Goal: Information Seeking & Learning: Find specific fact

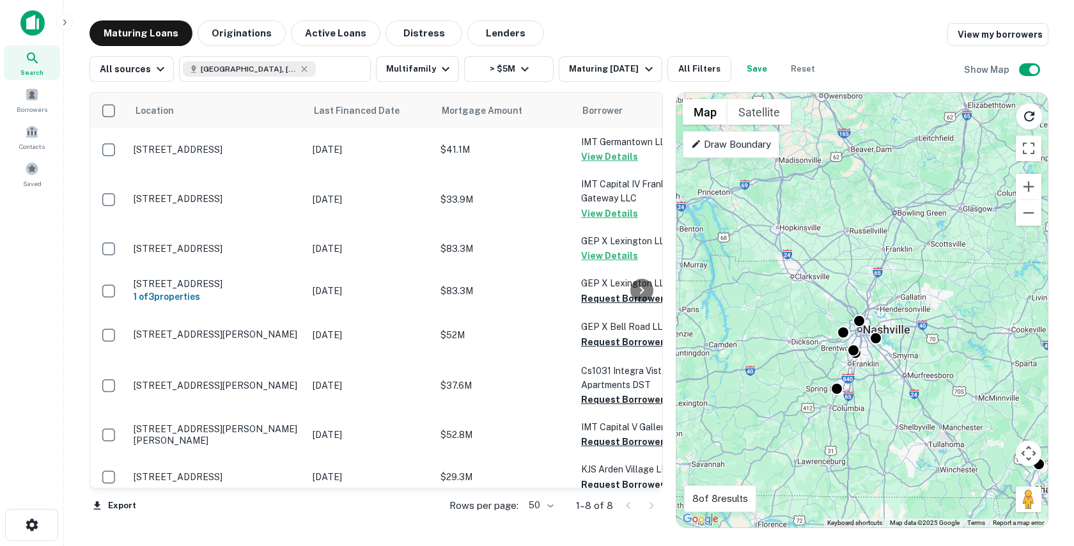
click at [36, 29] on img at bounding box center [32, 23] width 24 height 26
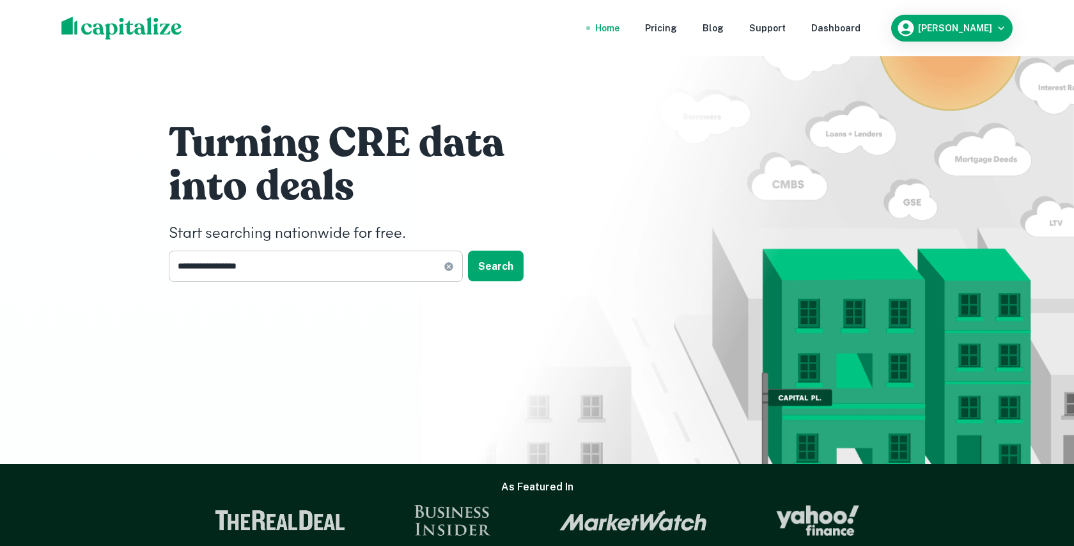
click at [294, 265] on input "**********" at bounding box center [306, 266] width 275 height 31
type input "*****"
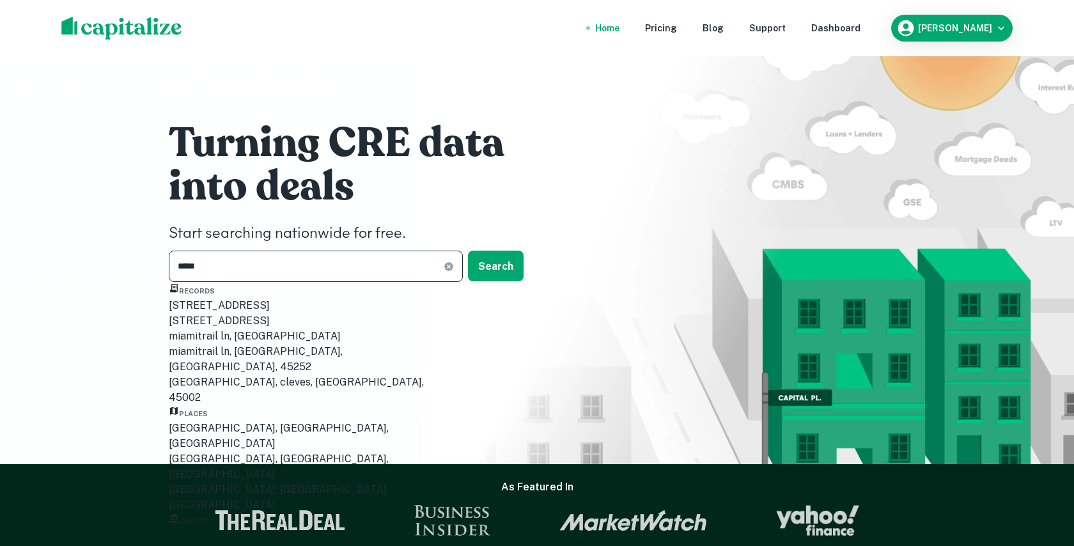
click at [240, 450] on div "Miami, FL, USA" at bounding box center [300, 436] width 262 height 31
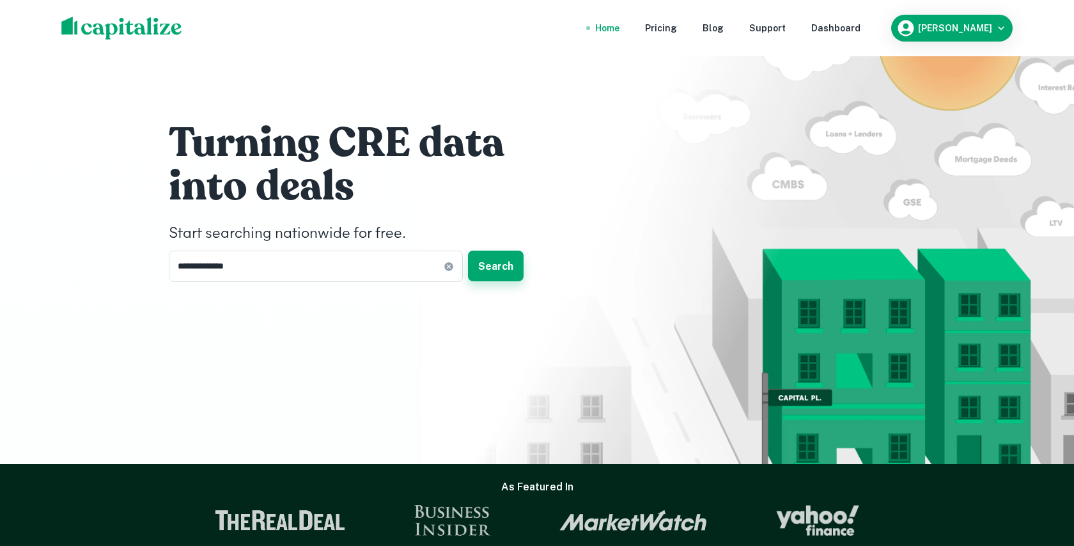
click at [488, 251] on button "Search" at bounding box center [496, 266] width 56 height 31
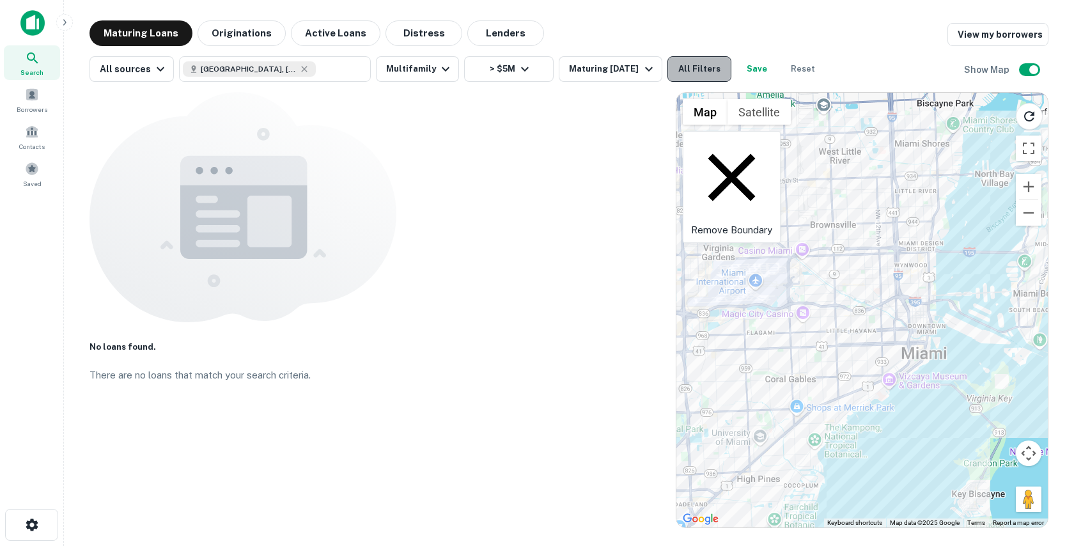
click at [695, 62] on button "All Filters" at bounding box center [699, 69] width 64 height 26
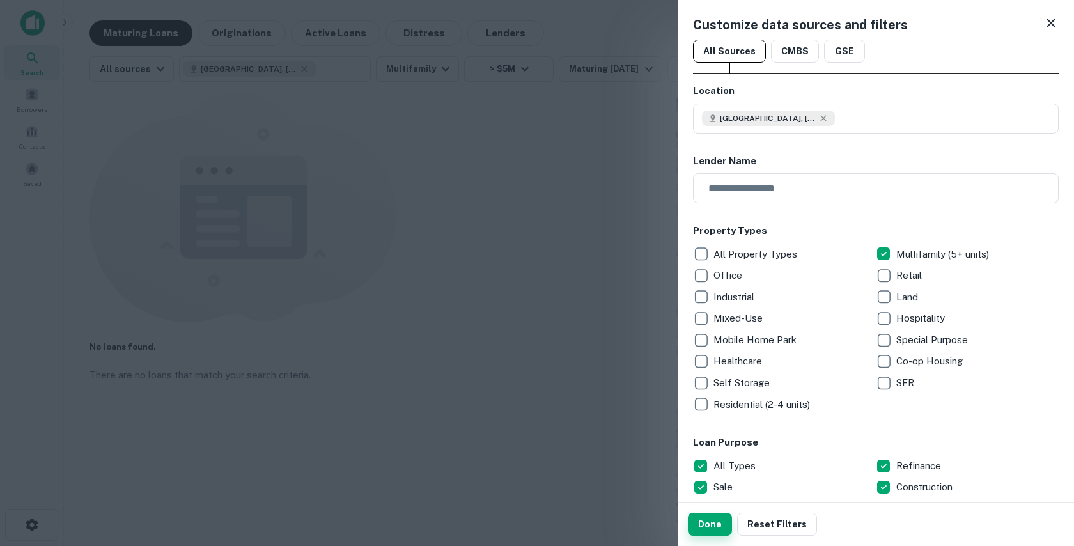
click at [713, 522] on button "Done" at bounding box center [710, 524] width 44 height 23
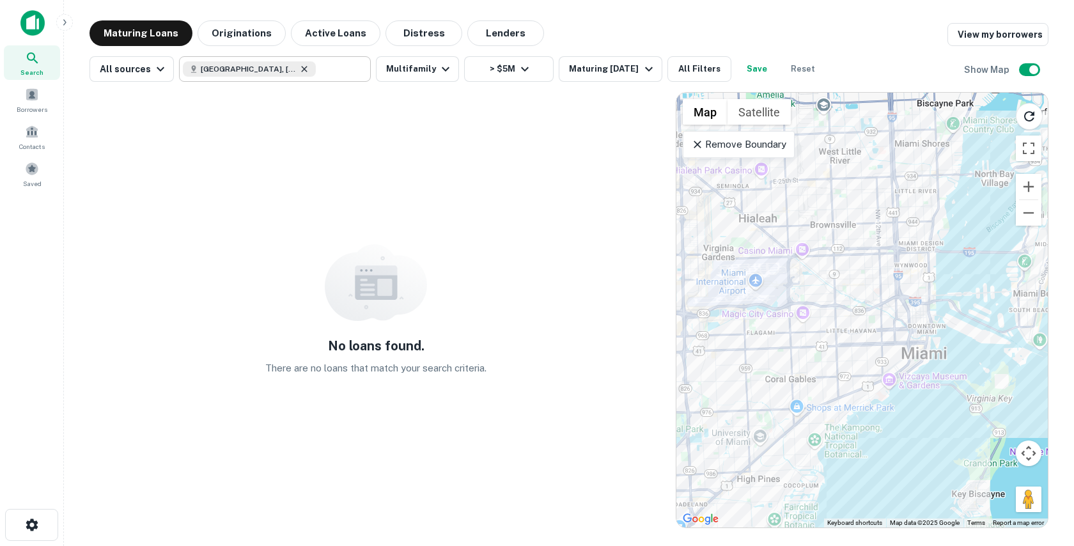
click at [299, 66] on icon at bounding box center [304, 69] width 10 height 10
type input "**********"
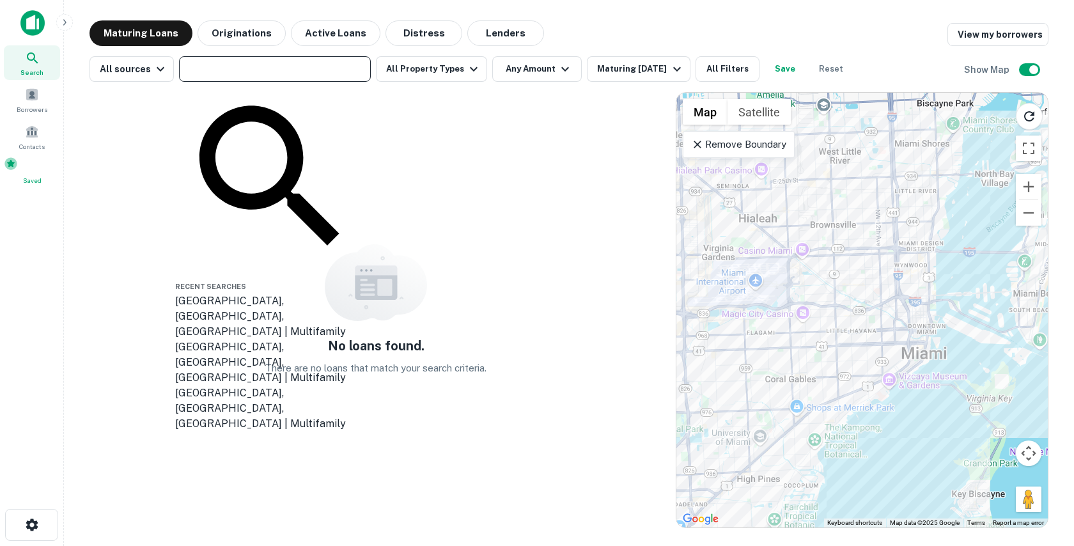
click at [37, 177] on span "Saved" at bounding box center [32, 180] width 56 height 10
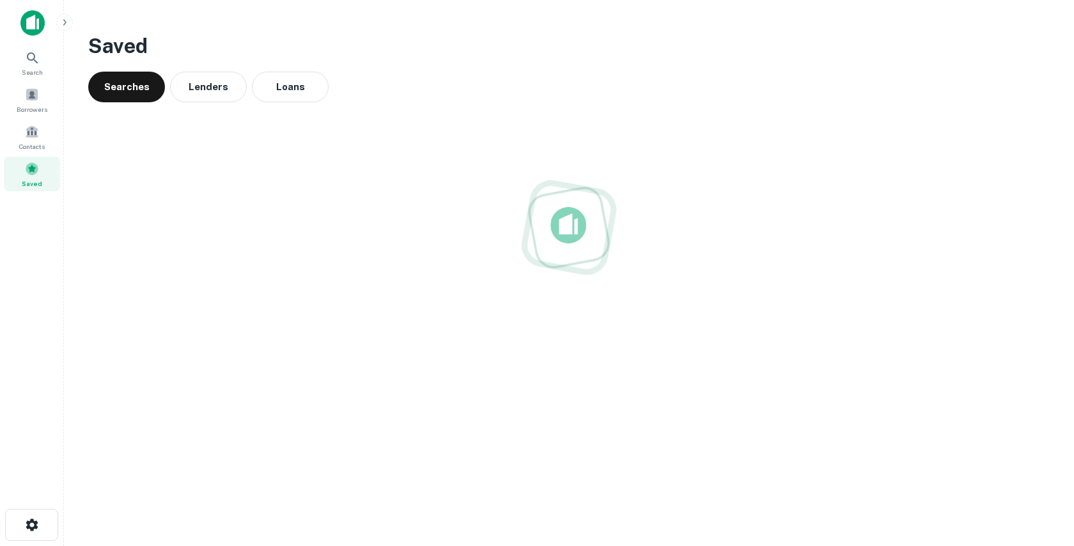
click at [37, 24] on img at bounding box center [32, 23] width 24 height 26
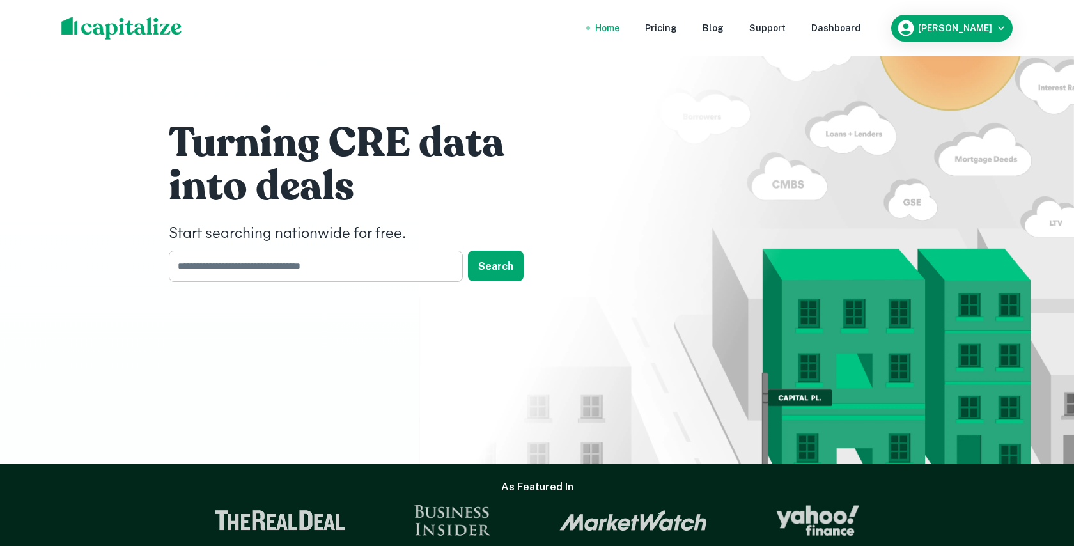
click at [304, 264] on input "text" at bounding box center [311, 266] width 285 height 31
type input "*****"
click at [505, 260] on button "Search" at bounding box center [496, 266] width 56 height 31
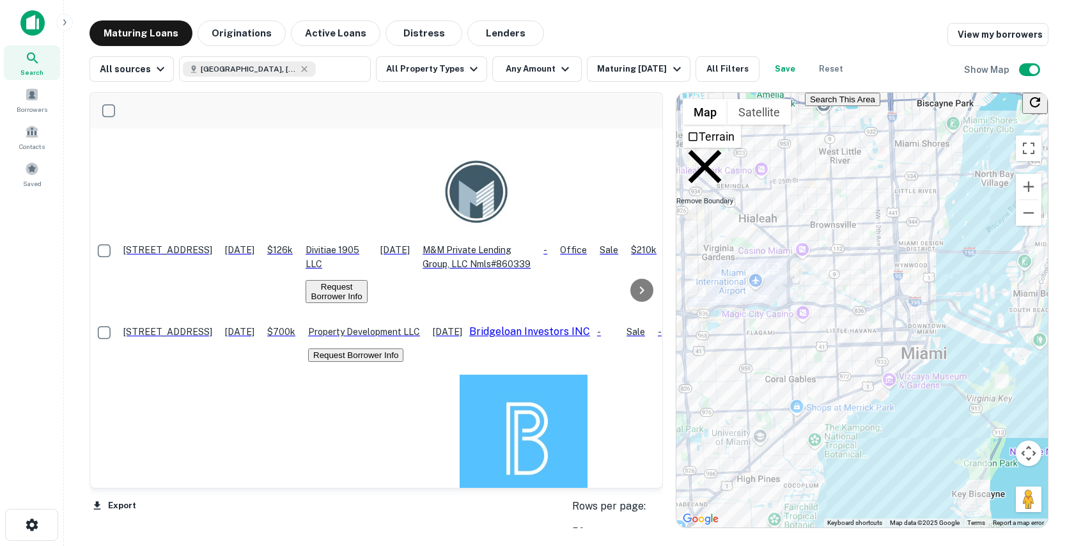
click at [698, 150] on icon at bounding box center [704, 166] width 33 height 33
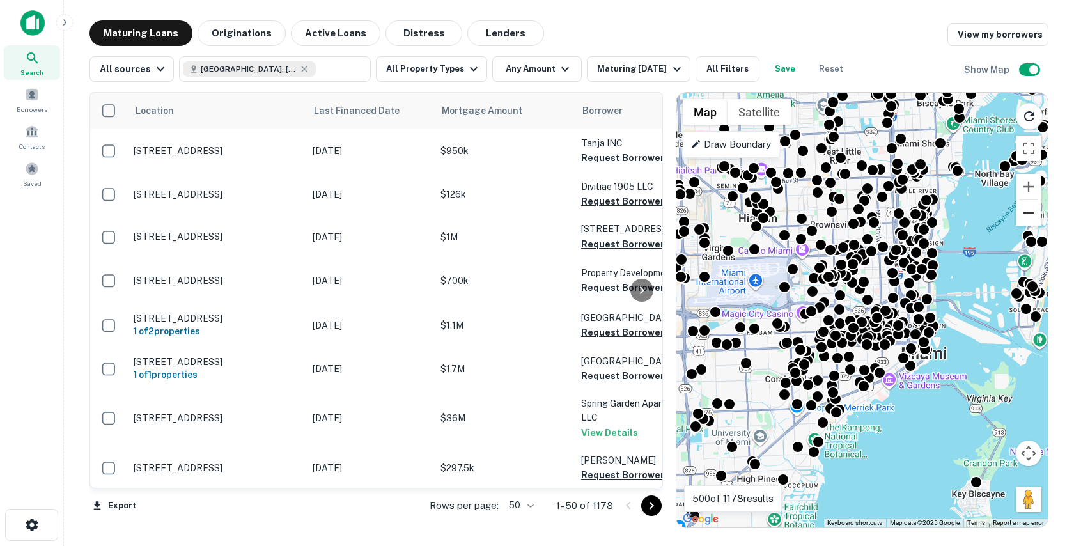
click at [1030, 212] on button "Zoom out" at bounding box center [1029, 213] width 26 height 26
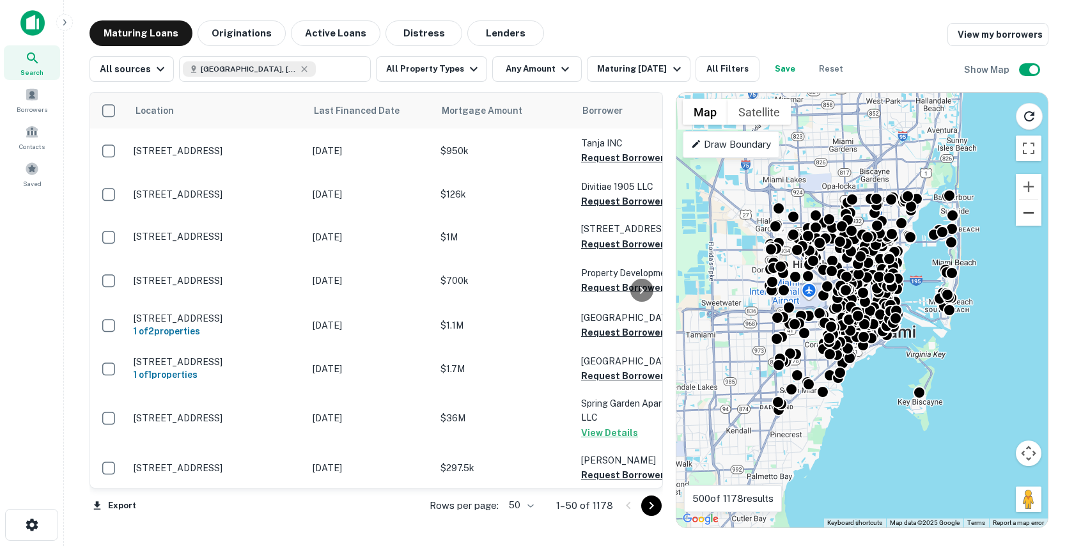
click at [1030, 212] on button "Zoom out" at bounding box center [1029, 213] width 26 height 26
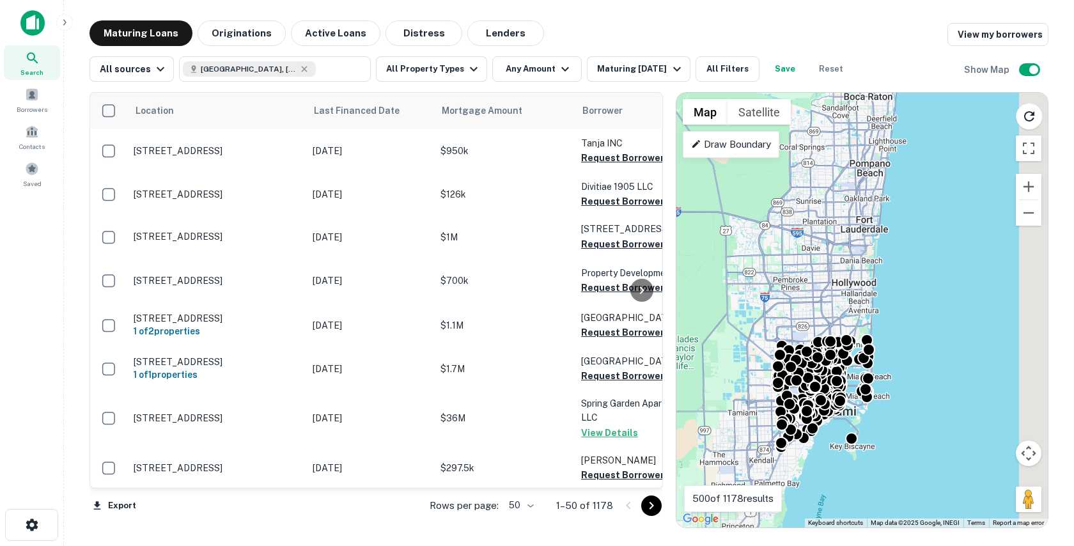
drag, startPoint x: 977, startPoint y: 264, endPoint x: 966, endPoint y: 297, distance: 34.8
click at [966, 297] on div "To activate drag with keyboard, press Alt + Enter. Once in keyboard drag state,…" at bounding box center [861, 310] width 371 height 435
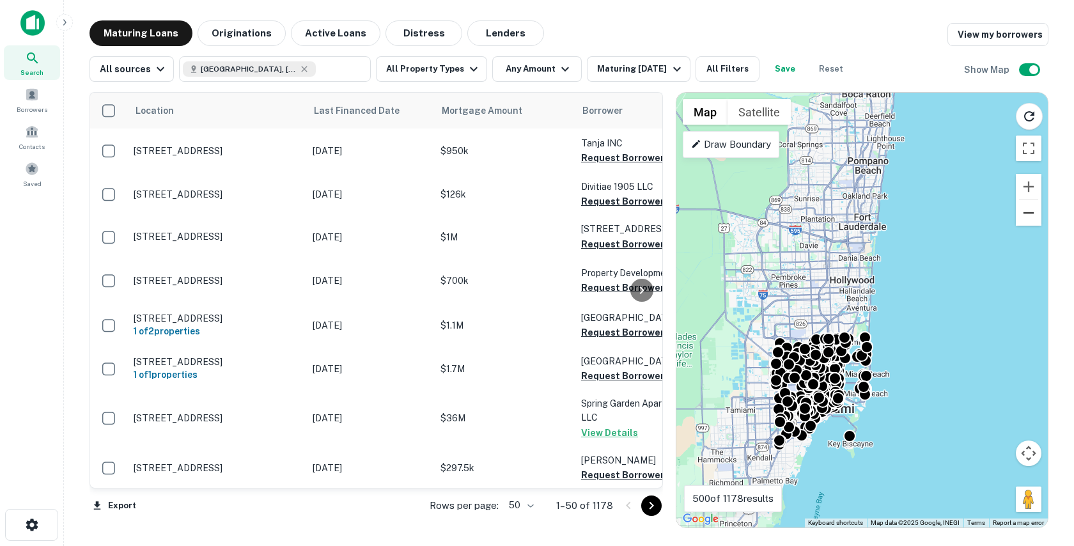
click at [1026, 221] on button "Zoom out" at bounding box center [1029, 213] width 26 height 26
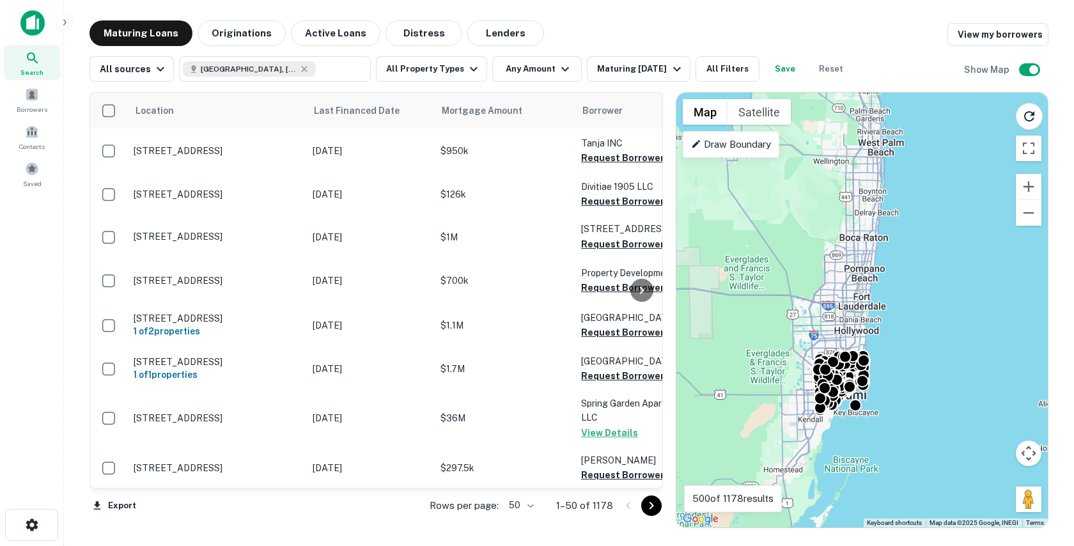
drag, startPoint x: 976, startPoint y: 207, endPoint x: 975, endPoint y: 240, distance: 32.6
click at [975, 240] on div "To activate drag with keyboard, press Alt + Enter. Once in keyboard drag state,…" at bounding box center [861, 310] width 371 height 435
click at [1036, 116] on icon "Reload search area" at bounding box center [1028, 116] width 15 height 15
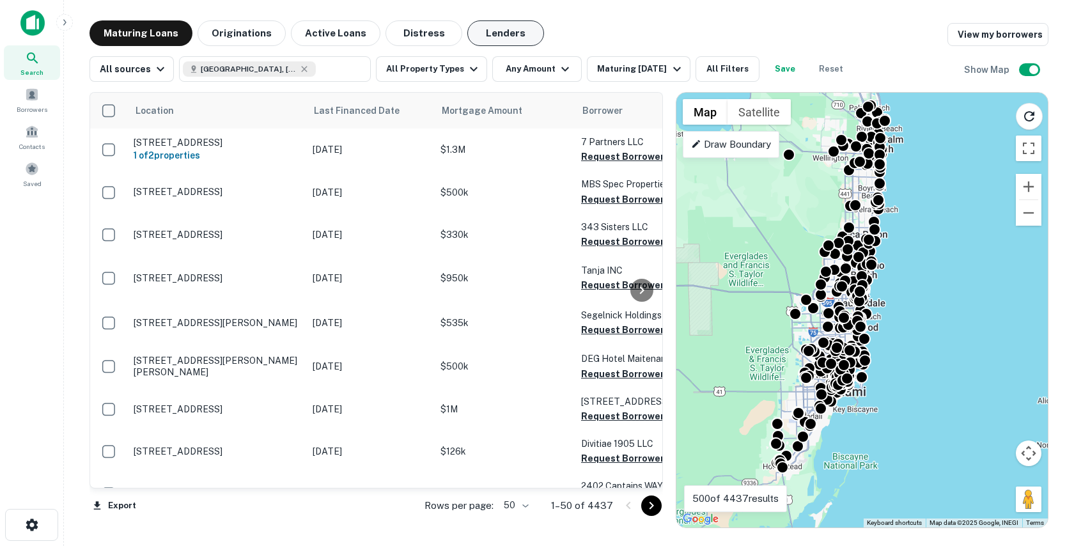
click at [481, 28] on button "Lenders" at bounding box center [505, 33] width 77 height 26
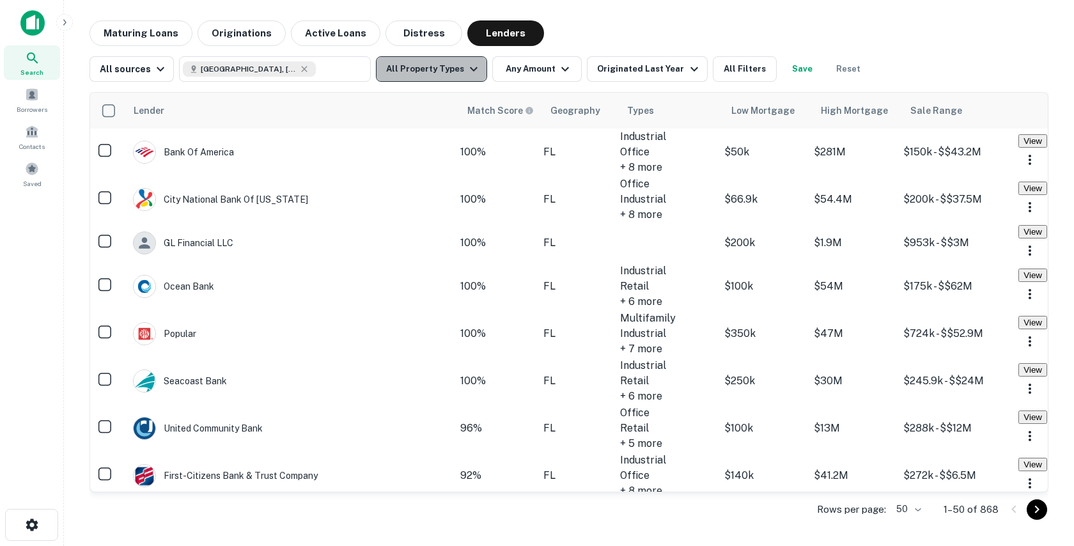
click at [428, 66] on button "All Property Types" at bounding box center [431, 69] width 111 height 26
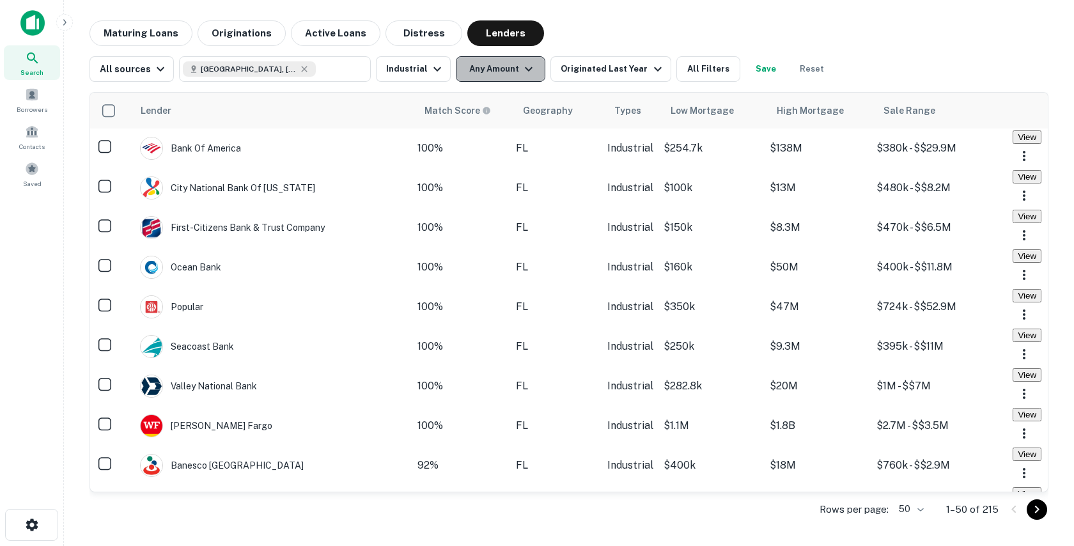
click at [489, 79] on button "Any Amount" at bounding box center [500, 69] width 89 height 26
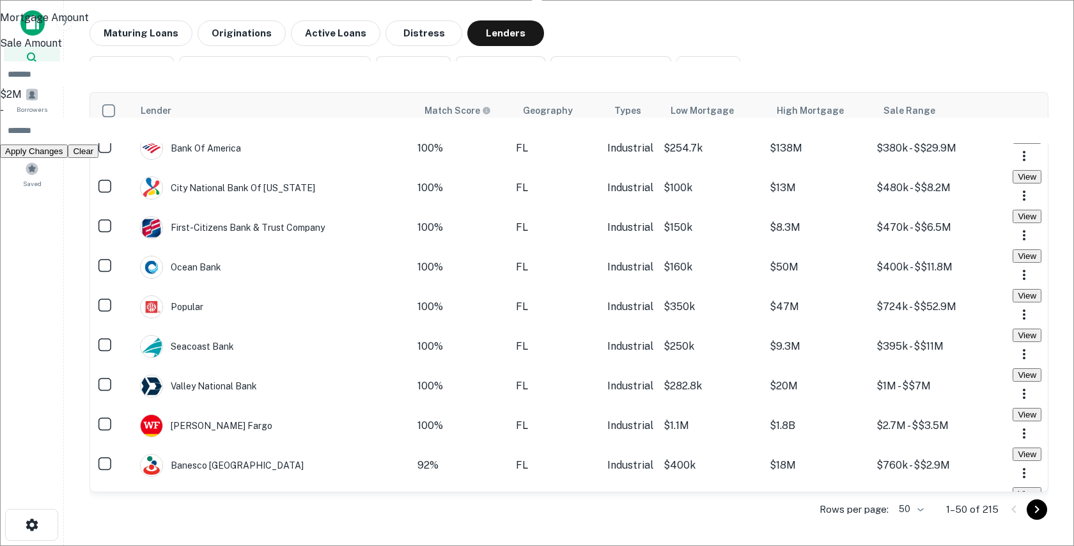
type input "*******"
click at [571, 143] on input "number" at bounding box center [544, 131] width 1089 height 26
type input "********"
click at [68, 173] on button "Apply Changes" at bounding box center [34, 166] width 68 height 13
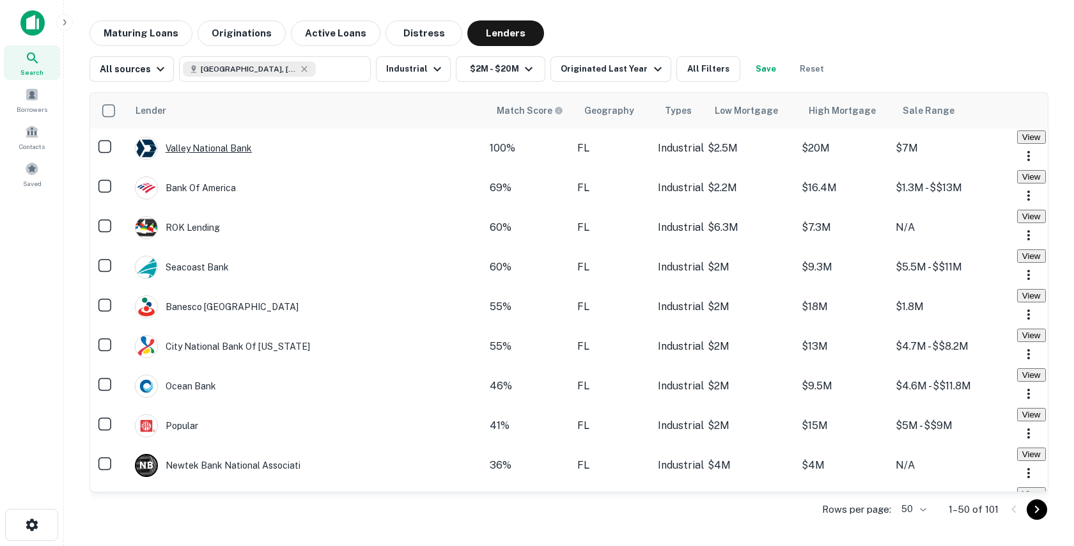
click at [240, 157] on div "Valley National Bank" at bounding box center [193, 148] width 117 height 23
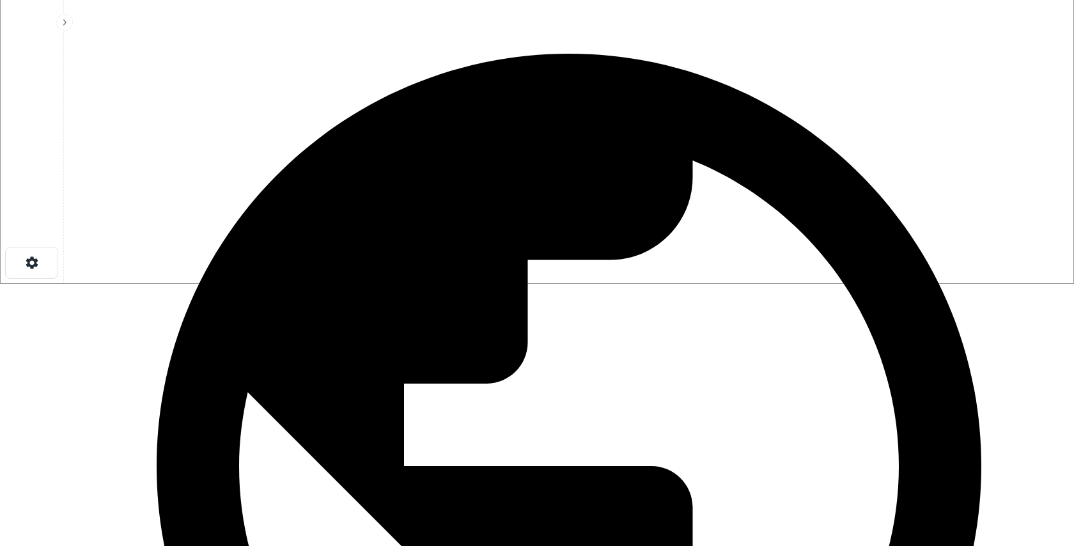
scroll to position [286, 0]
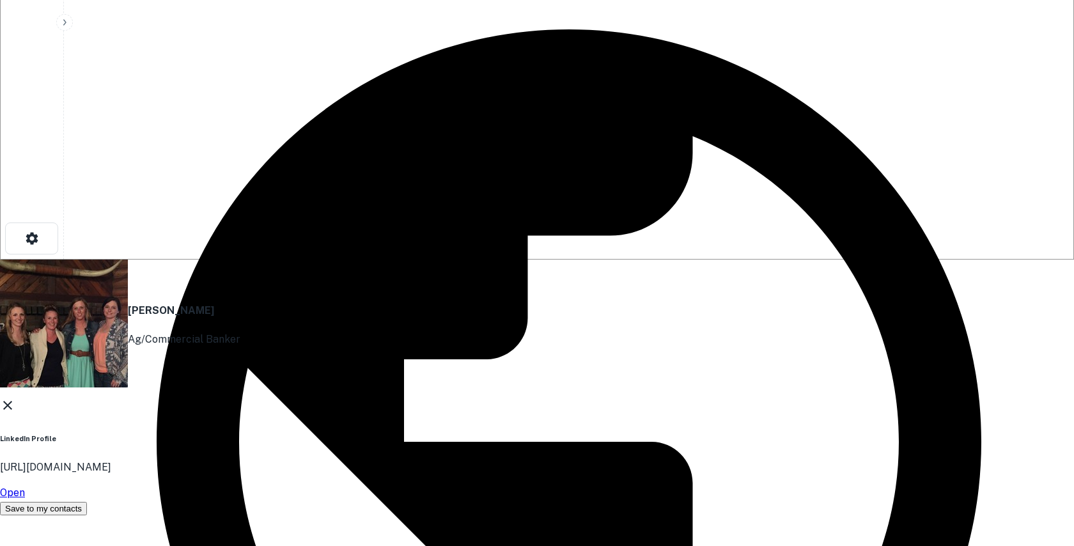
click at [845, 260] on div "Bobbi Neumann Ag/Commercial Banker LinkedIn Profile http://www.linkedin.com/in/…" at bounding box center [537, 388] width 1074 height 256
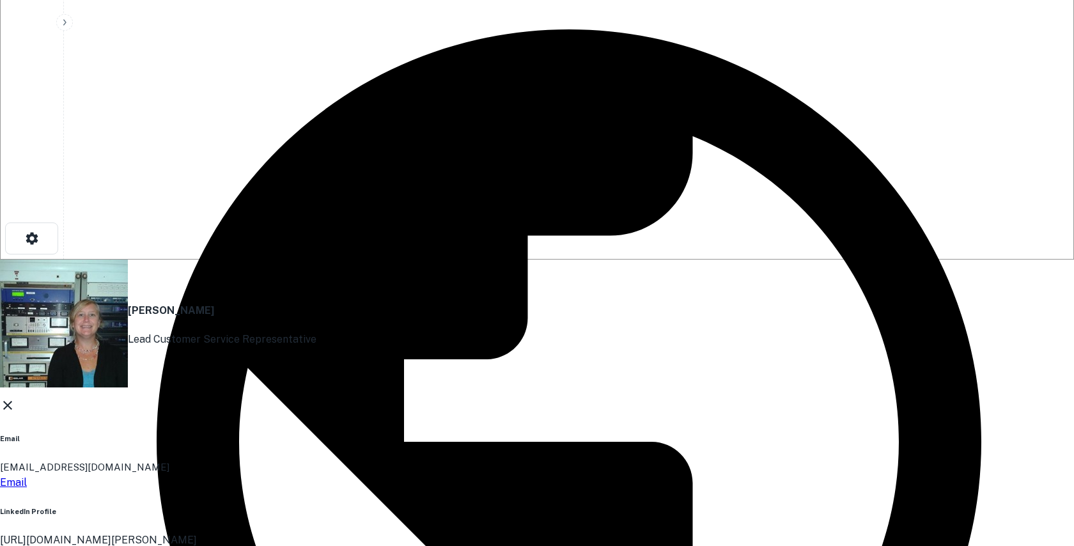
click at [571, 260] on div "Heather Kahler Lead Customer Service Representative Email hkahler@valleybankhel…" at bounding box center [537, 424] width 1074 height 329
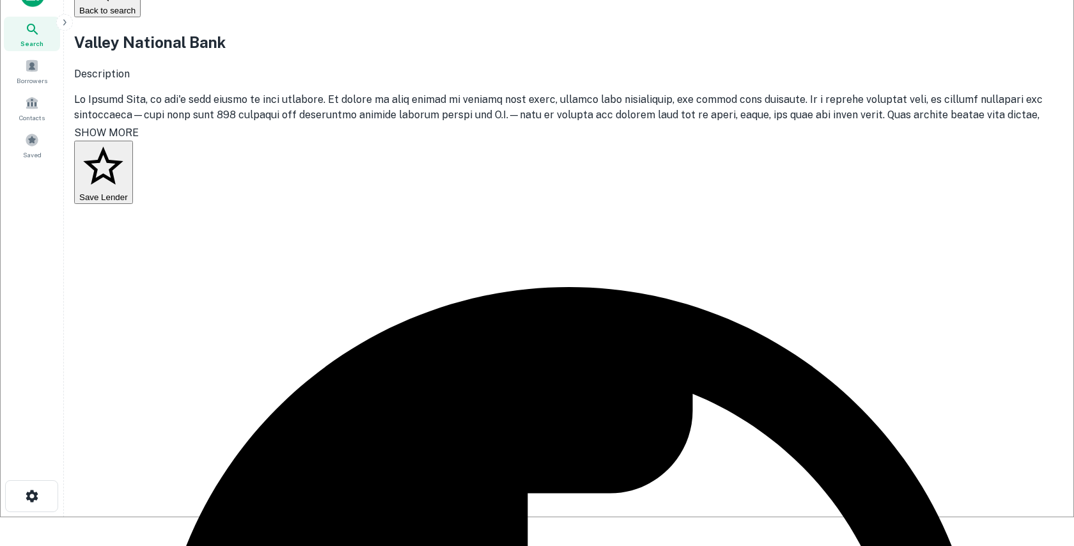
scroll to position [27, 0]
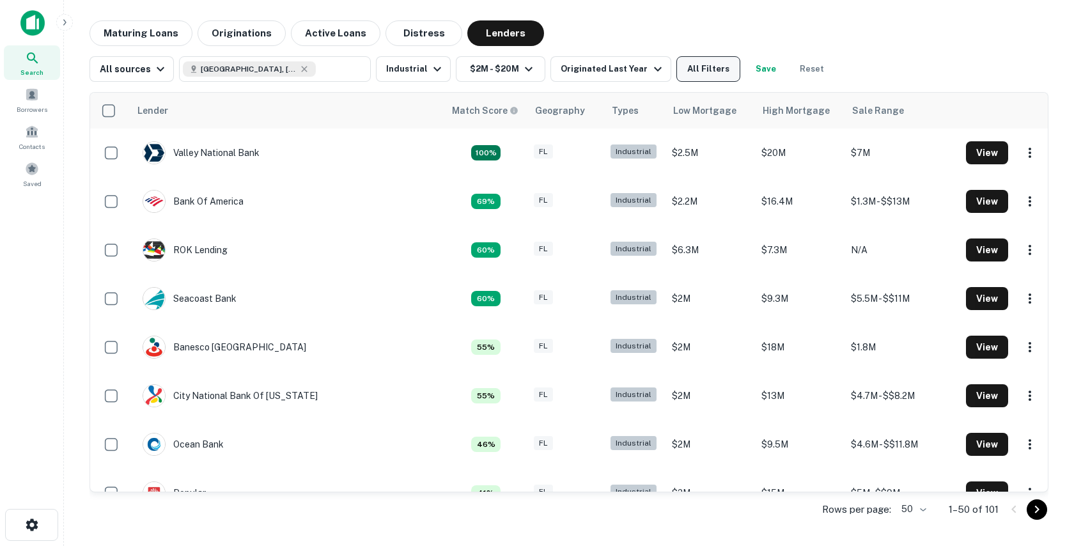
click at [702, 76] on button "All Filters" at bounding box center [708, 69] width 64 height 26
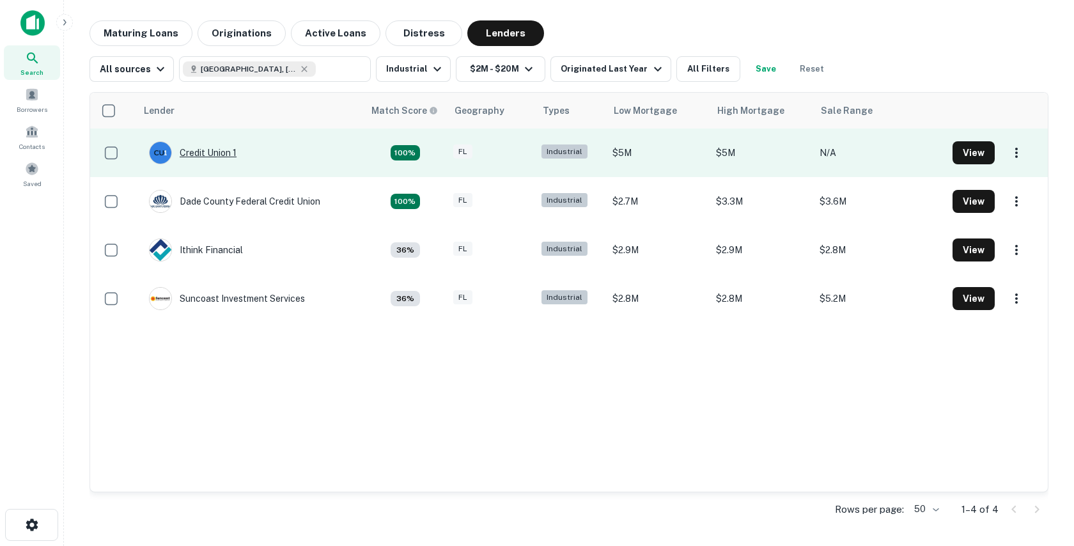
click at [222, 153] on div "Credit Union 1" at bounding box center [193, 152] width 88 height 23
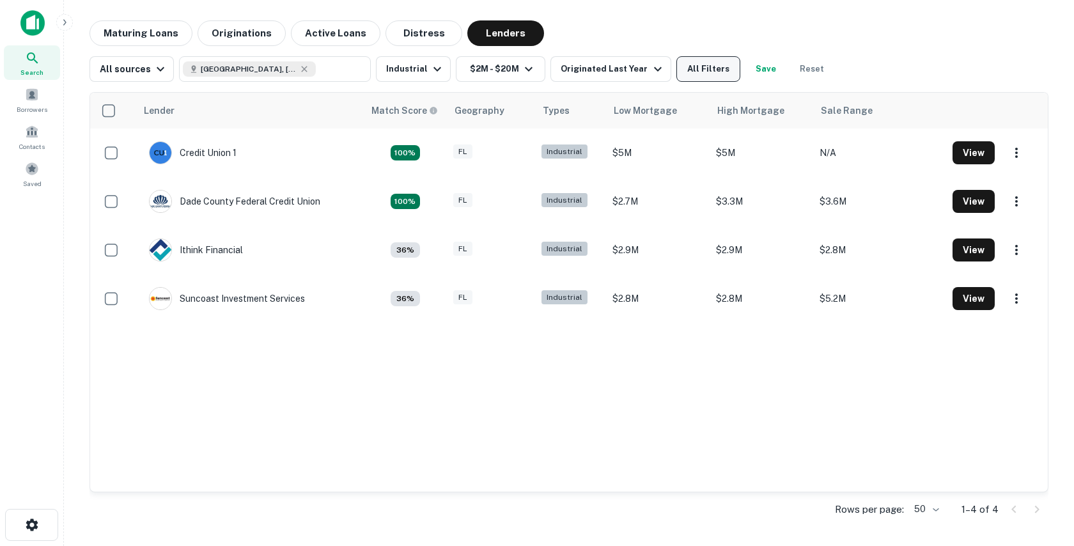
click at [683, 72] on button "All Filters" at bounding box center [708, 69] width 64 height 26
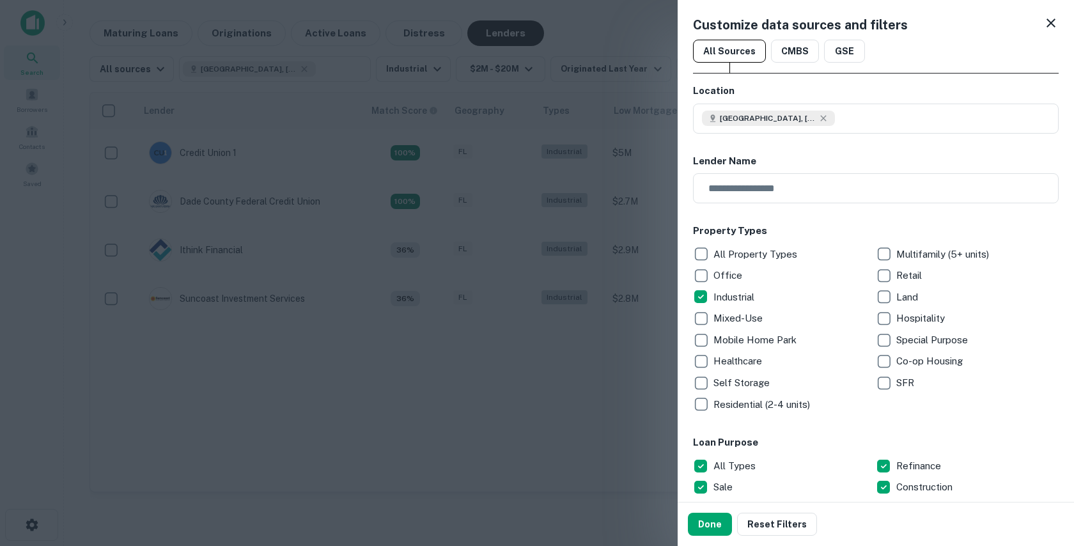
scroll to position [265, 0]
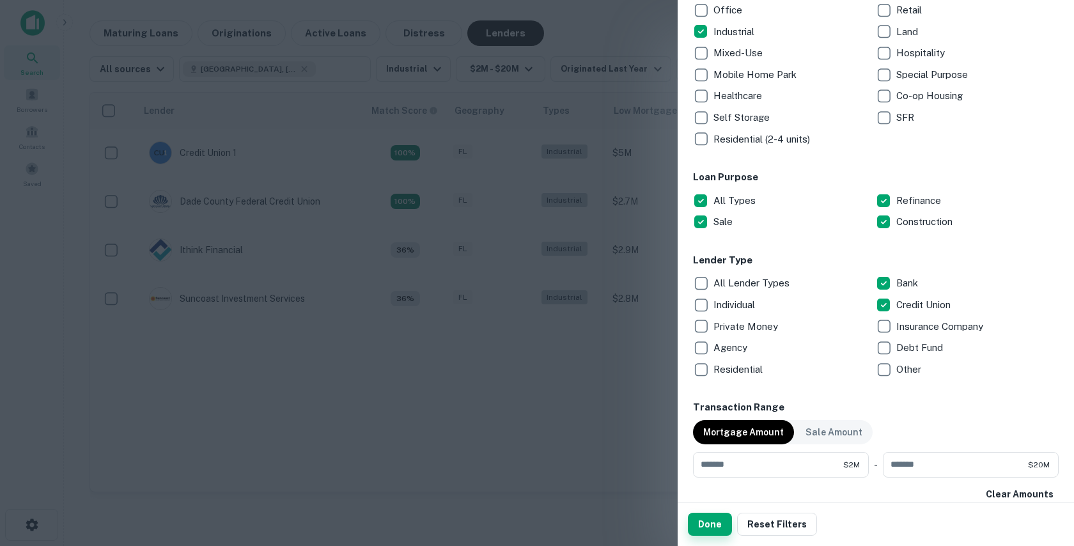
click at [711, 524] on button "Done" at bounding box center [710, 524] width 44 height 23
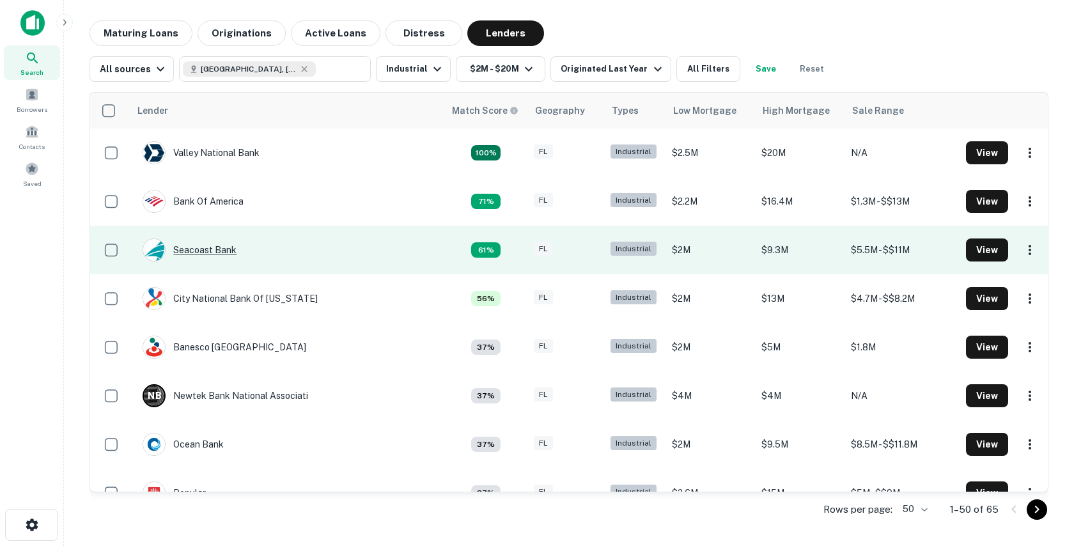
click at [213, 250] on div "Seacoast Bank" at bounding box center [190, 249] width 94 height 23
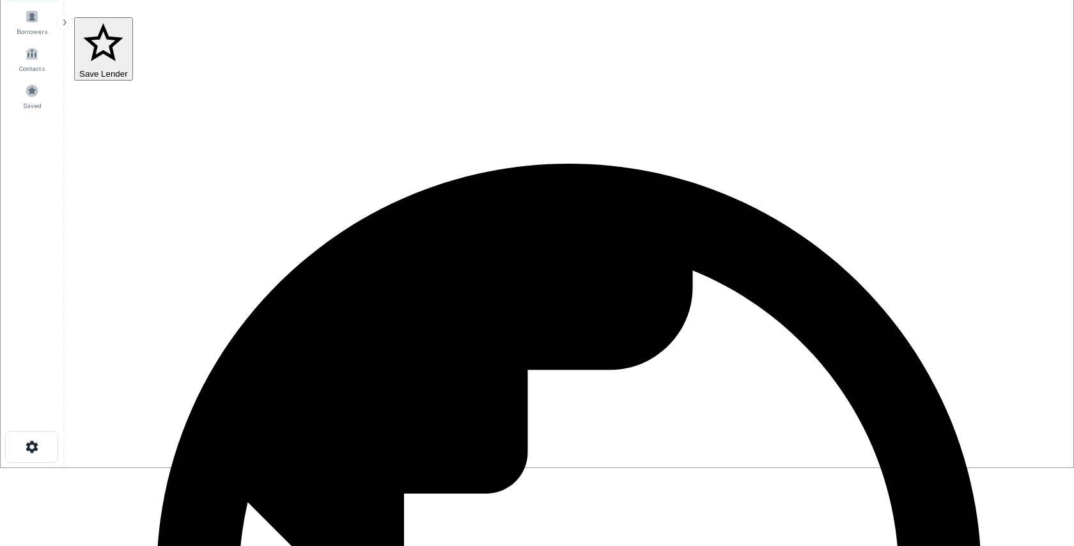
scroll to position [133, 0]
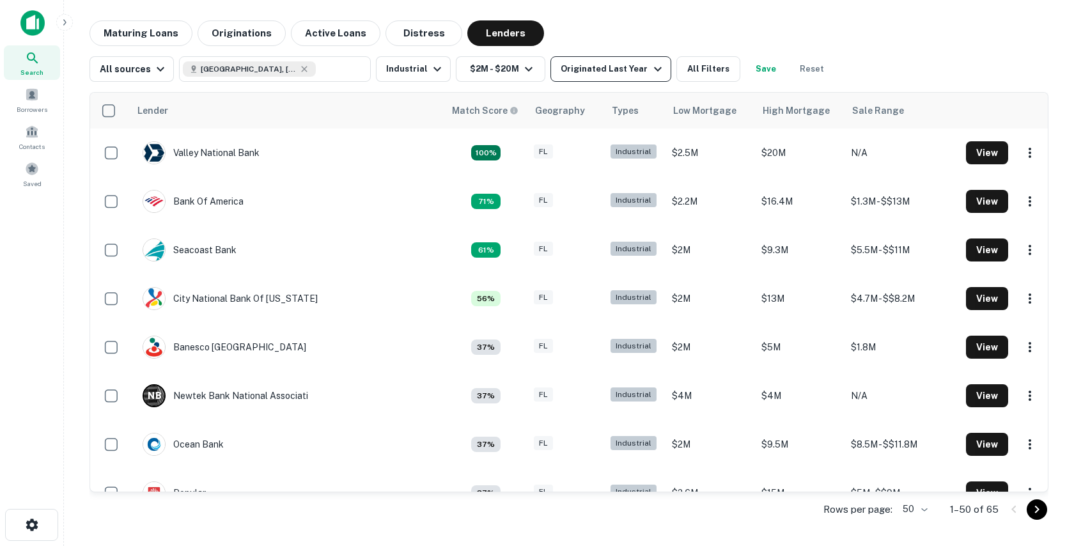
click at [621, 68] on div "Originated Last Year" at bounding box center [613, 68] width 104 height 15
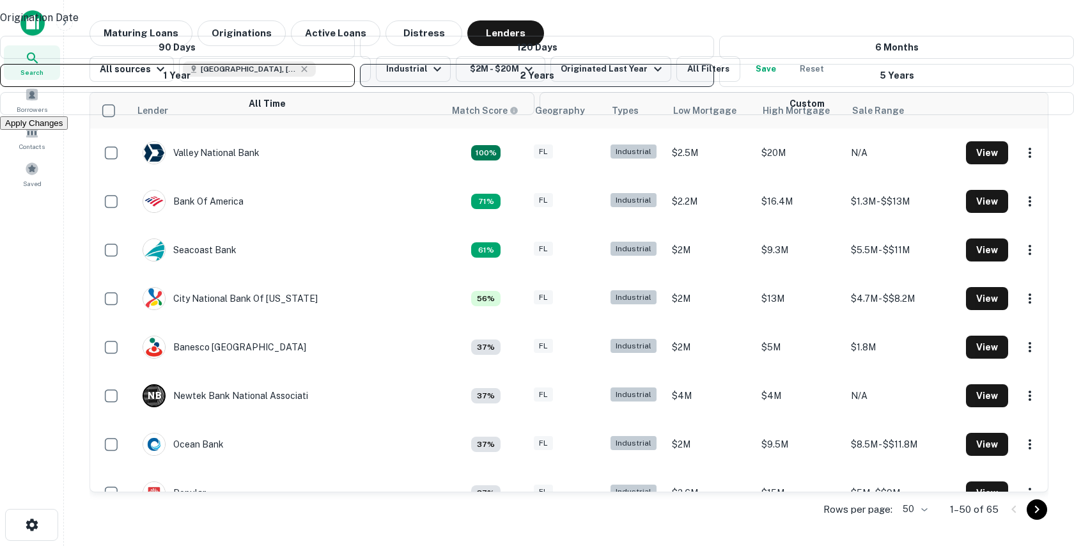
click at [520, 87] on button "2 Years" at bounding box center [537, 75] width 355 height 23
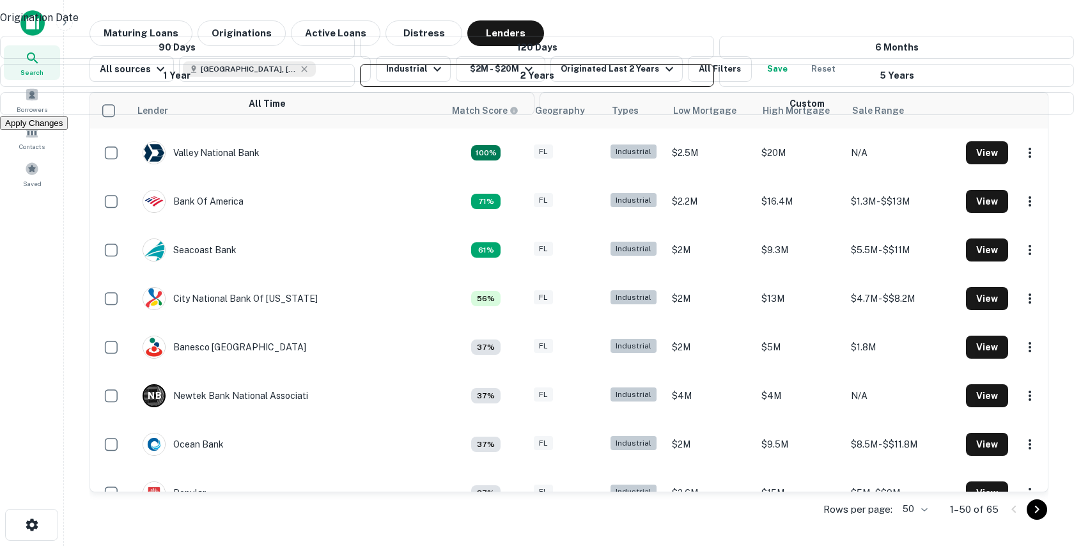
click at [68, 130] on button "Apply Changes" at bounding box center [34, 122] width 68 height 13
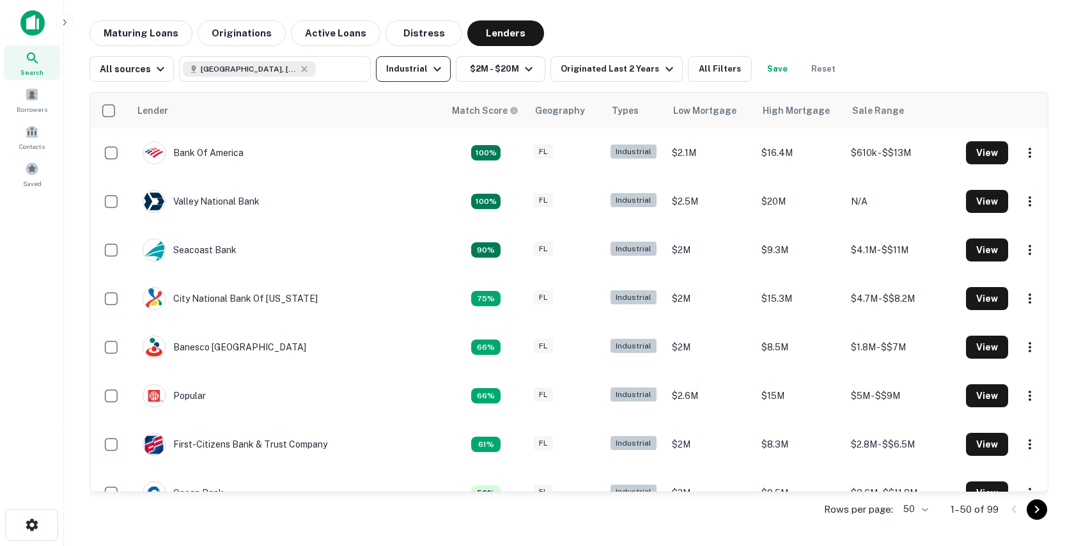
click at [390, 72] on button "Industrial" at bounding box center [413, 69] width 75 height 26
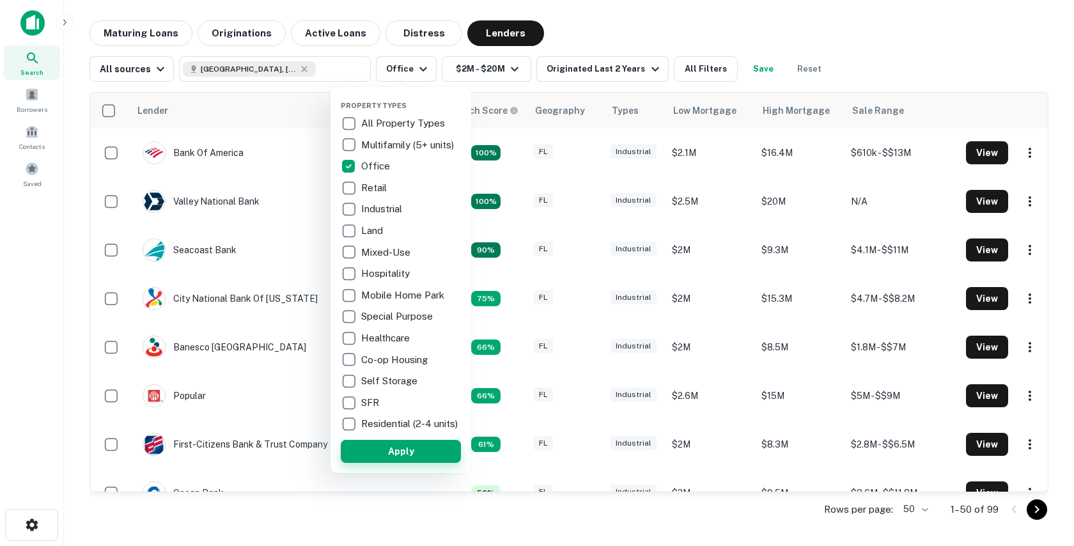
click at [376, 460] on button "Apply" at bounding box center [401, 451] width 120 height 23
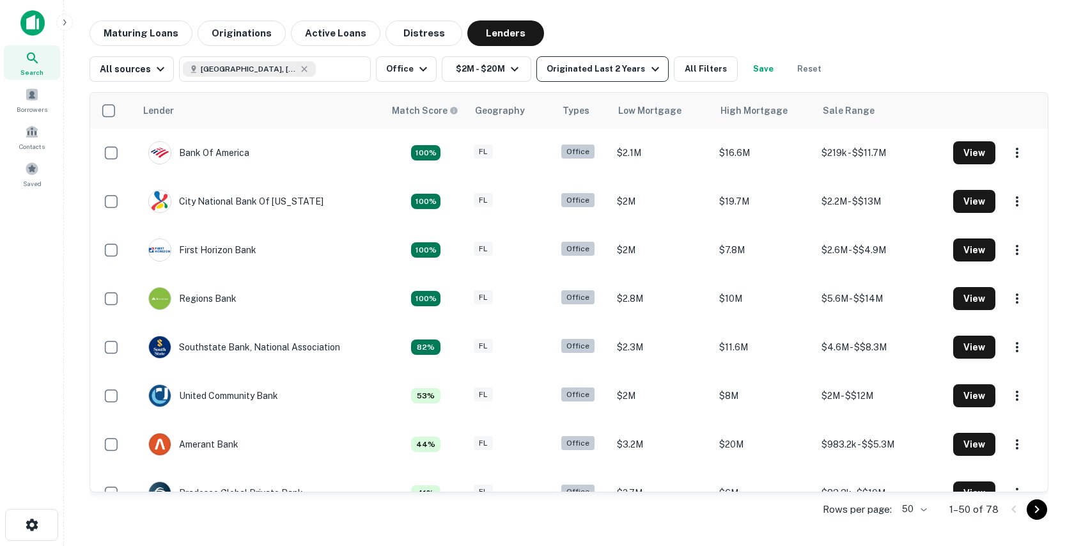
click at [610, 67] on div "Originated Last 2 Years" at bounding box center [605, 68] width 116 height 15
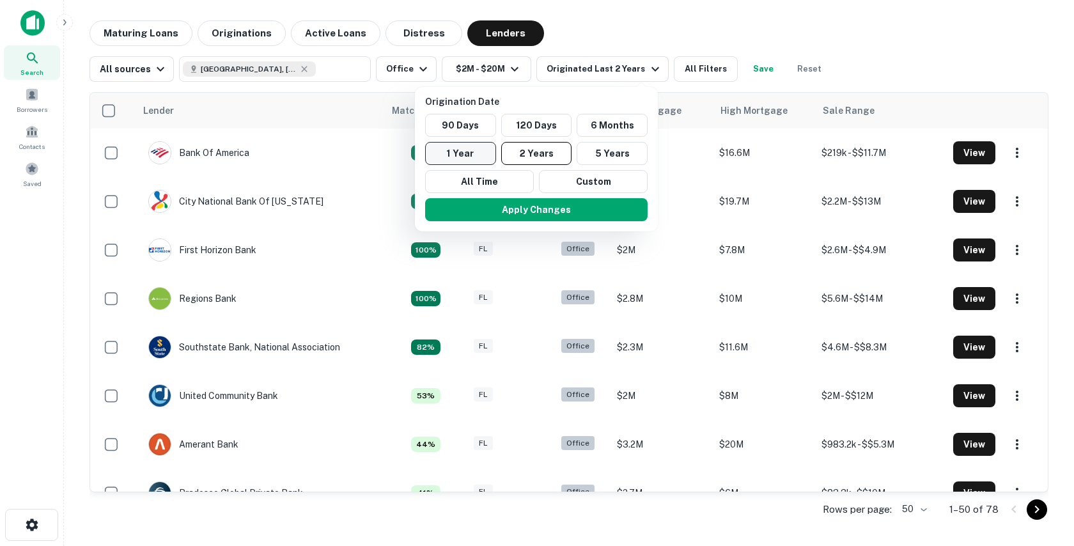
click at [465, 157] on button "1 Year" at bounding box center [460, 153] width 71 height 23
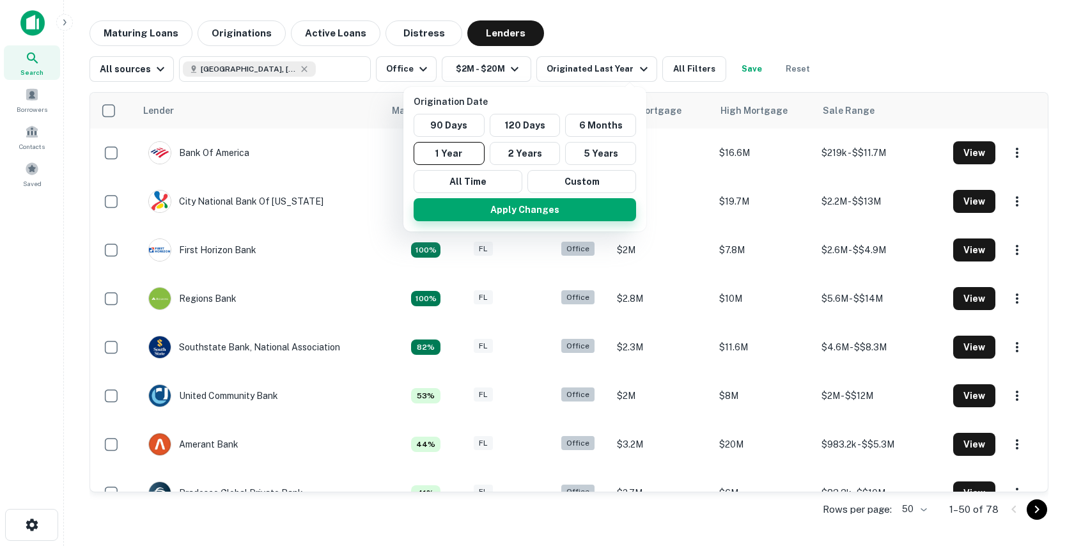
click at [466, 208] on button "Apply Changes" at bounding box center [525, 209] width 222 height 23
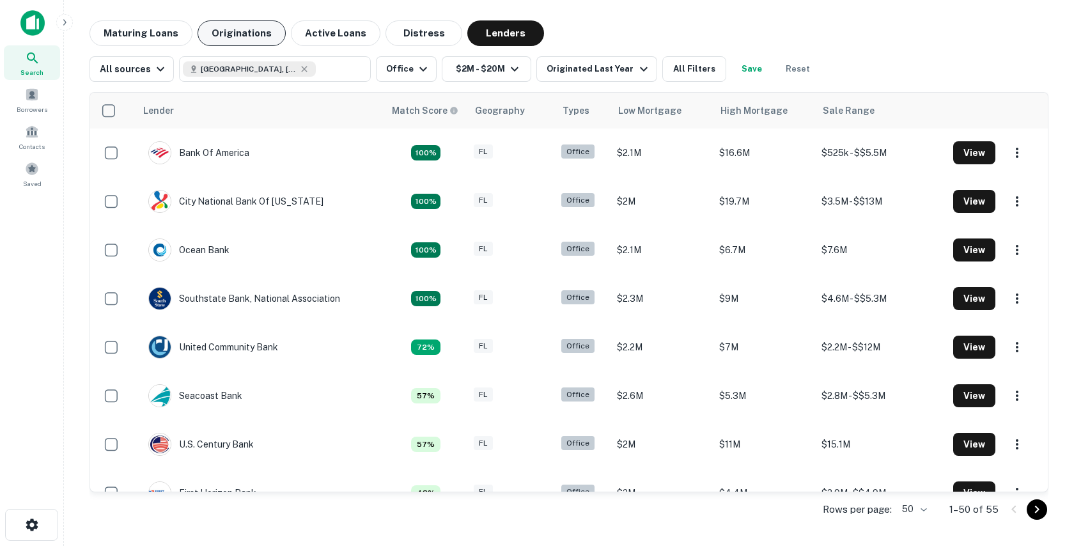
click at [253, 44] on button "Originations" at bounding box center [242, 33] width 88 height 26
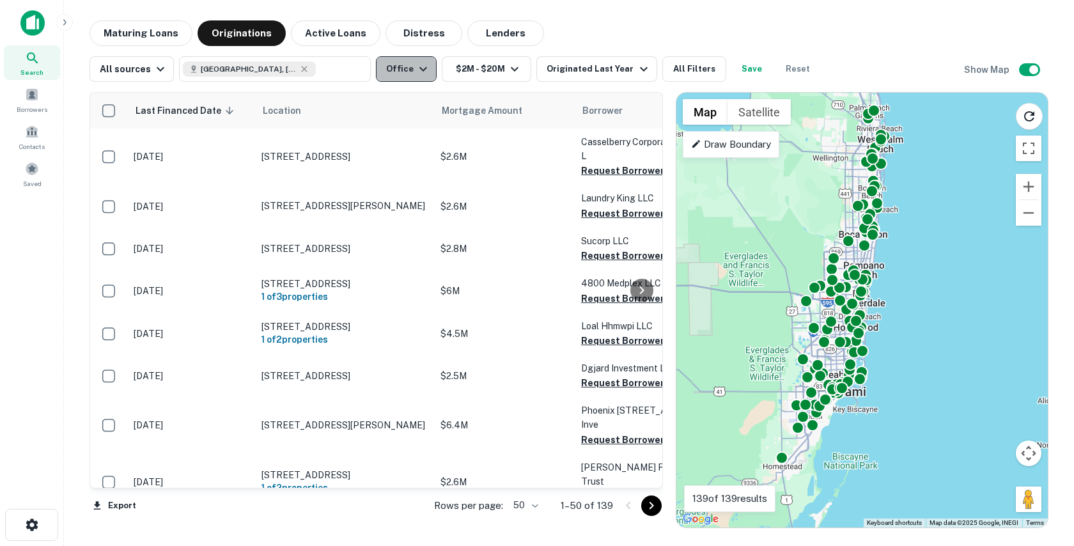
click at [391, 76] on button "Office" at bounding box center [406, 69] width 61 height 26
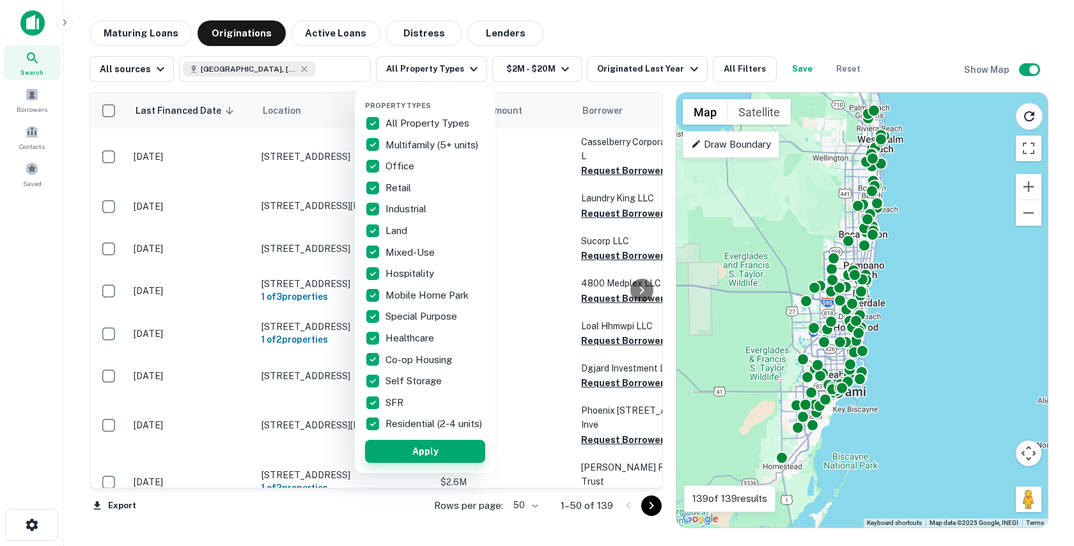
click at [395, 457] on button "Apply" at bounding box center [425, 451] width 120 height 23
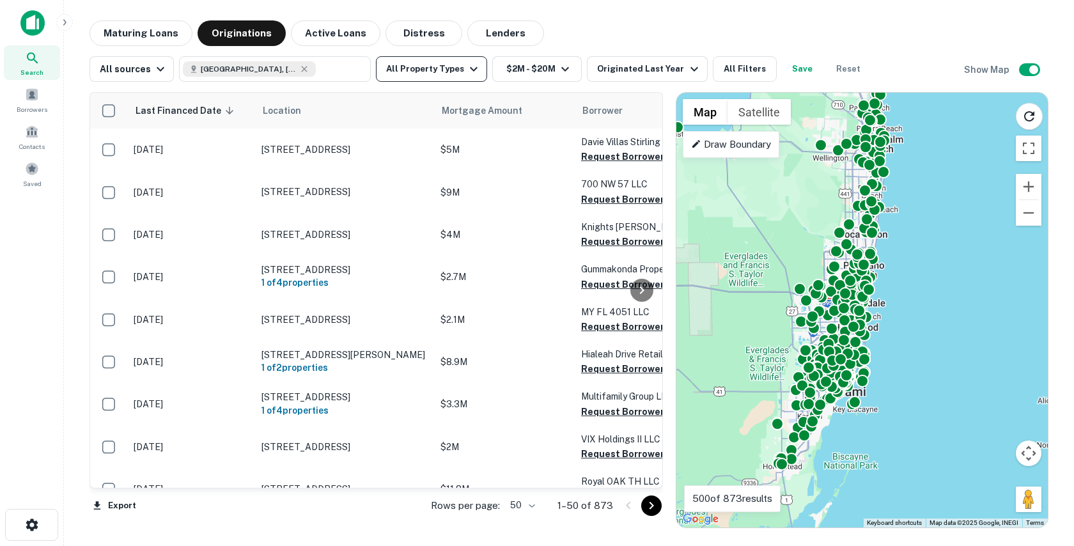
click at [424, 71] on button "All Property Types" at bounding box center [431, 69] width 111 height 26
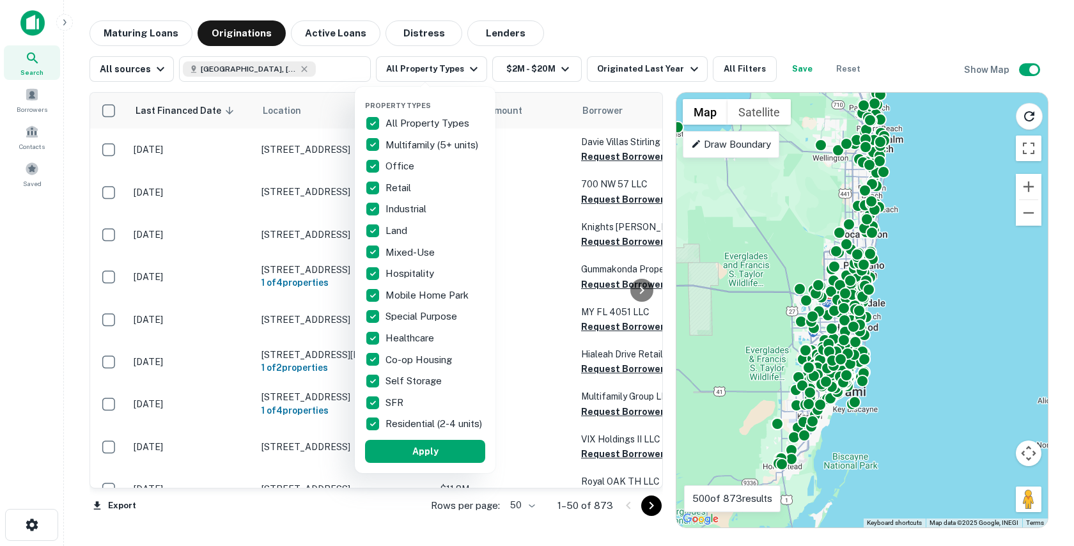
click at [364, 120] on div "Property Types All Property Types Multifamily (5+ units) Office Retail Industri…" at bounding box center [425, 280] width 141 height 386
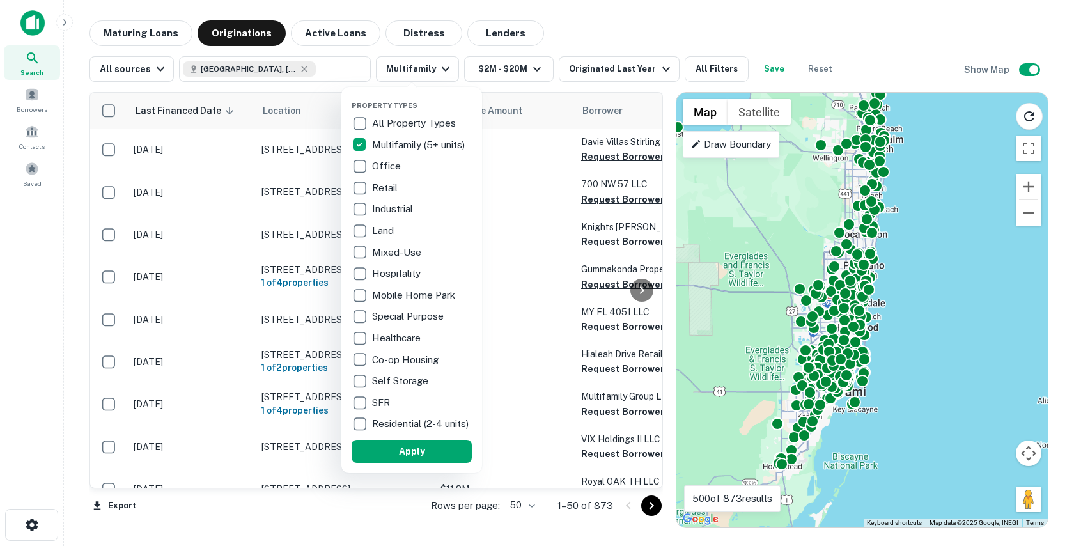
click at [408, 459] on button "Apply" at bounding box center [412, 451] width 120 height 23
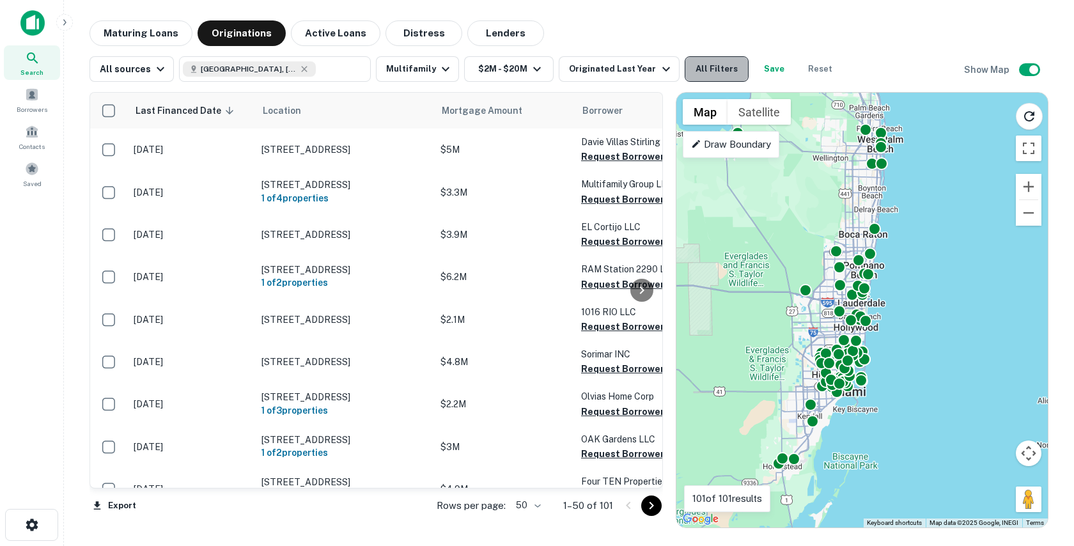
click at [696, 65] on button "All Filters" at bounding box center [717, 69] width 64 height 26
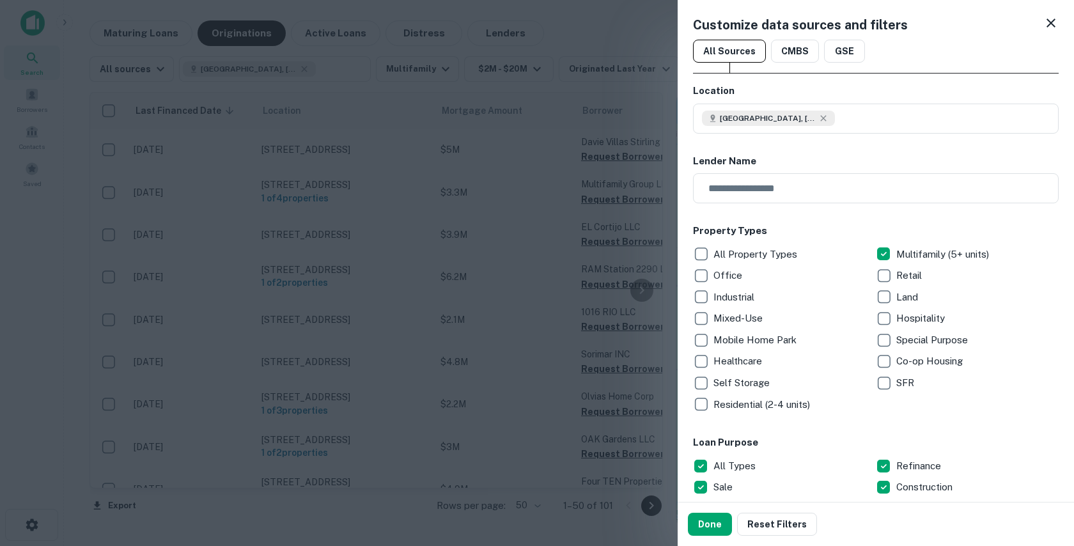
scroll to position [135, 0]
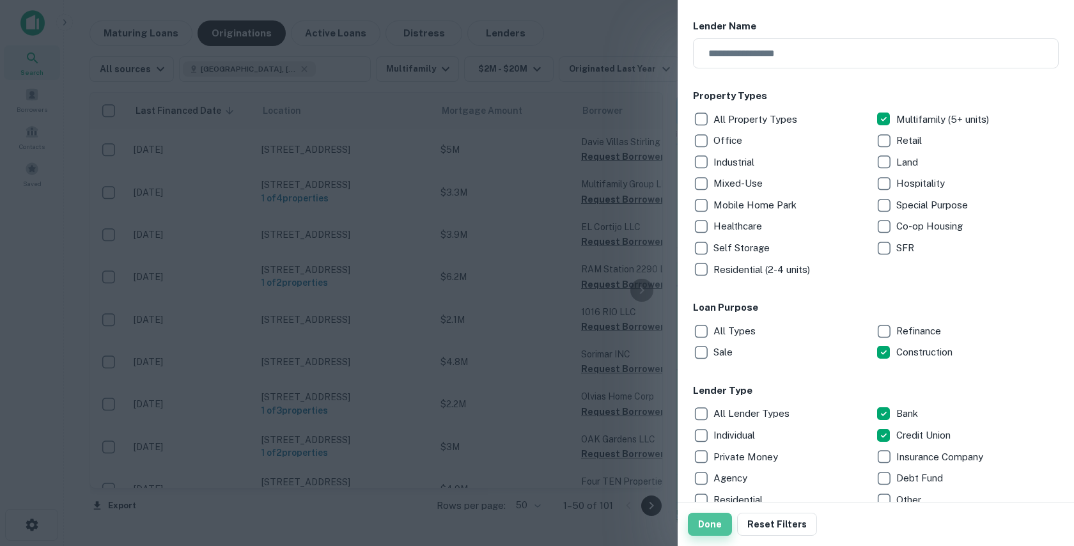
click at [718, 518] on button "Done" at bounding box center [710, 524] width 44 height 23
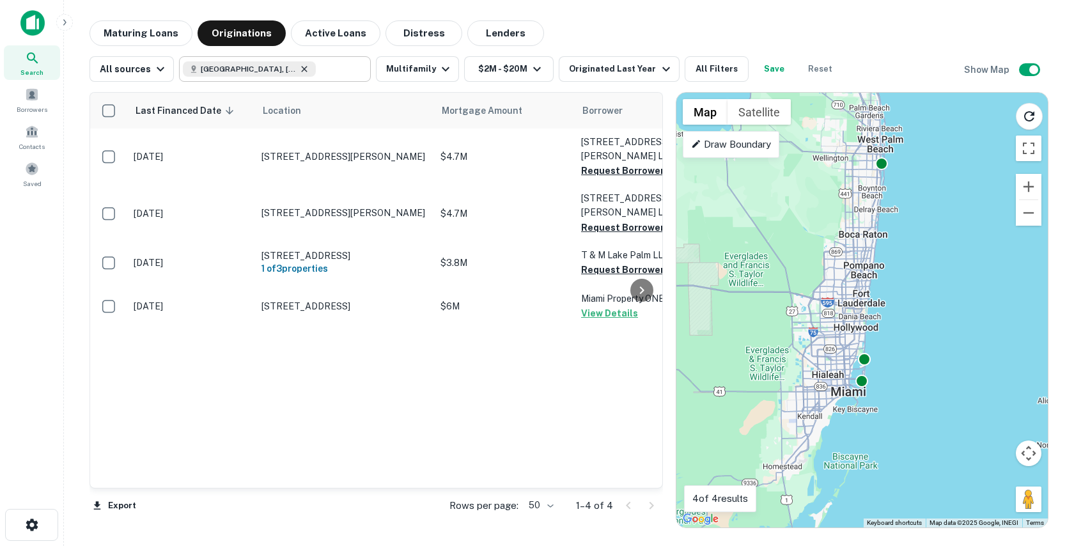
click at [299, 72] on icon at bounding box center [304, 69] width 10 height 10
type input "**********"
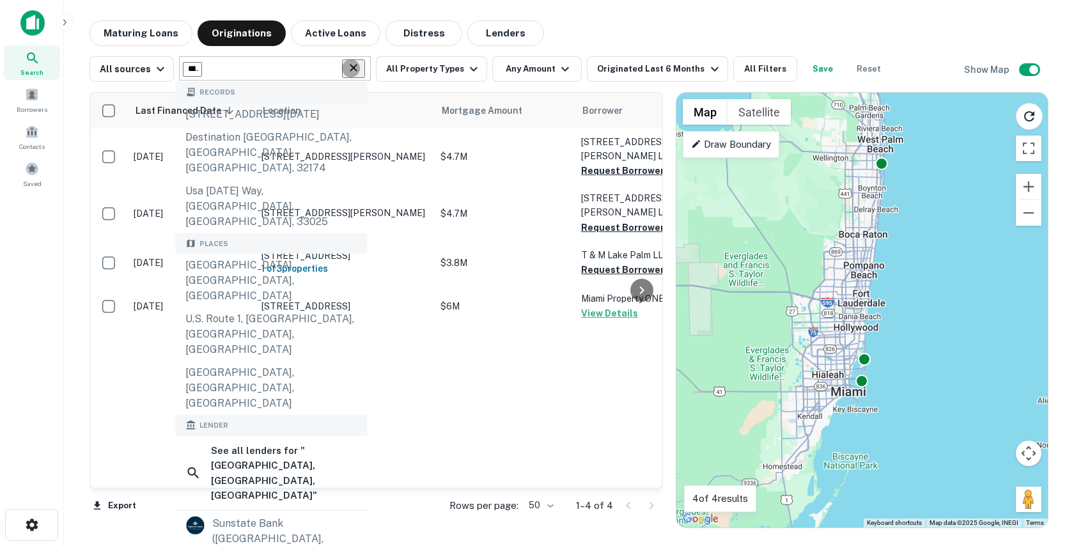
click at [356, 64] on icon "Clear" at bounding box center [353, 67] width 13 height 13
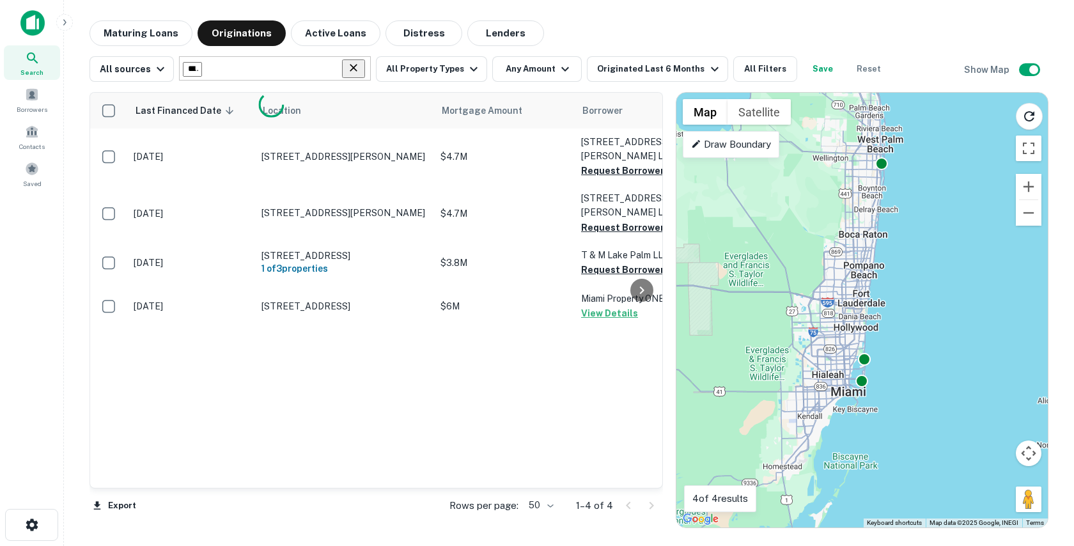
type input "*******"
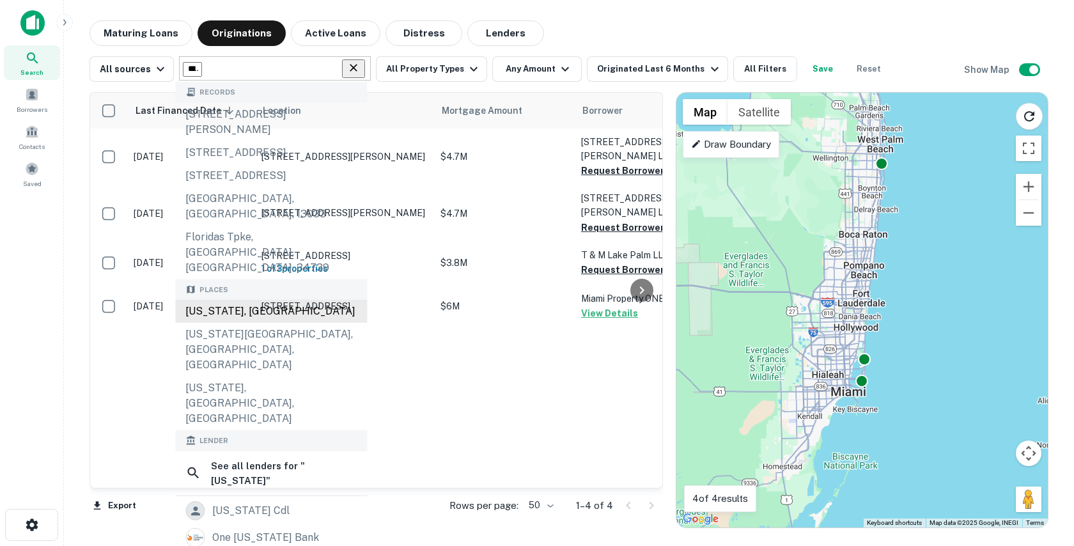
click at [219, 300] on div "Florida, USA" at bounding box center [271, 311] width 192 height 23
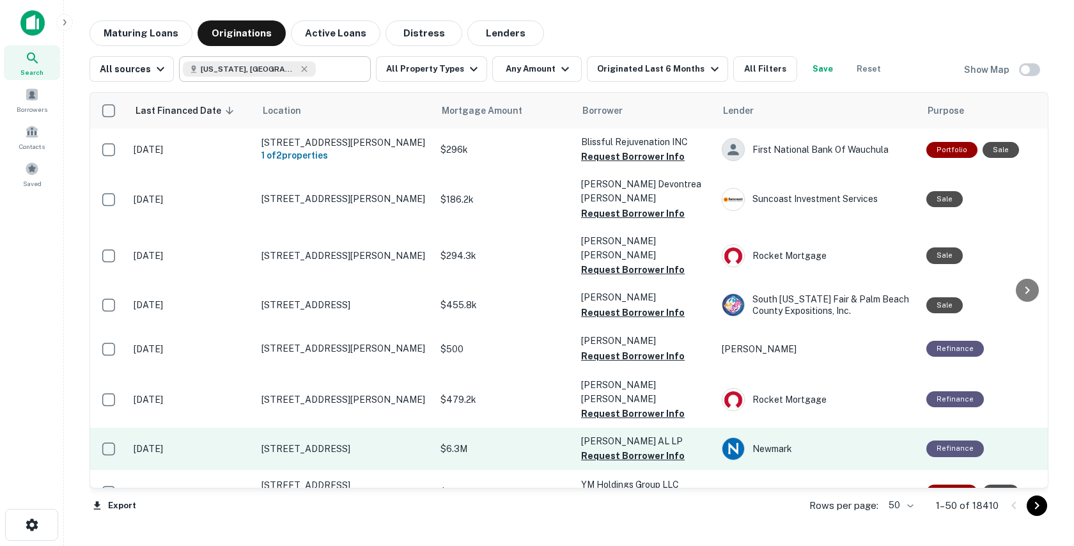
click at [505, 442] on p "$6.3M" at bounding box center [504, 449] width 128 height 14
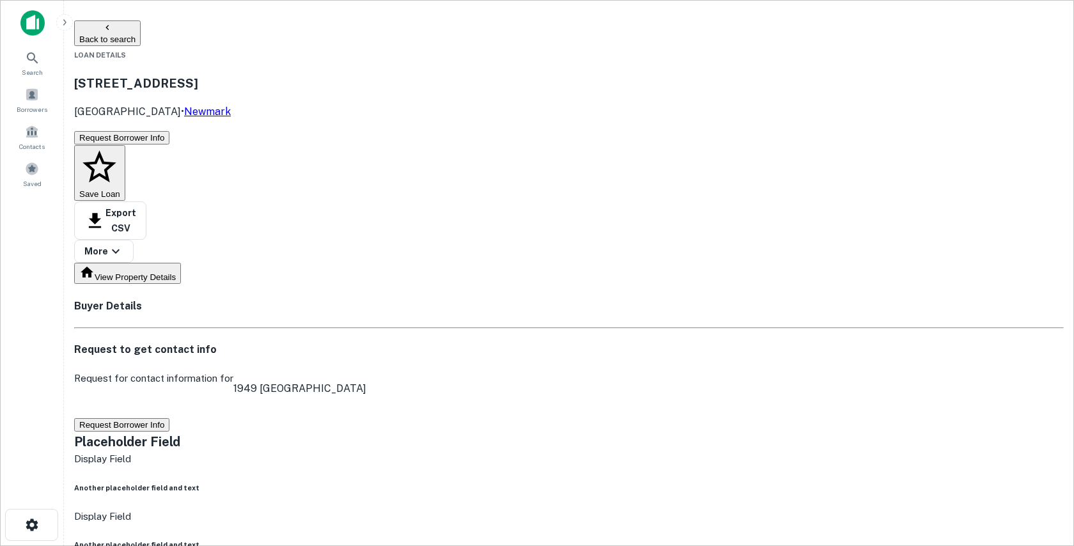
click at [169, 418] on button "Request Borrower Info" at bounding box center [121, 424] width 95 height 13
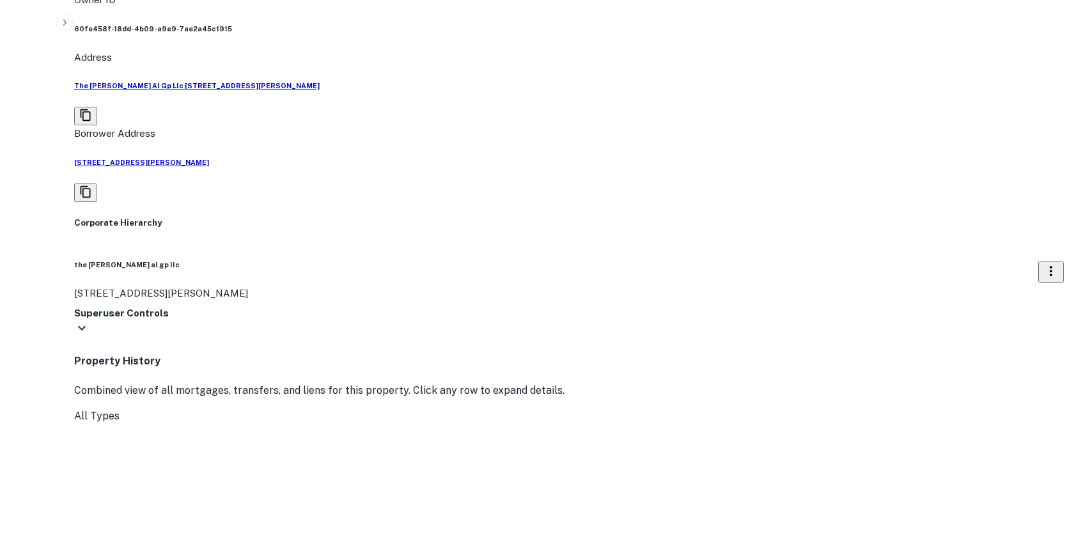
scroll to position [1337, 0]
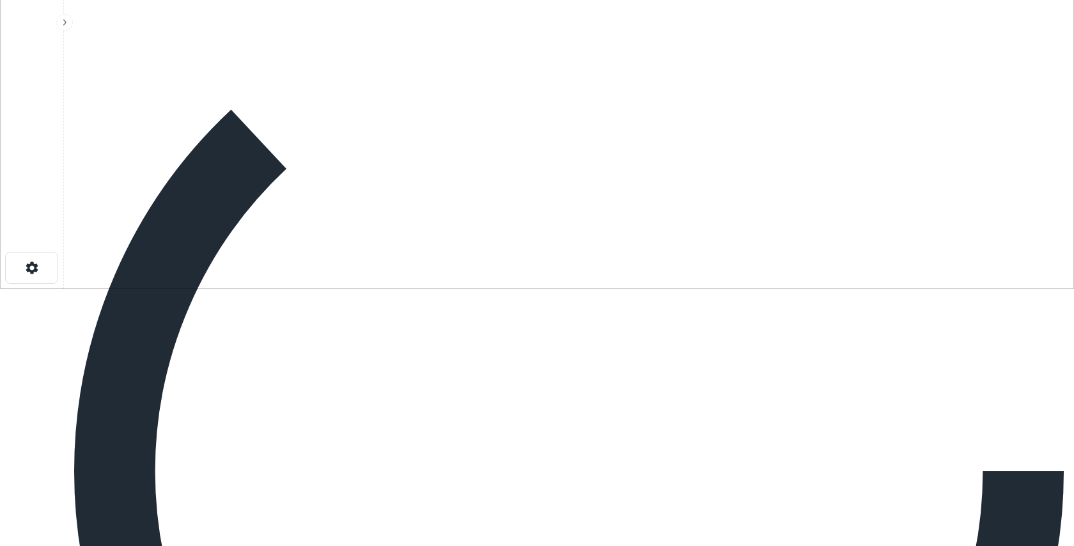
scroll to position [0, 0]
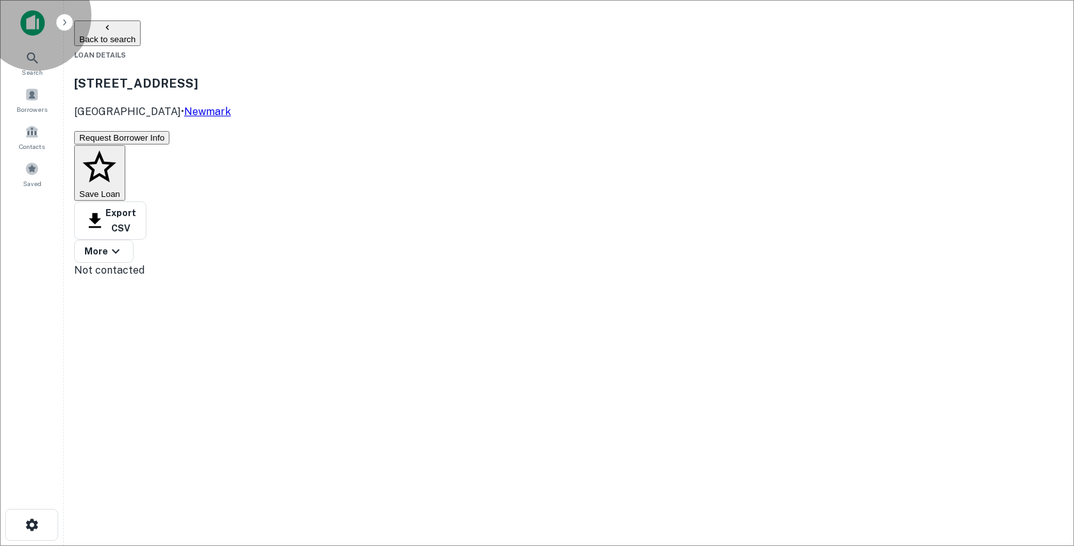
click at [126, 36] on button "Back to search" at bounding box center [107, 33] width 66 height 26
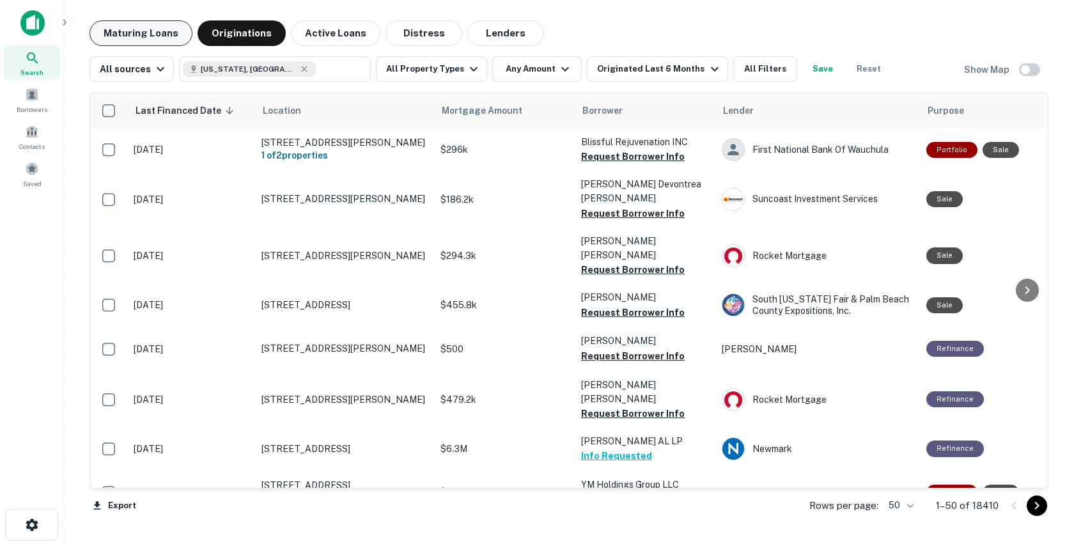
click at [151, 36] on button "Maturing Loans" at bounding box center [140, 33] width 103 height 26
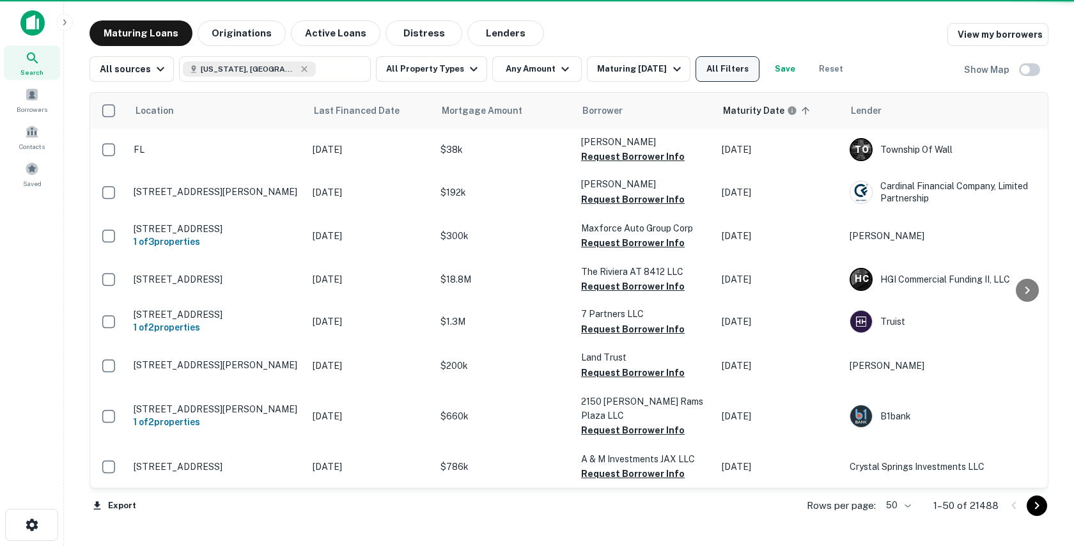
click at [726, 71] on button "All Filters" at bounding box center [727, 69] width 64 height 26
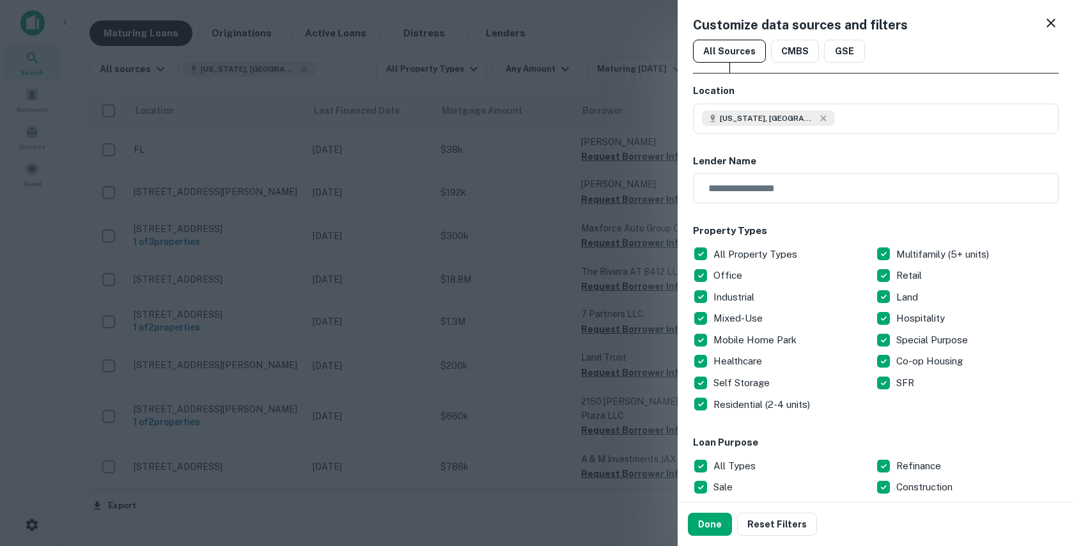
scroll to position [155, 0]
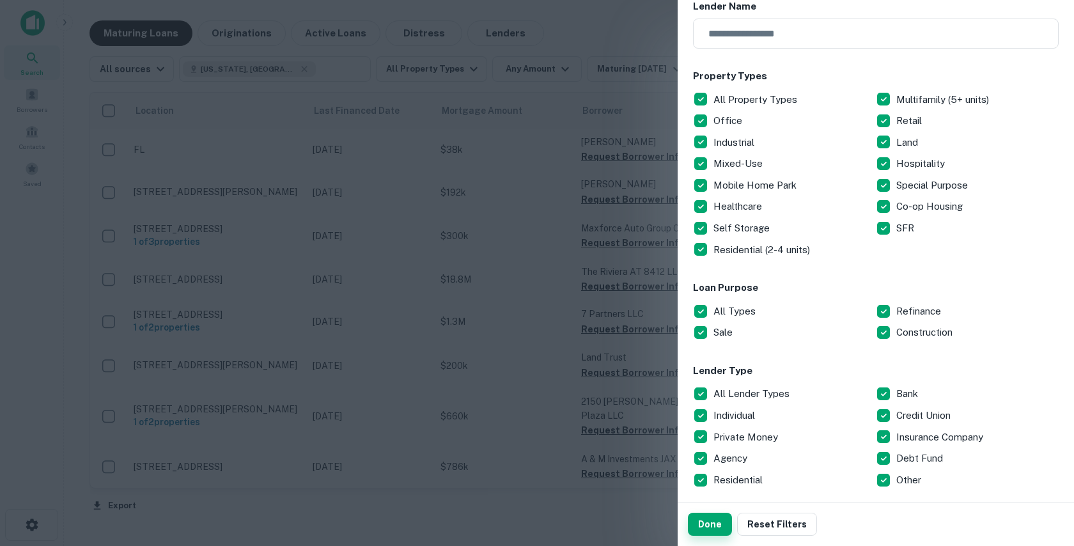
click at [715, 527] on button "Done" at bounding box center [710, 524] width 44 height 23
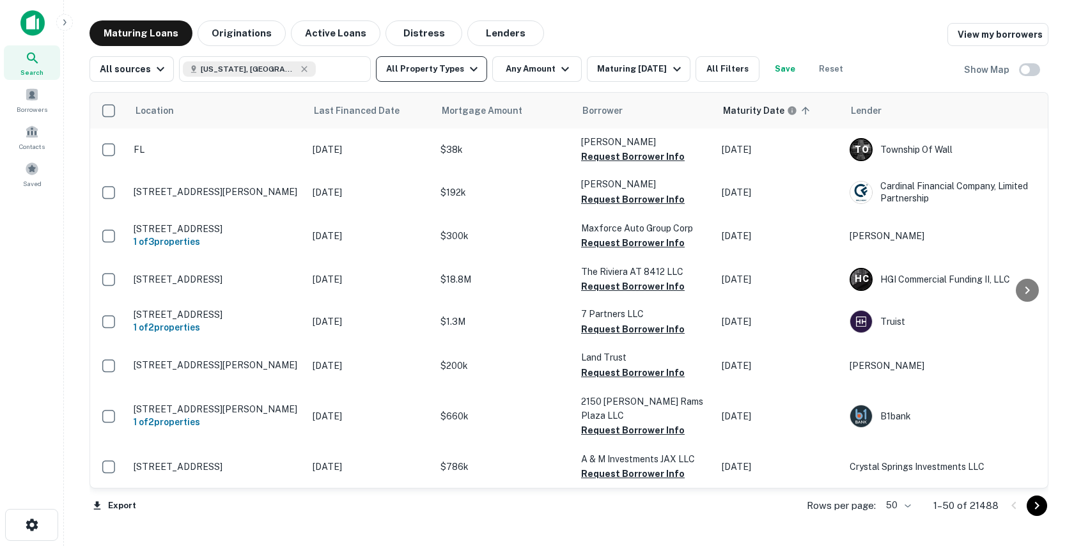
click at [436, 73] on button "All Property Types" at bounding box center [431, 69] width 111 height 26
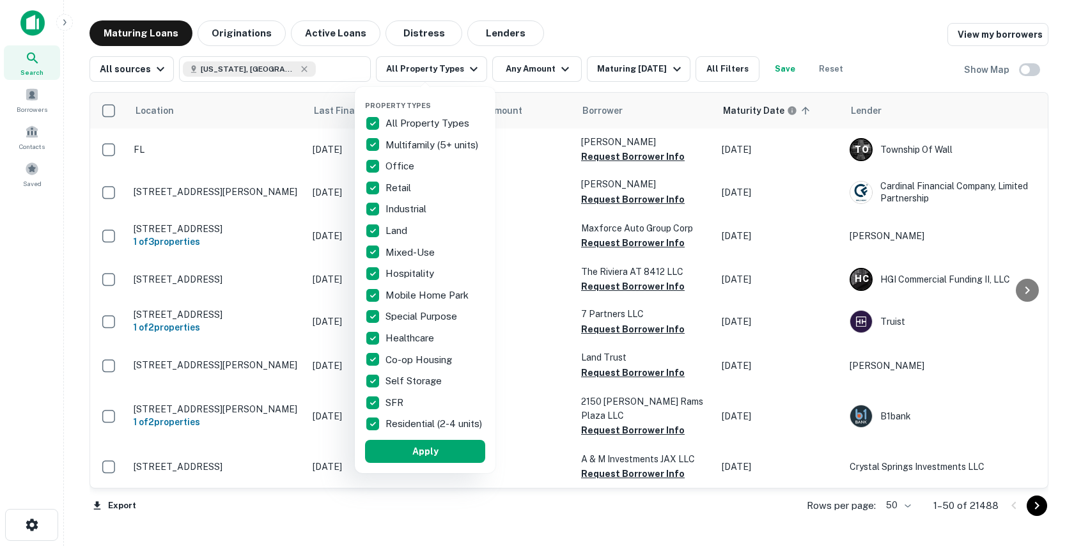
click at [516, 65] on div at bounding box center [537, 273] width 1074 height 546
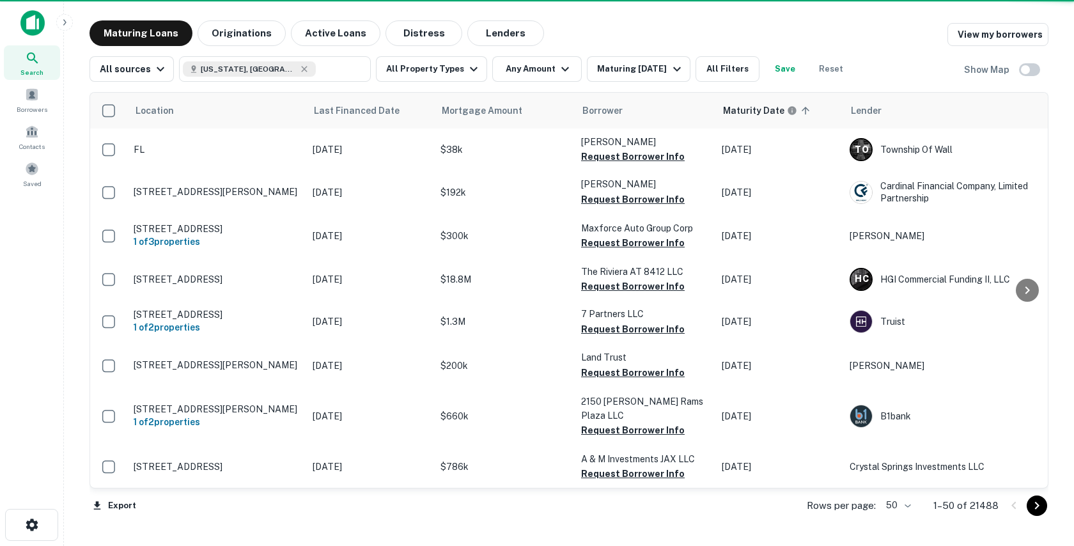
click at [534, 72] on div "Property Types All Property Types Multifamily (5+ units) Office Retail Industri…" at bounding box center [537, 273] width 1074 height 546
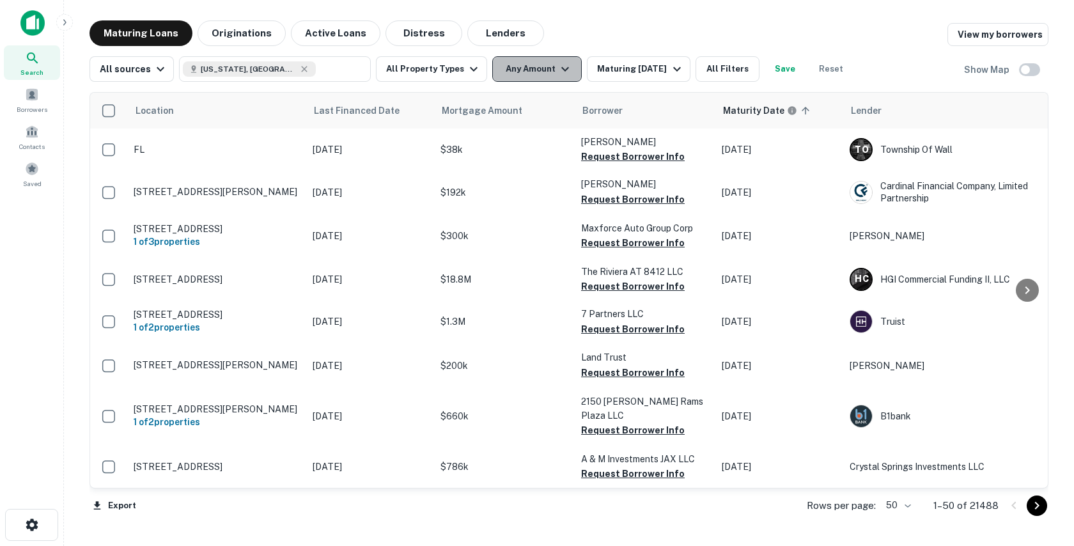
click at [557, 72] on icon "button" at bounding box center [564, 68] width 15 height 15
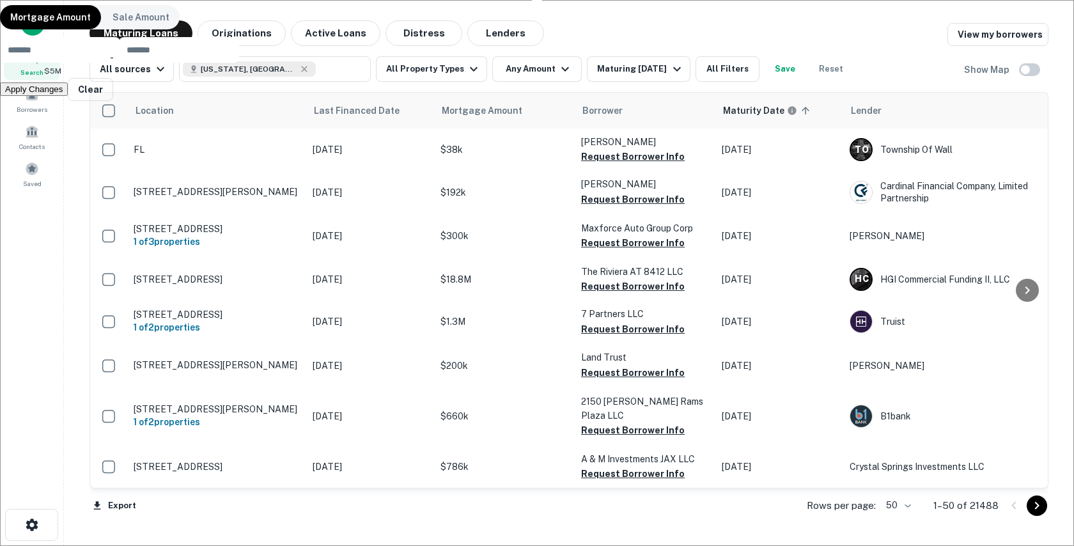
type input "*******"
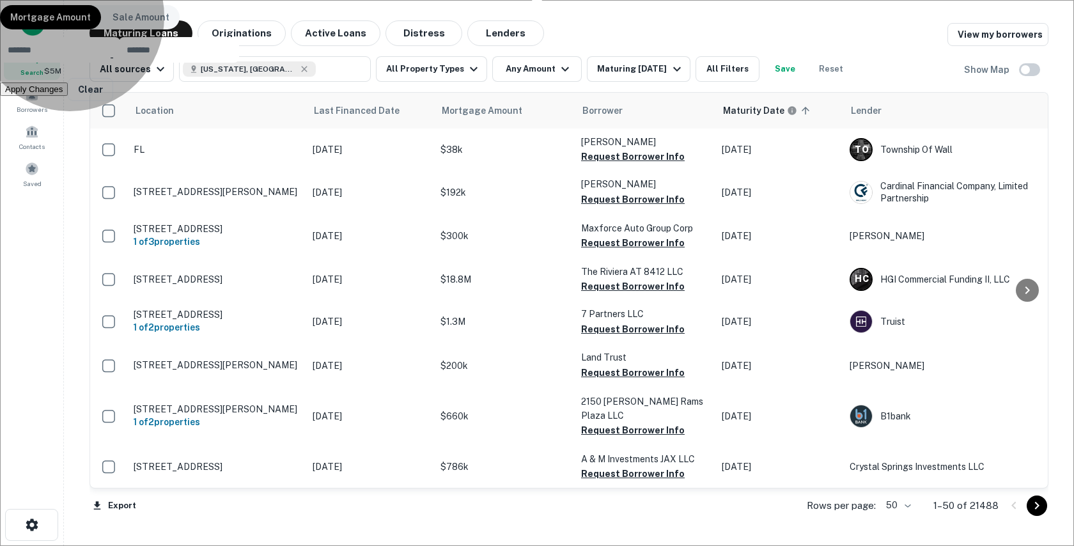
click at [68, 96] on button "Apply Changes" at bounding box center [34, 88] width 68 height 13
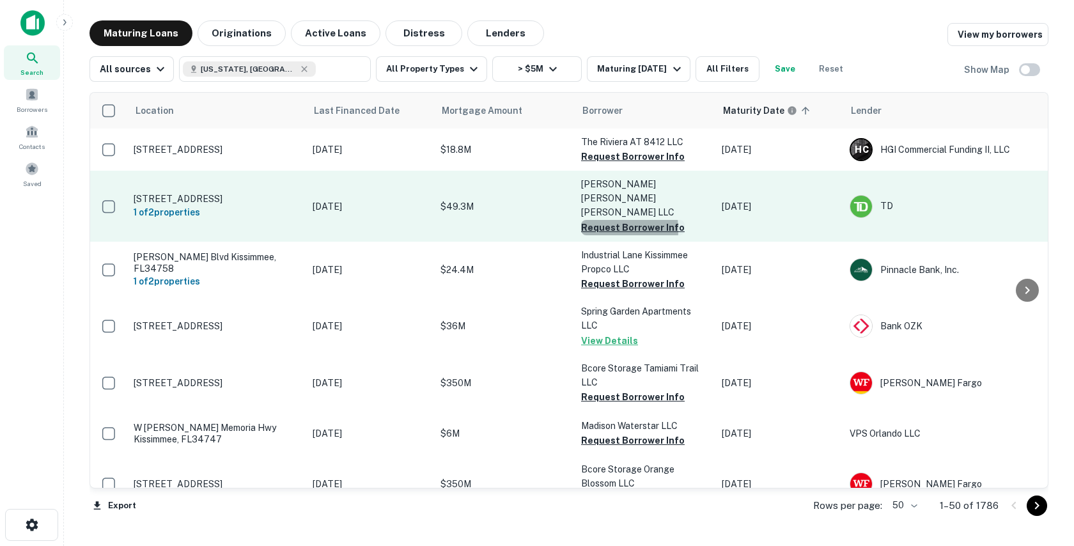
click at [587, 220] on button "Request Borrower Info" at bounding box center [633, 227] width 104 height 15
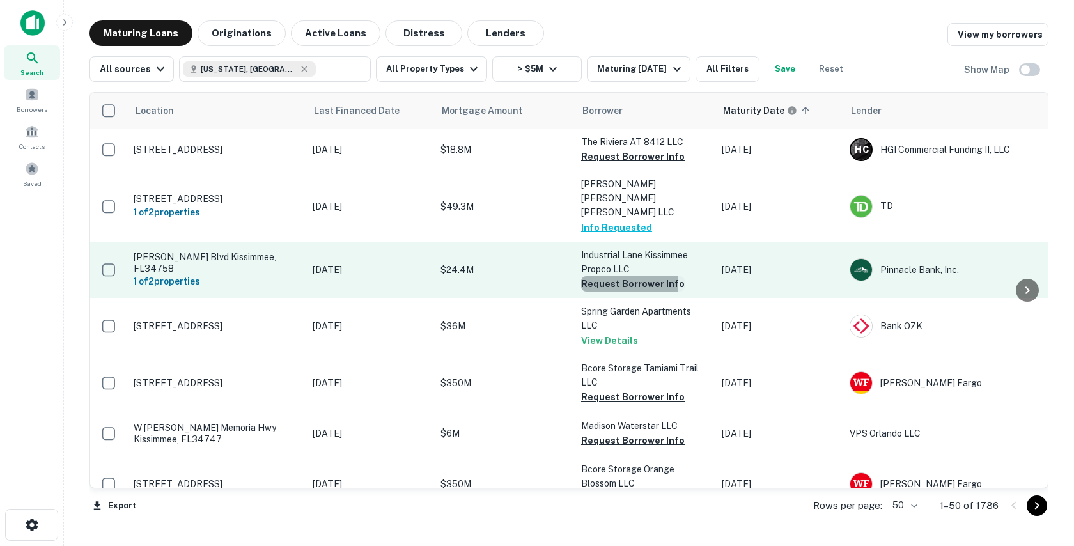
click at [591, 276] on button "Request Borrower Info" at bounding box center [633, 283] width 104 height 15
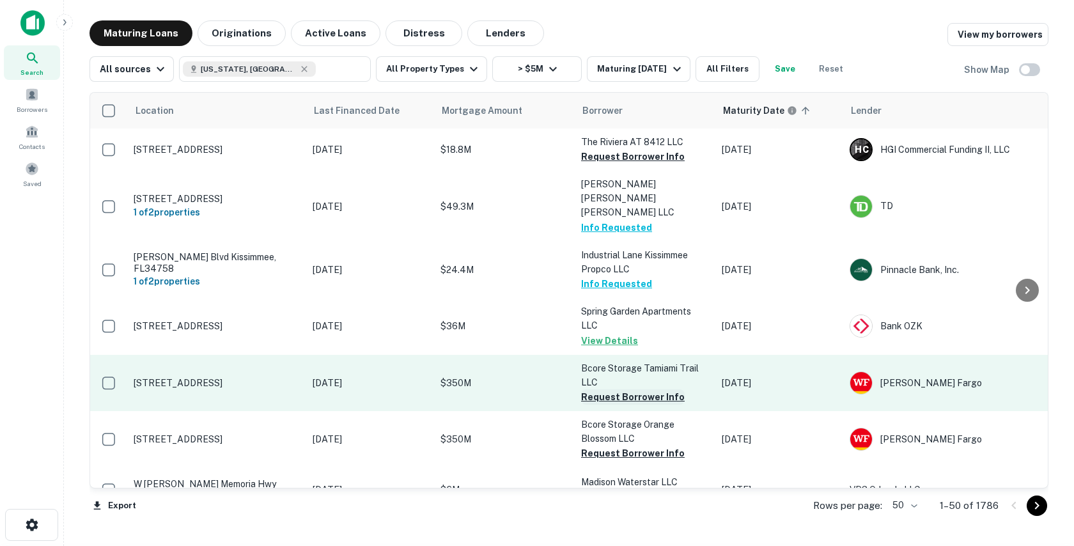
click at [610, 389] on button "Request Borrower Info" at bounding box center [633, 396] width 104 height 15
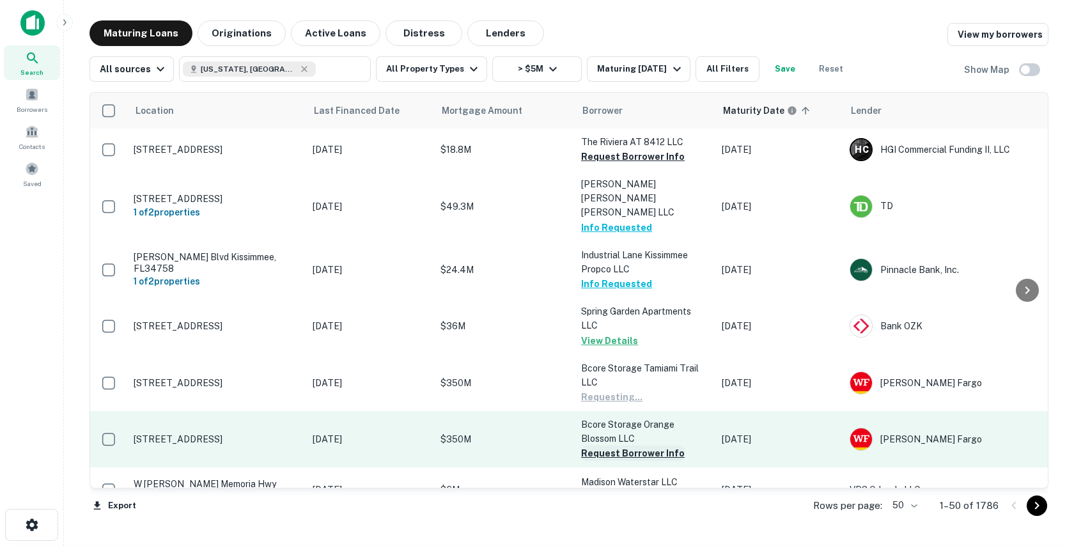
click at [602, 446] on button "Request Borrower Info" at bounding box center [633, 453] width 104 height 15
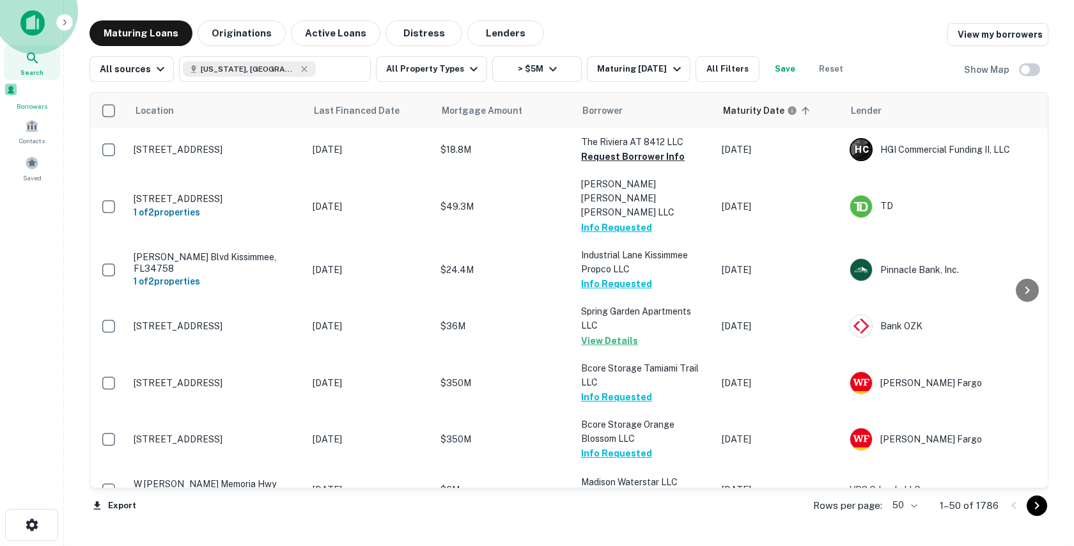
click at [38, 93] on div "Borrowers" at bounding box center [32, 96] width 56 height 29
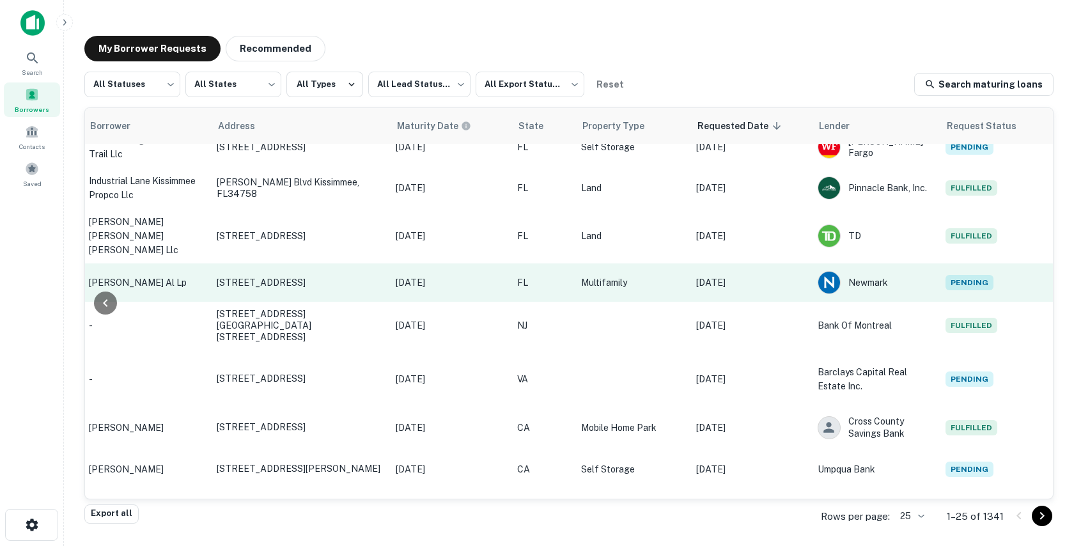
scroll to position [60, 404]
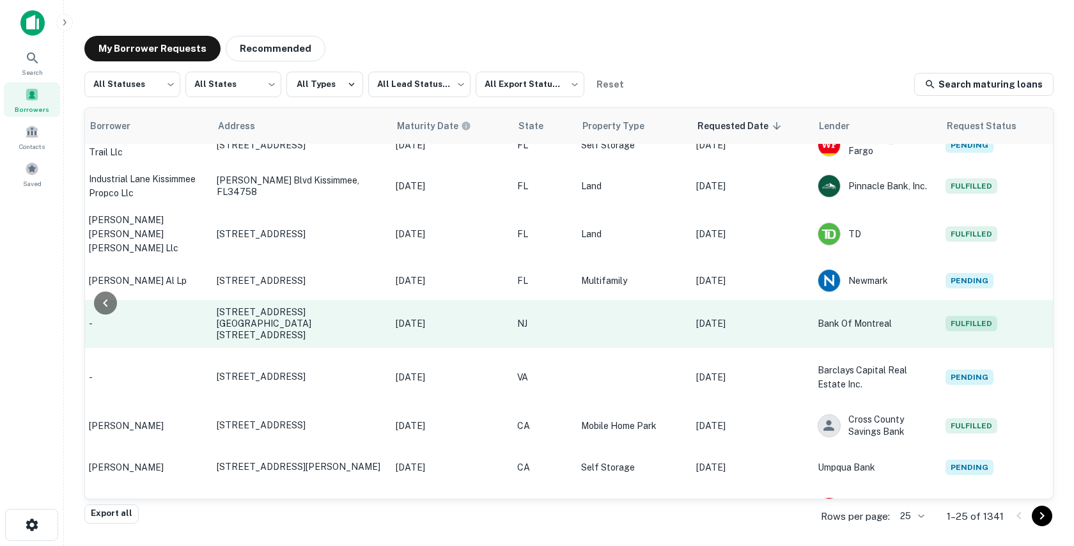
click at [644, 300] on td at bounding box center [632, 324] width 115 height 48
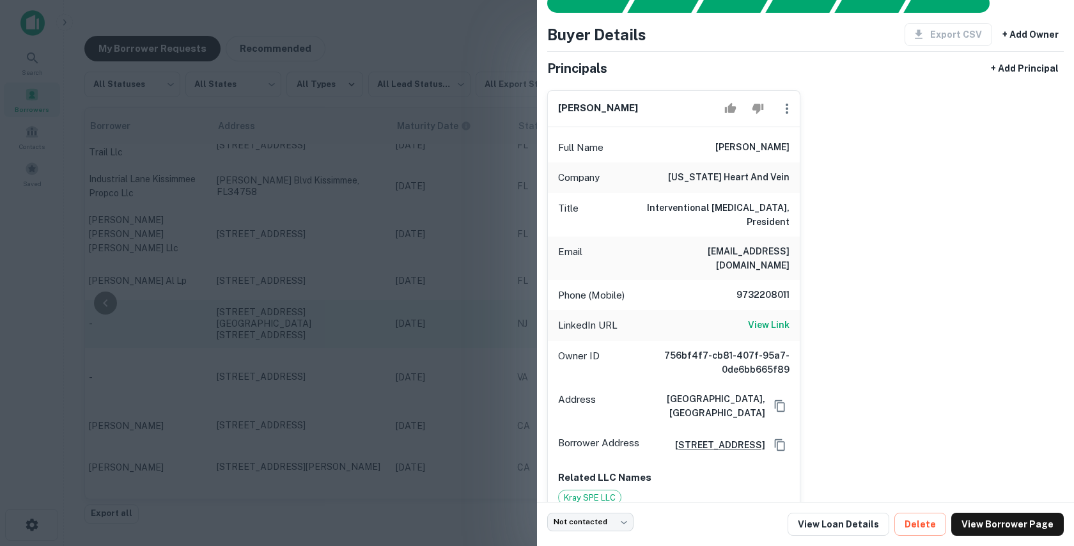
scroll to position [56, 0]
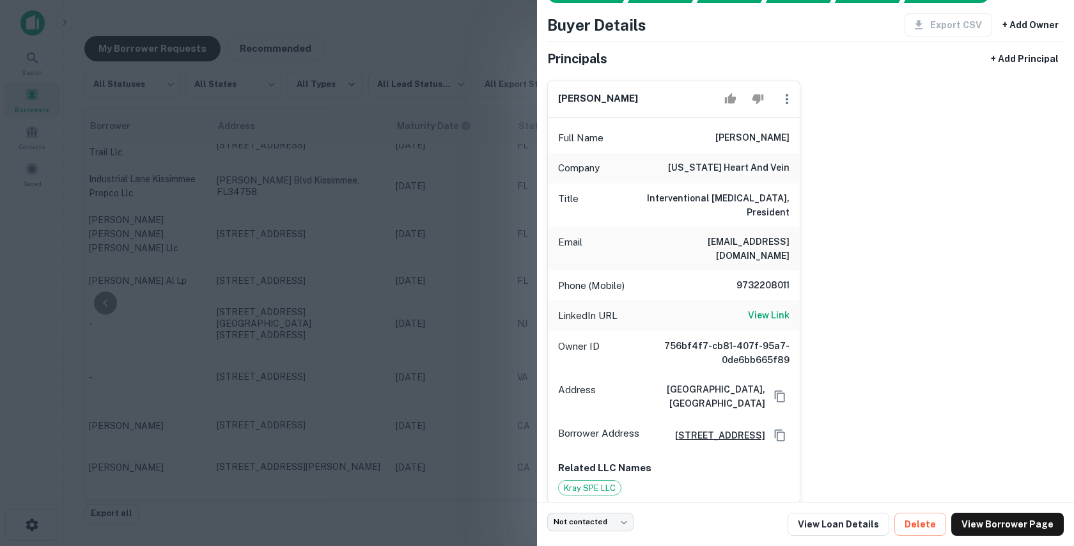
click at [467, 284] on div at bounding box center [537, 273] width 1074 height 546
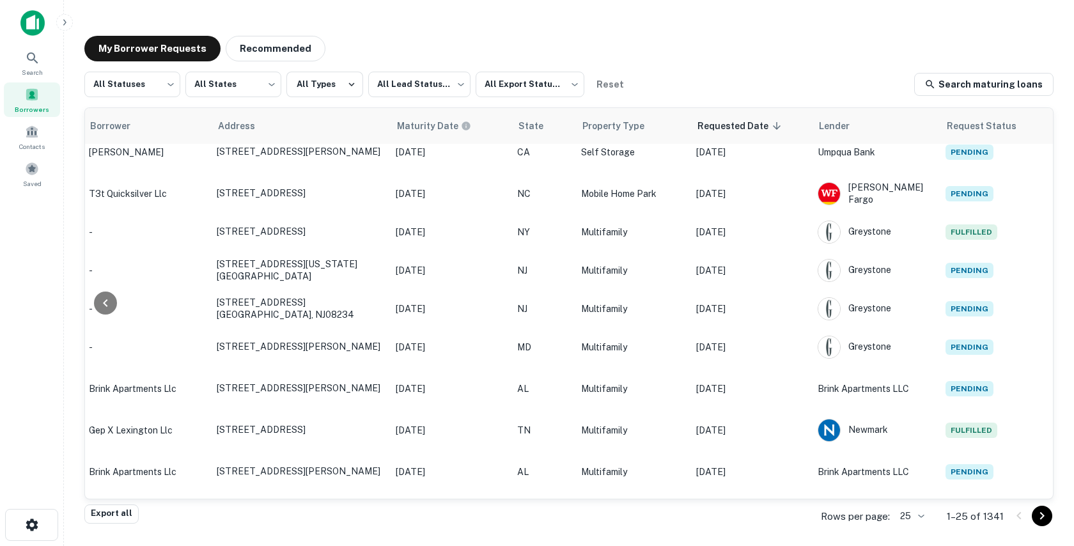
scroll to position [657, 404]
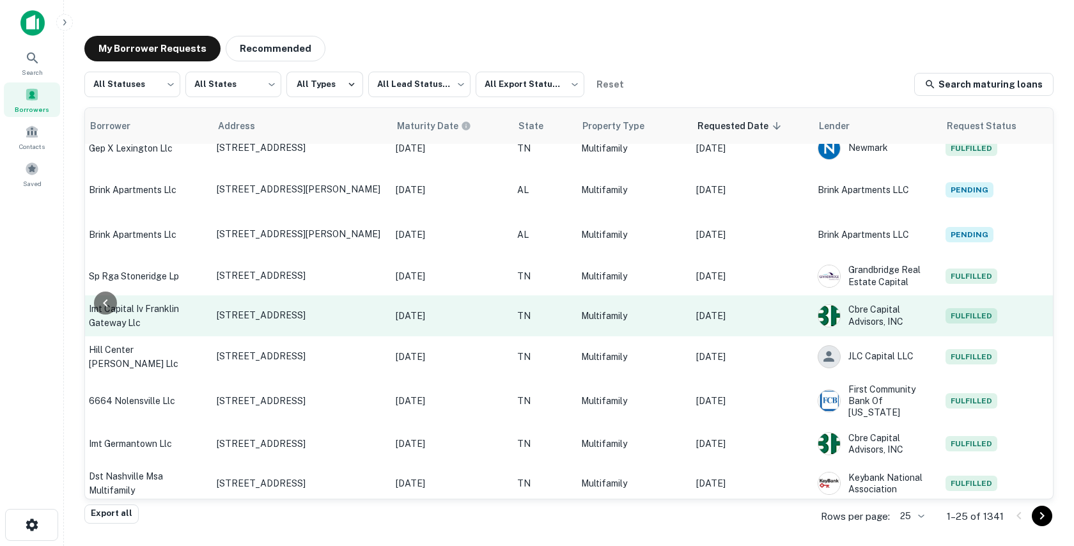
click at [769, 309] on p "Sep 15, 2025" at bounding box center [750, 316] width 109 height 14
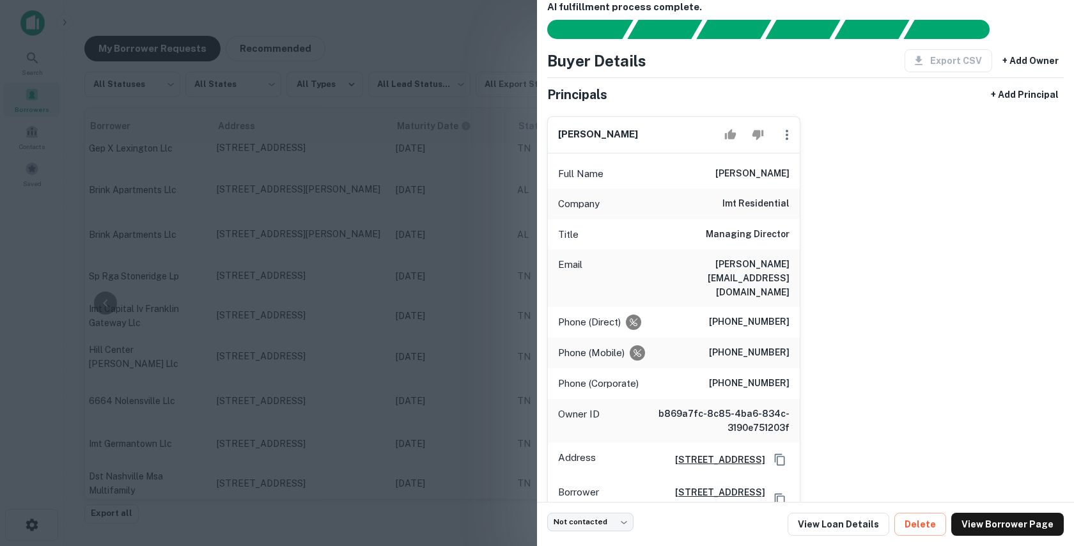
scroll to position [23, 0]
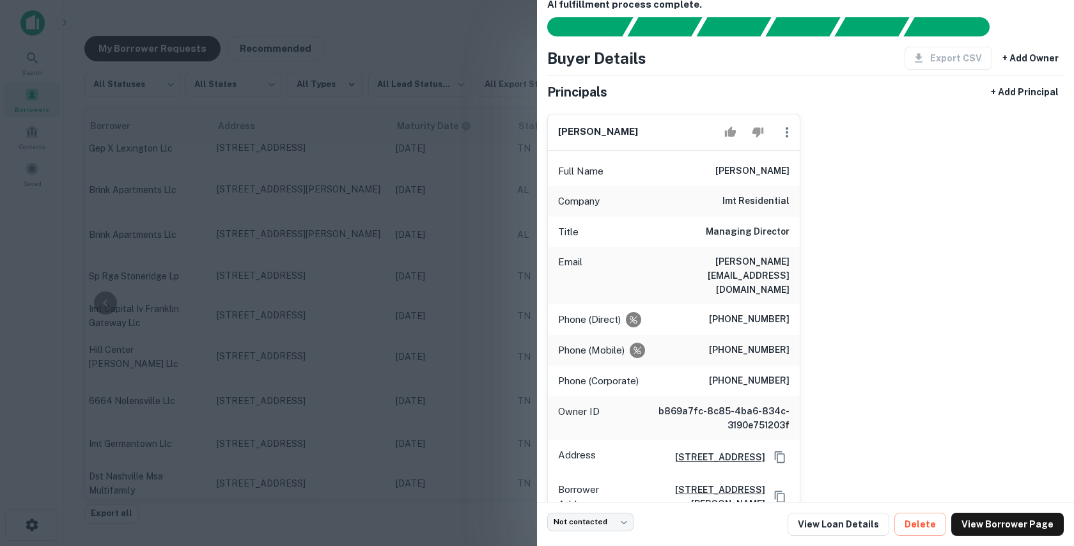
click at [343, 326] on div at bounding box center [537, 273] width 1074 height 546
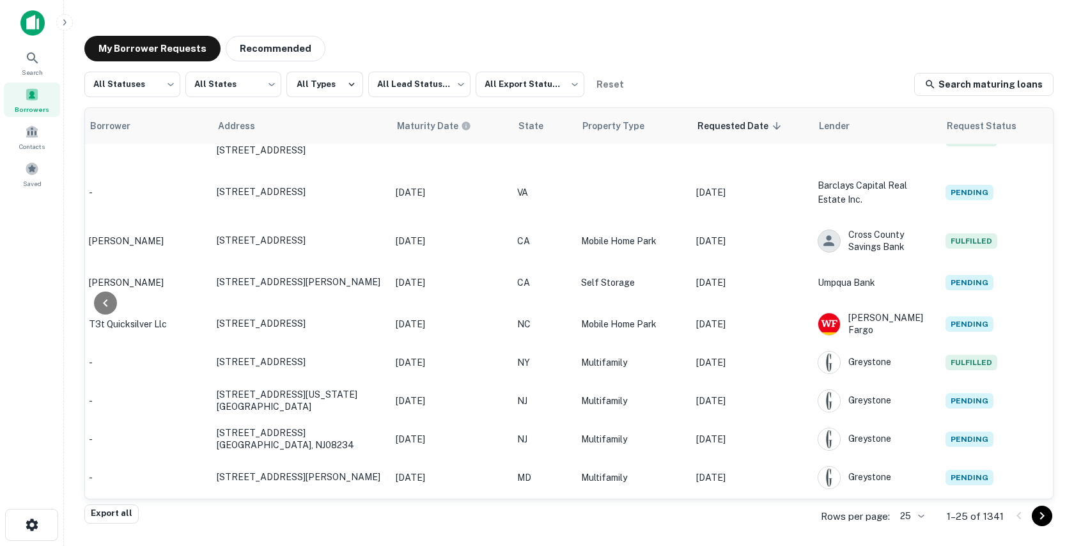
scroll to position [0, 404]
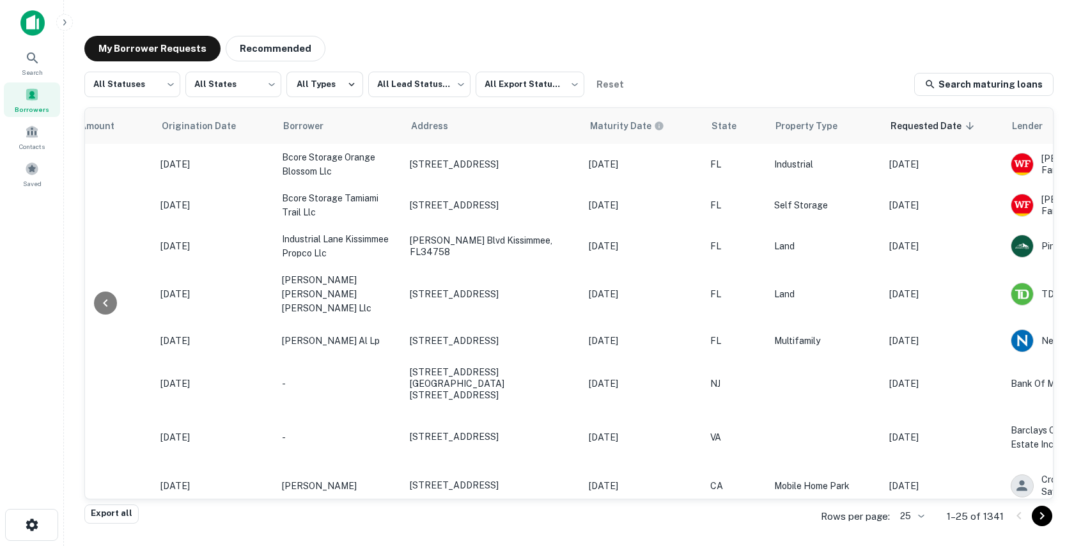
scroll to position [0, 404]
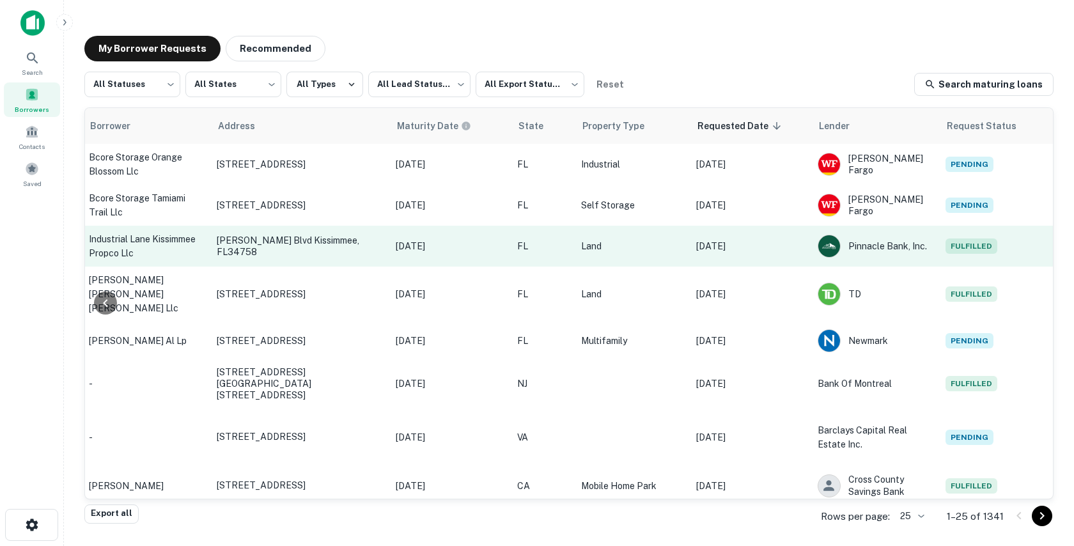
click at [638, 241] on p "Land" at bounding box center [632, 246] width 102 height 14
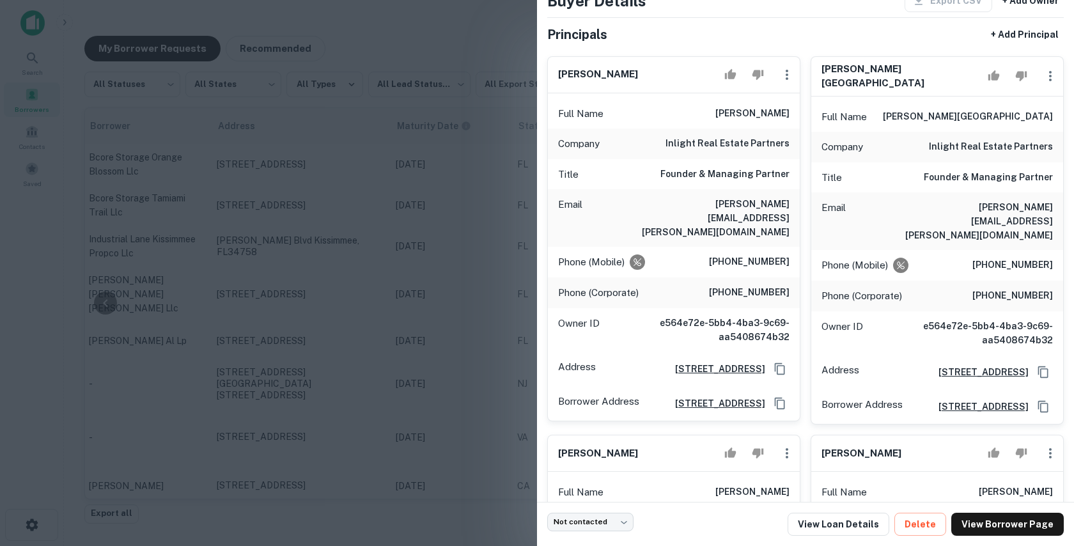
scroll to position [86, 0]
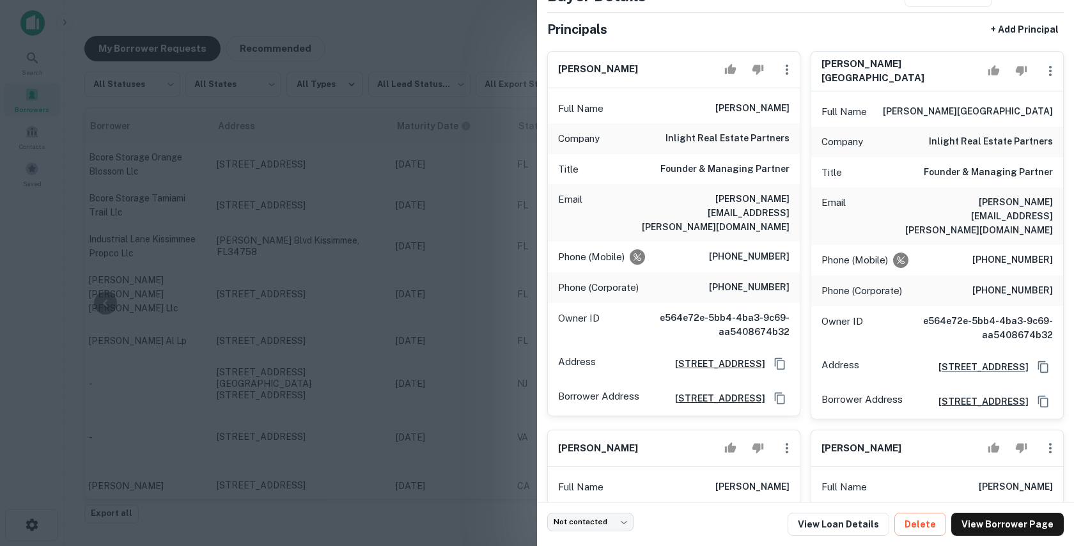
click at [431, 268] on div at bounding box center [537, 273] width 1074 height 546
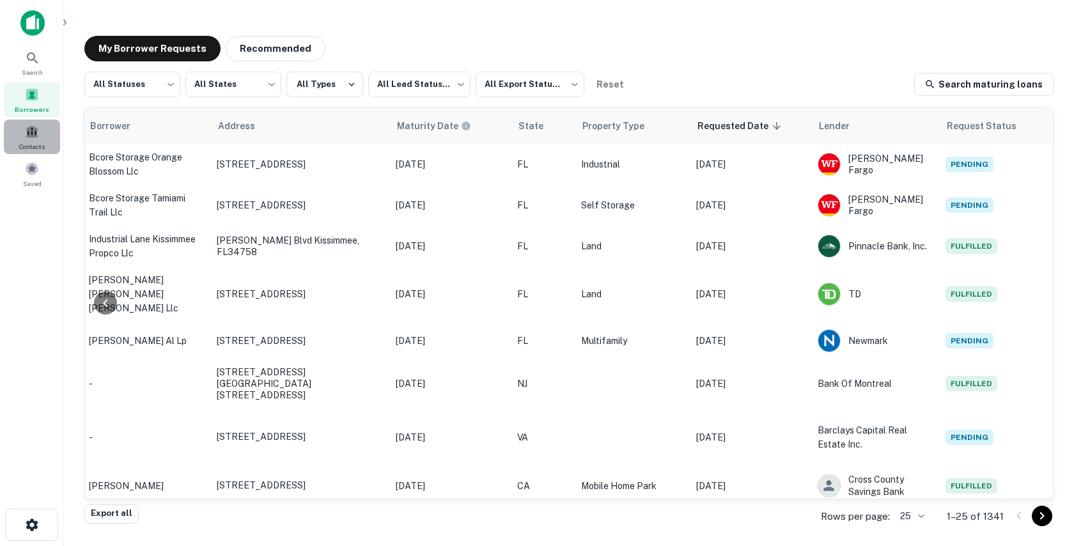
click at [33, 150] on span "Contacts" at bounding box center [32, 146] width 26 height 10
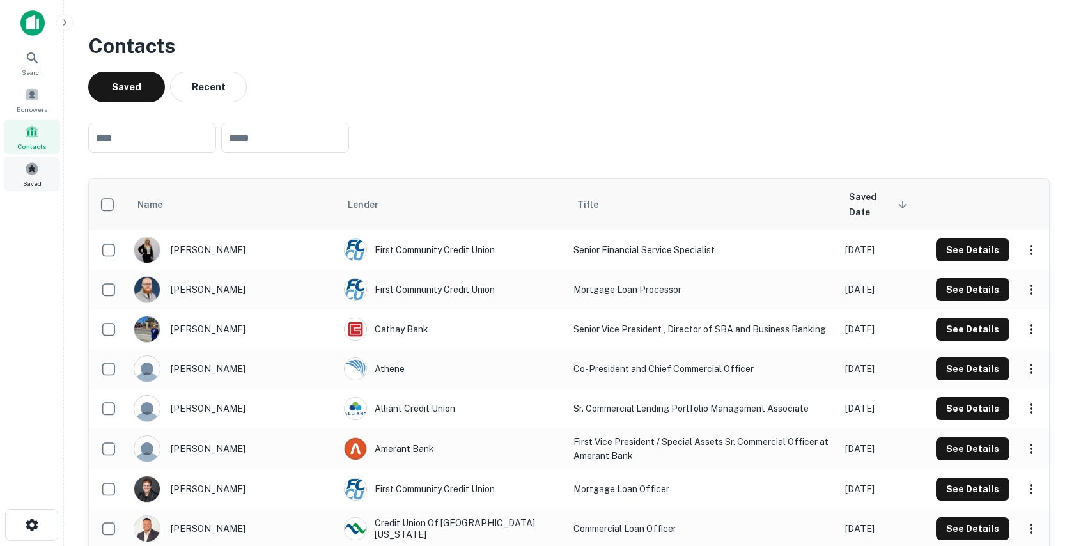
click at [32, 164] on span at bounding box center [32, 169] width 14 height 14
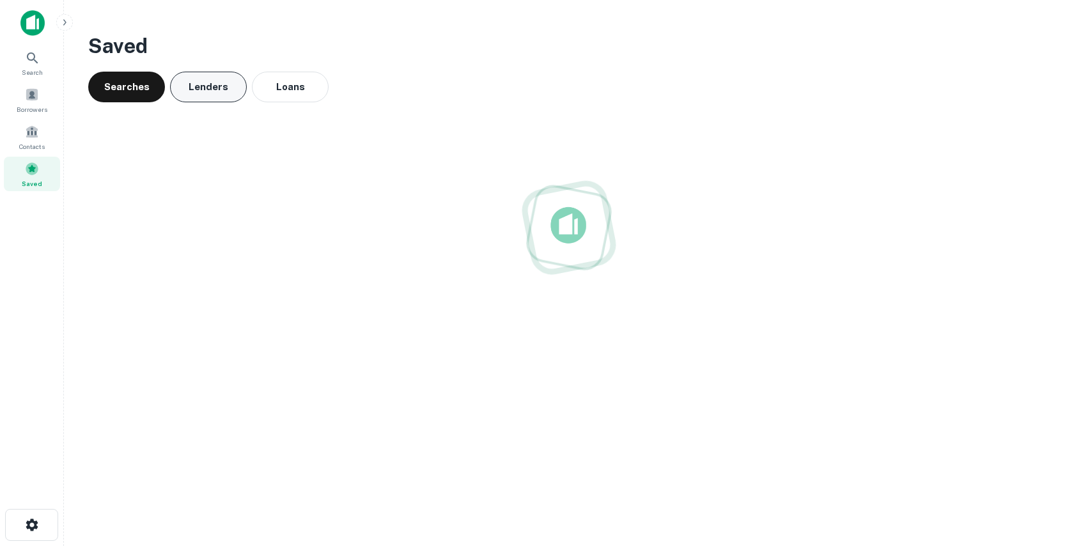
click at [219, 89] on button "Lenders" at bounding box center [208, 87] width 77 height 31
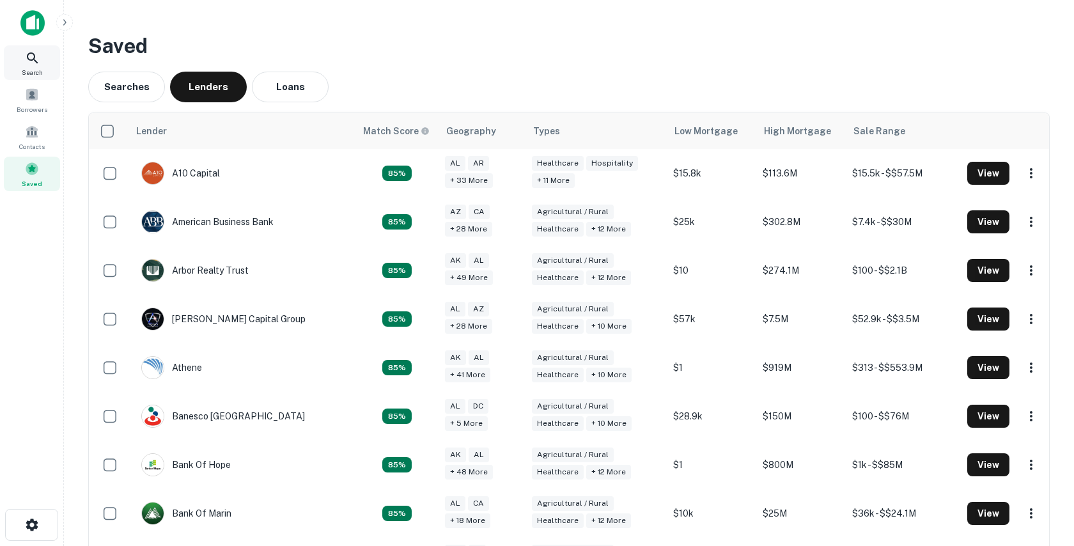
click at [22, 58] on div "Search" at bounding box center [32, 62] width 56 height 35
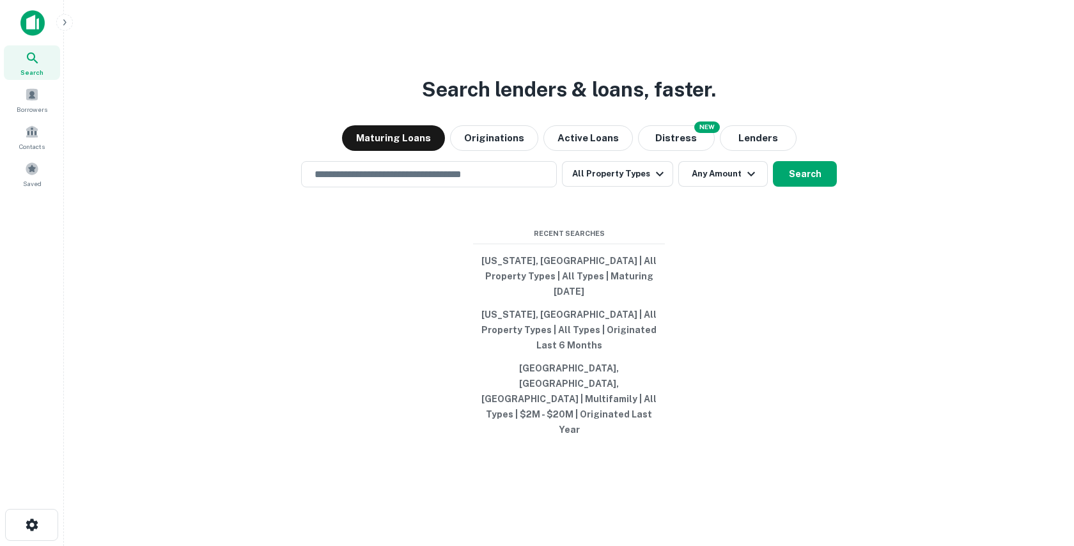
click at [384, 187] on div "​" at bounding box center [429, 174] width 256 height 26
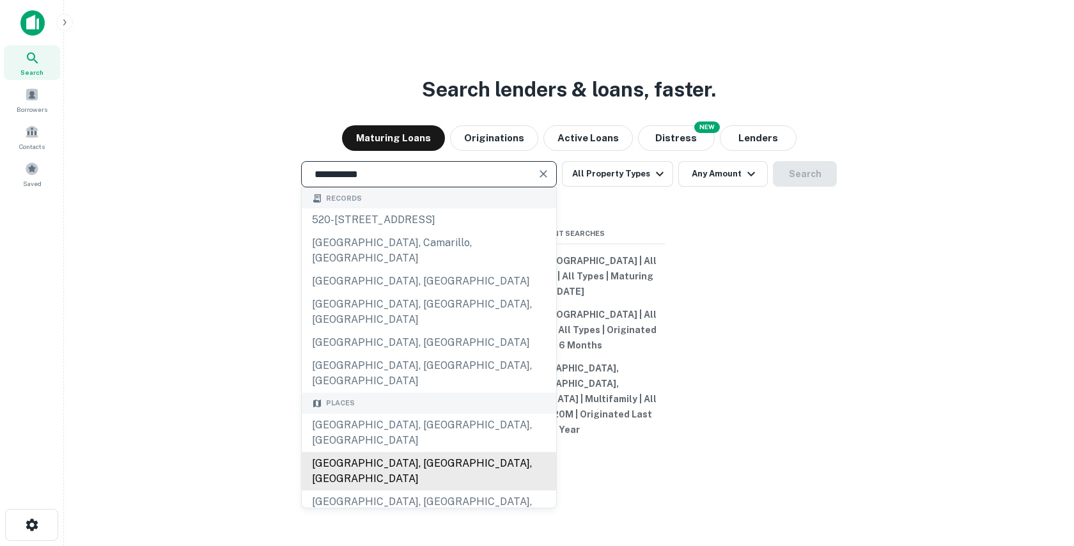
click at [350, 452] on div "[GEOGRAPHIC_DATA], [GEOGRAPHIC_DATA], [GEOGRAPHIC_DATA]" at bounding box center [429, 471] width 254 height 38
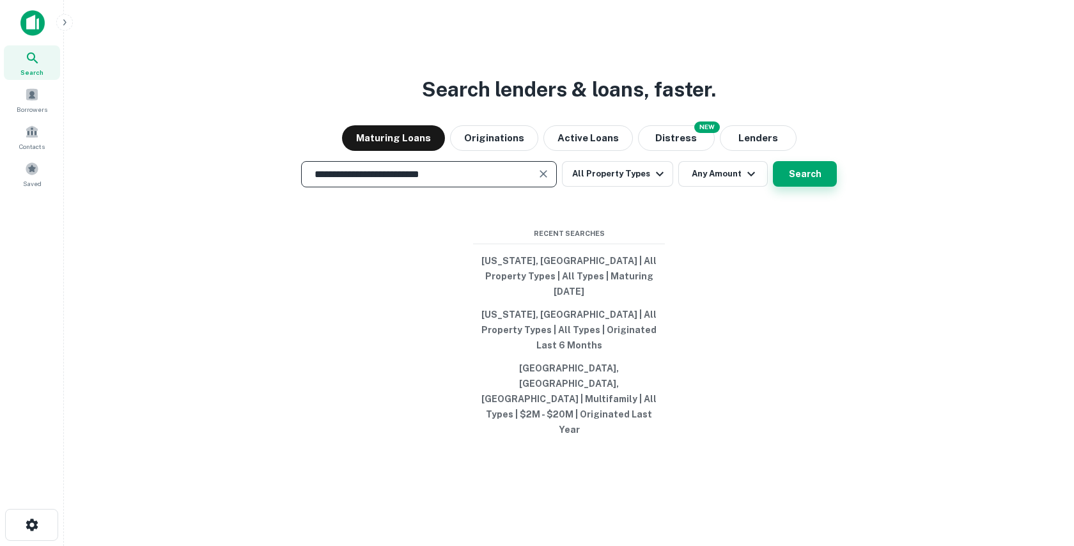
type input "**********"
click at [786, 187] on button "Search" at bounding box center [805, 174] width 64 height 26
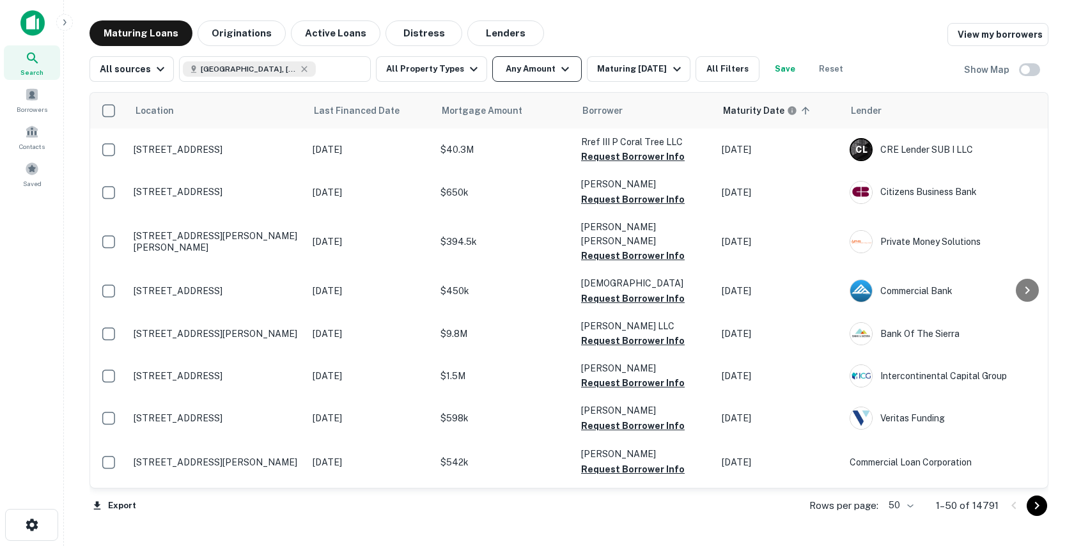
click at [515, 70] on button "Any Amount" at bounding box center [536, 69] width 89 height 26
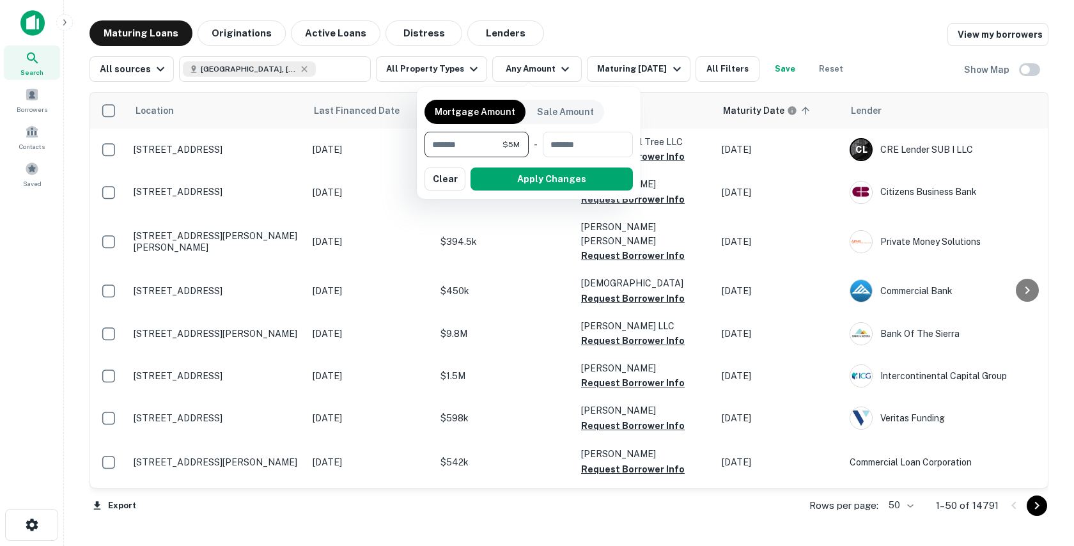
type input "*******"
click at [514, 192] on div "Mortgage Amount Sale Amount ******* $5M ​ - ​ Apply Changes Clear" at bounding box center [529, 143] width 224 height 112
click at [516, 183] on button "Apply Changes" at bounding box center [551, 178] width 162 height 23
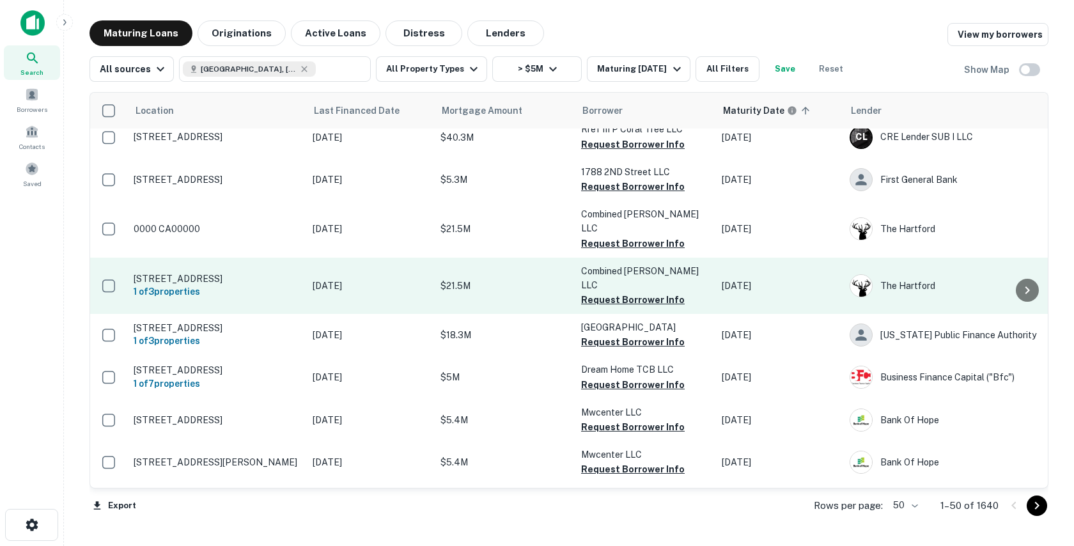
scroll to position [107, 0]
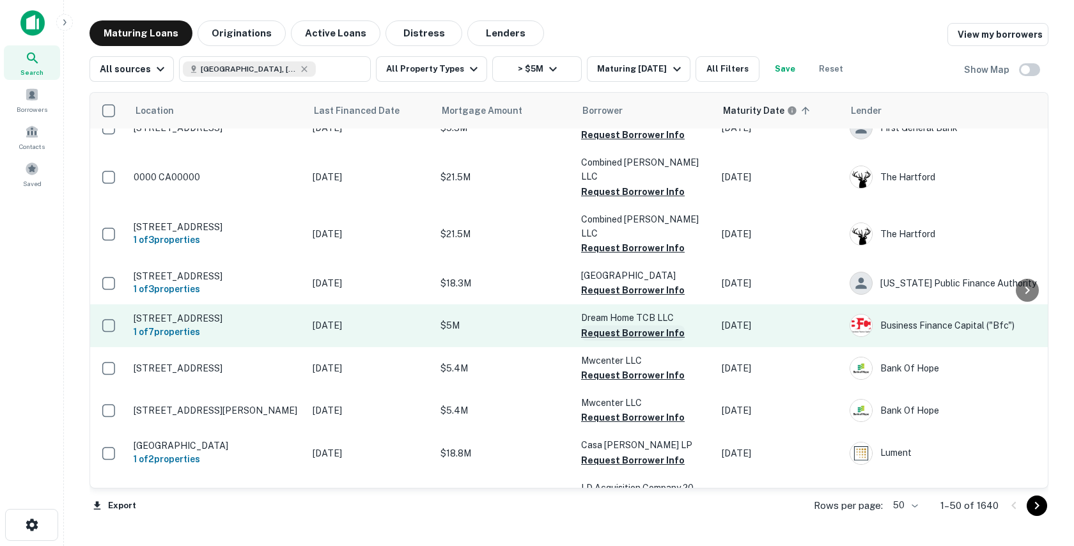
click at [594, 325] on button "Request Borrower Info" at bounding box center [633, 332] width 104 height 15
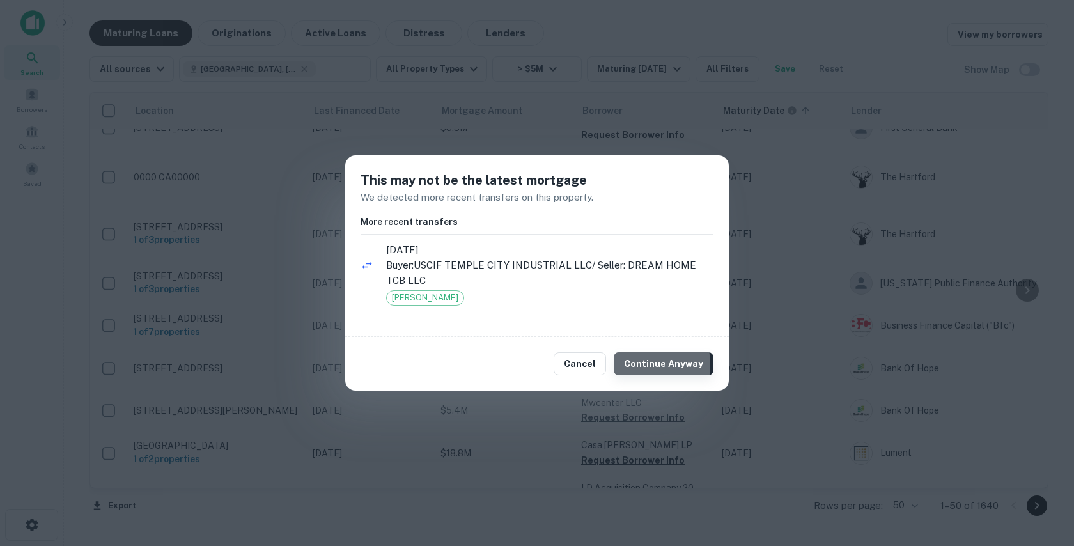
click at [639, 364] on button "Continue Anyway" at bounding box center [664, 363] width 100 height 23
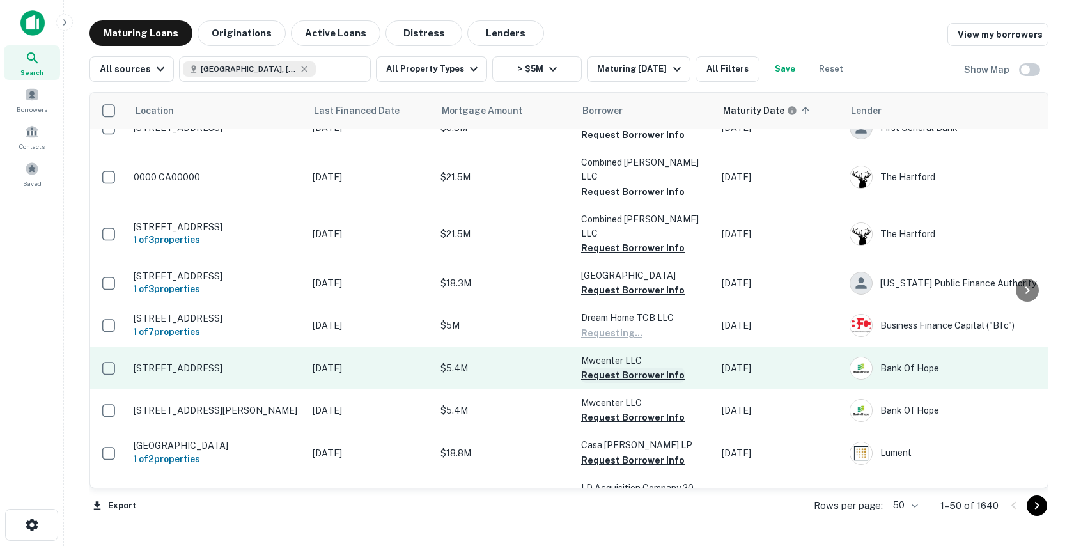
click at [619, 368] on button "Request Borrower Info" at bounding box center [633, 375] width 104 height 15
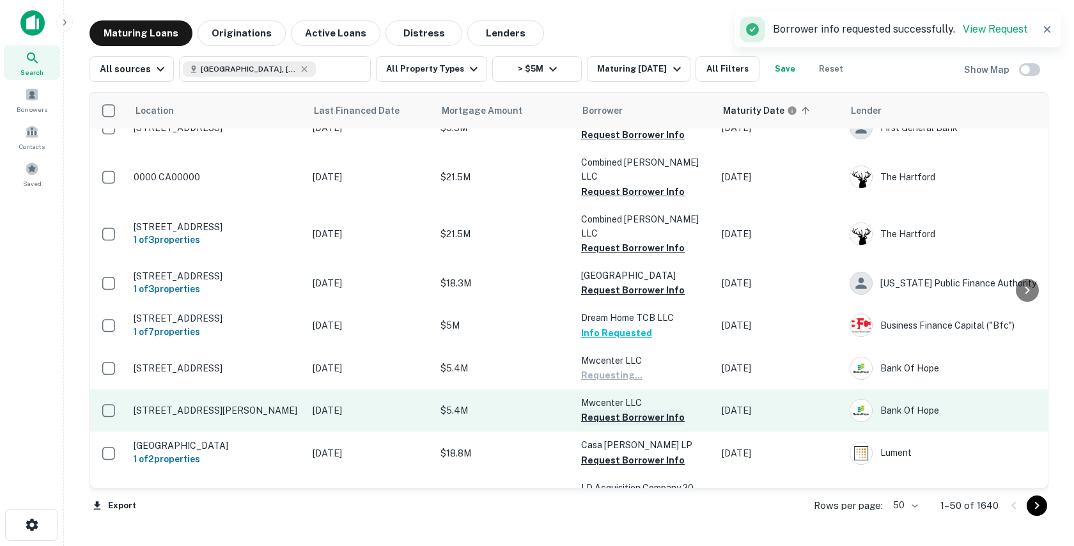
click at [602, 410] on button "Request Borrower Info" at bounding box center [633, 417] width 104 height 15
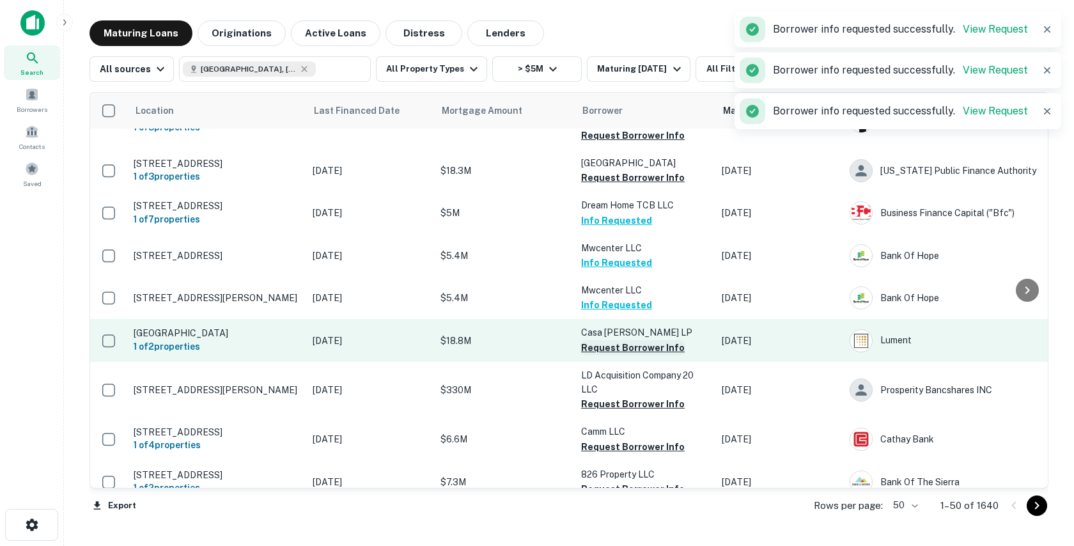
scroll to position [252, 0]
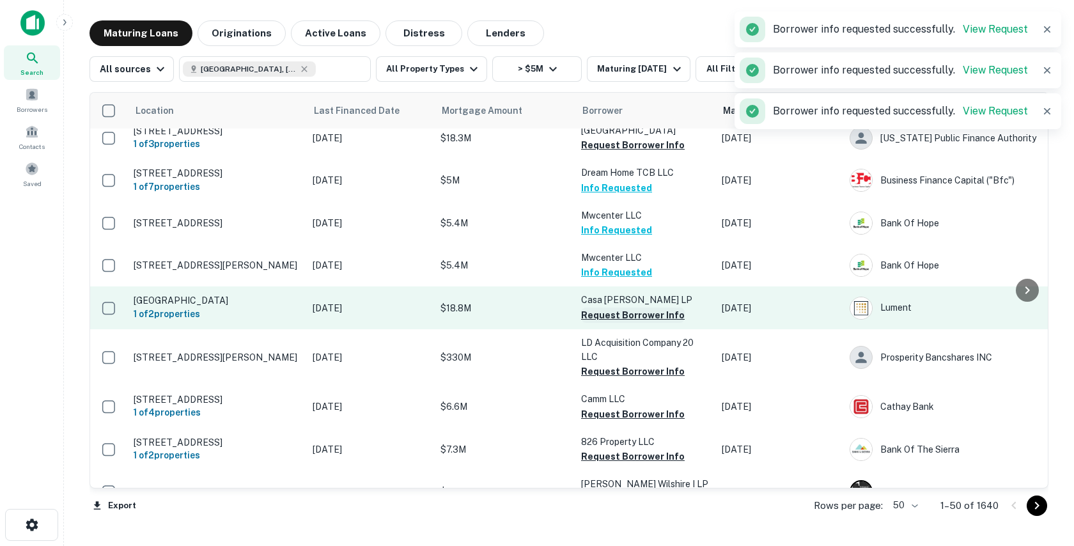
click at [612, 307] on button "Request Borrower Info" at bounding box center [633, 314] width 104 height 15
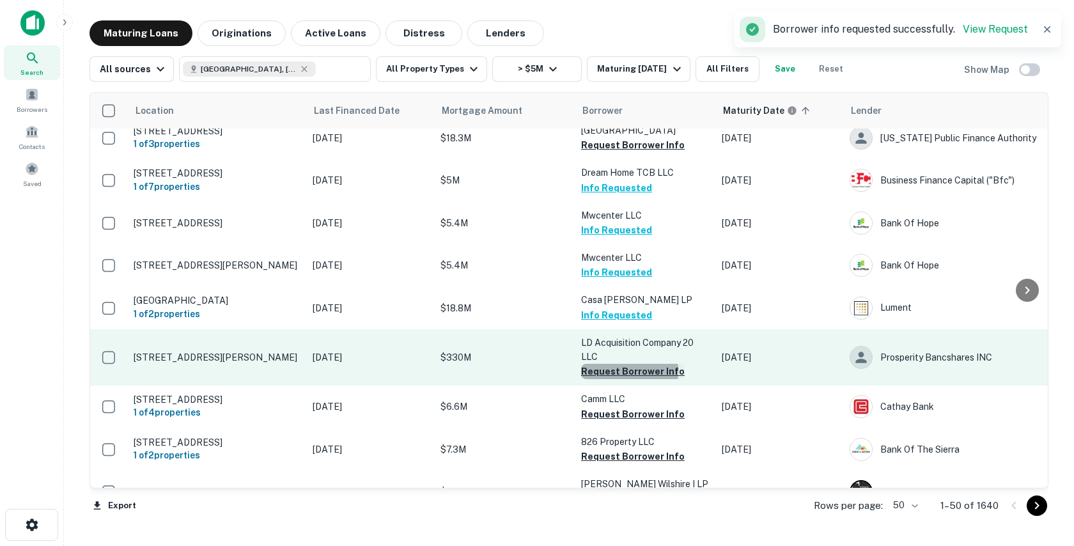
click at [604, 364] on button "Request Borrower Info" at bounding box center [633, 371] width 104 height 15
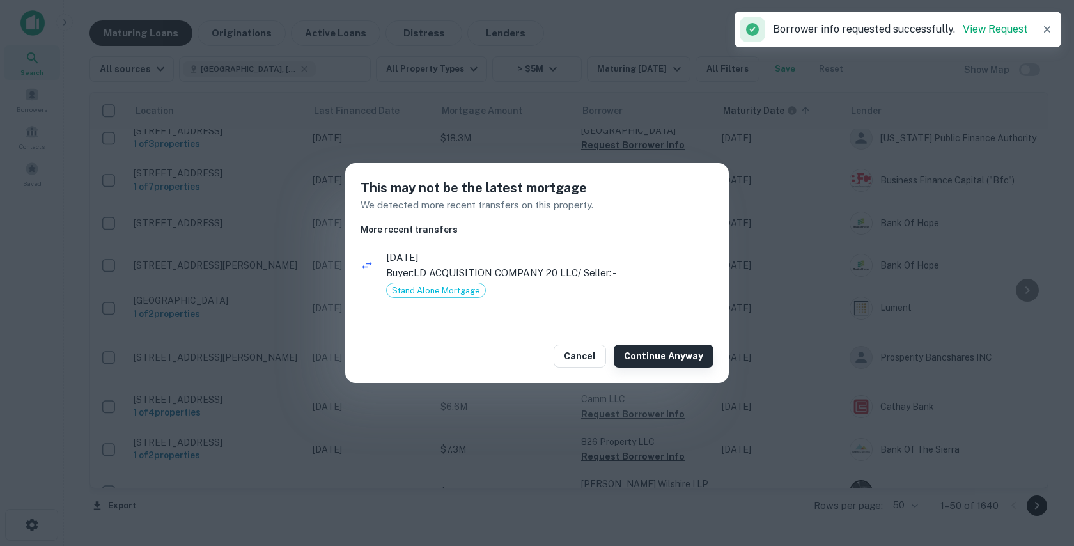
click at [648, 353] on button "Continue Anyway" at bounding box center [664, 356] width 100 height 23
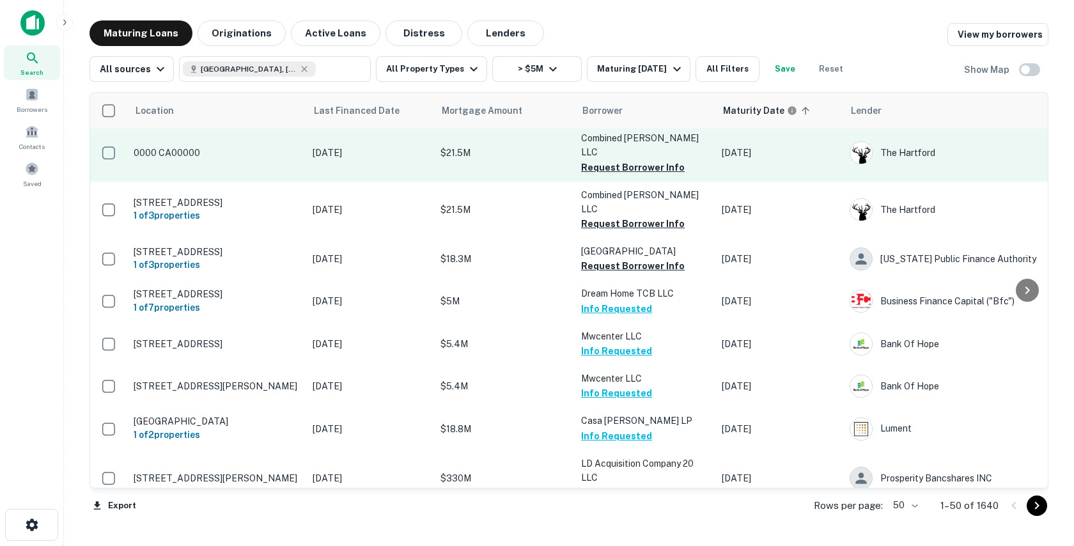
scroll to position [213, 0]
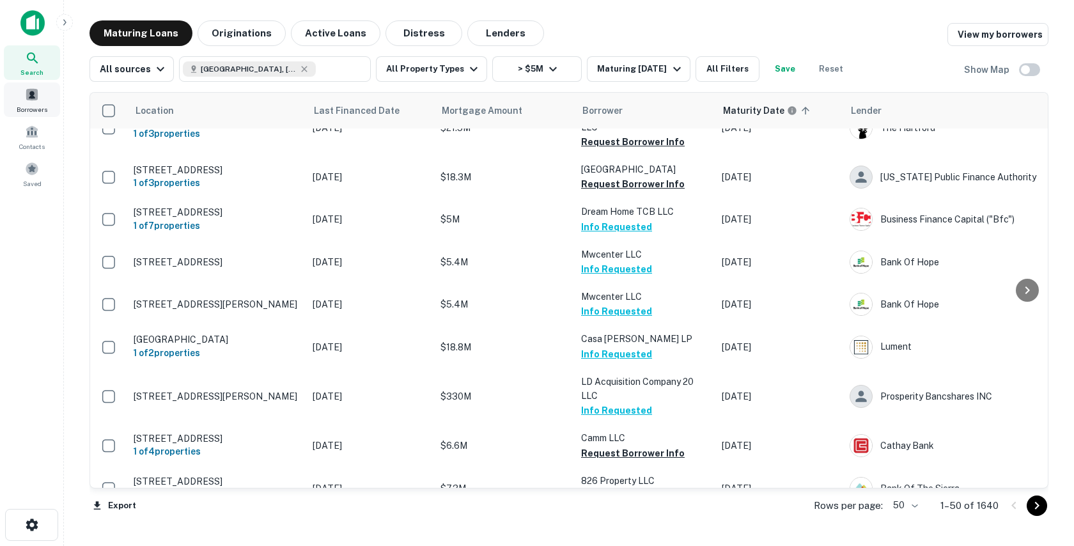
click at [40, 105] on span "Borrowers" at bounding box center [32, 109] width 31 height 10
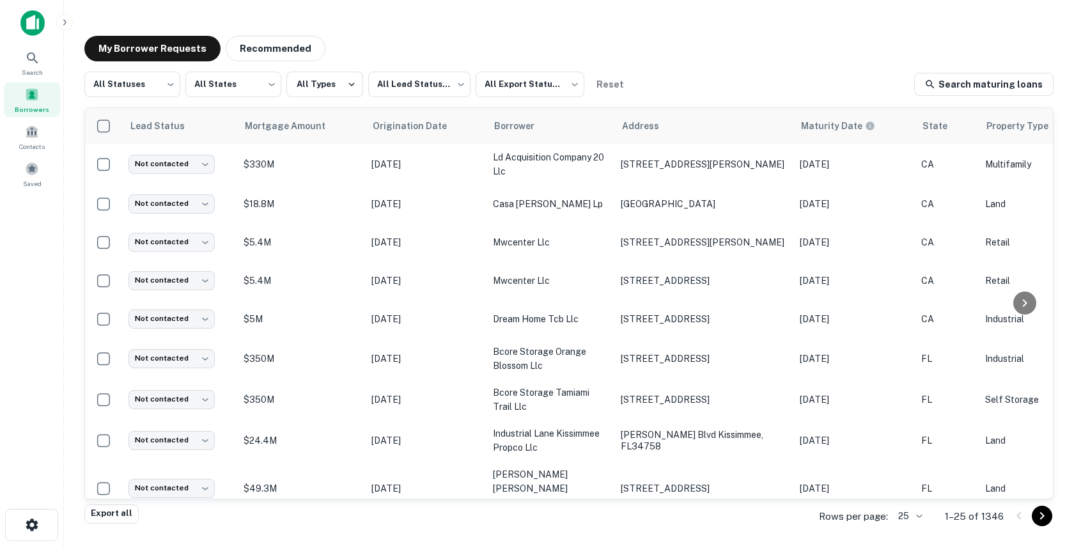
scroll to position [0, 404]
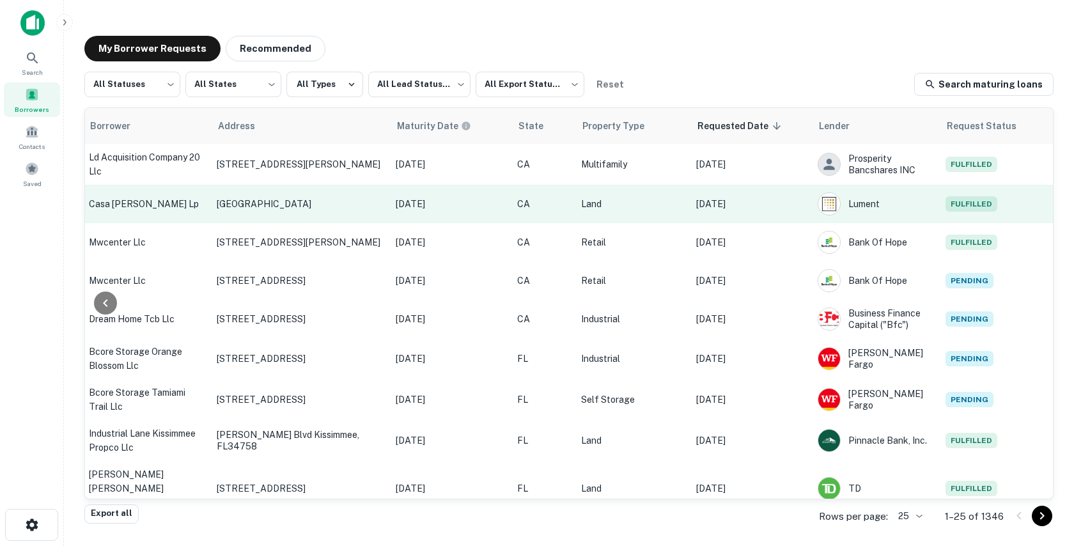
click at [784, 212] on td "[DATE]" at bounding box center [750, 204] width 121 height 38
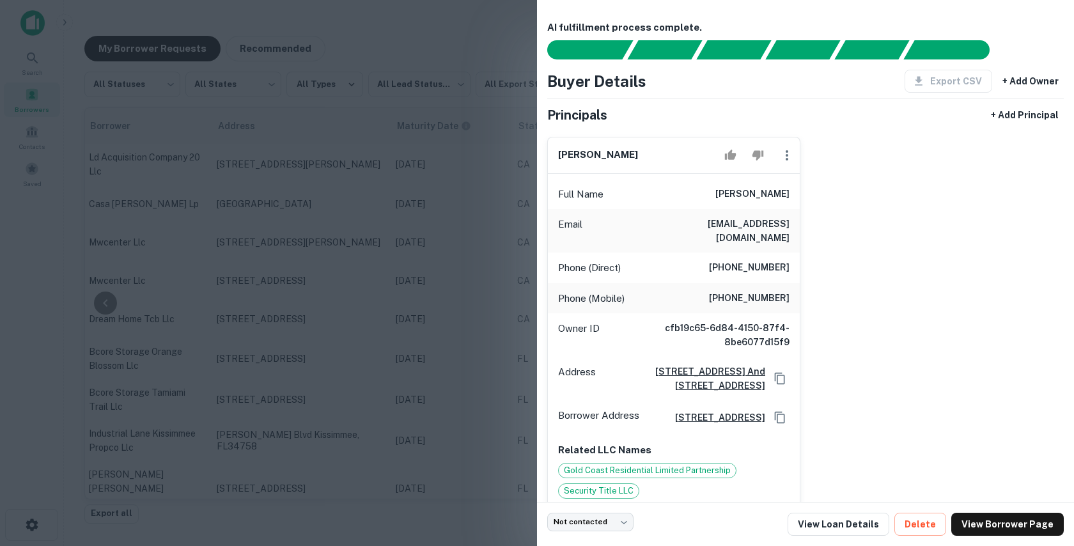
click at [385, 252] on div at bounding box center [537, 273] width 1074 height 546
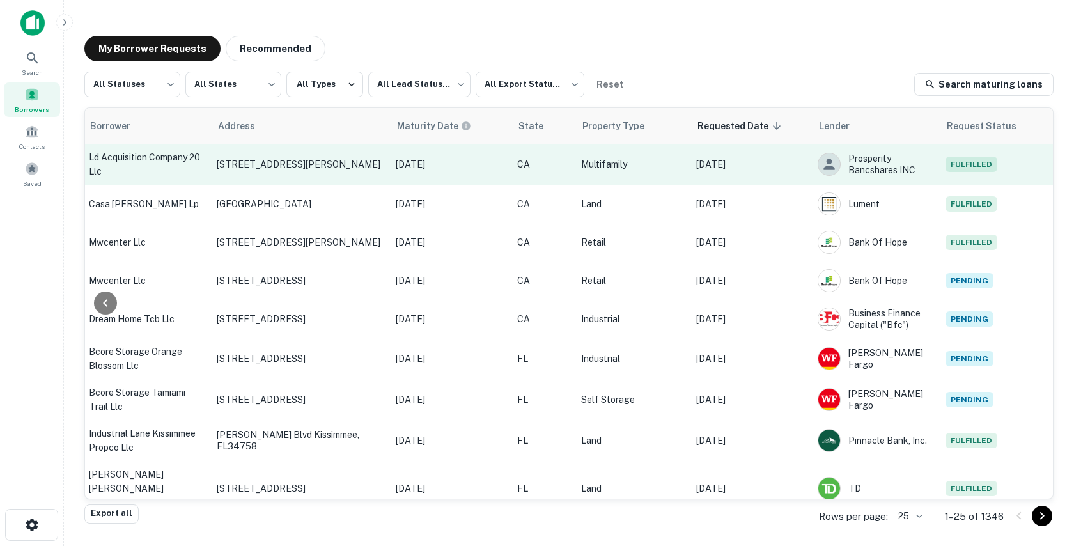
click at [771, 166] on p "[DATE]" at bounding box center [750, 164] width 109 height 14
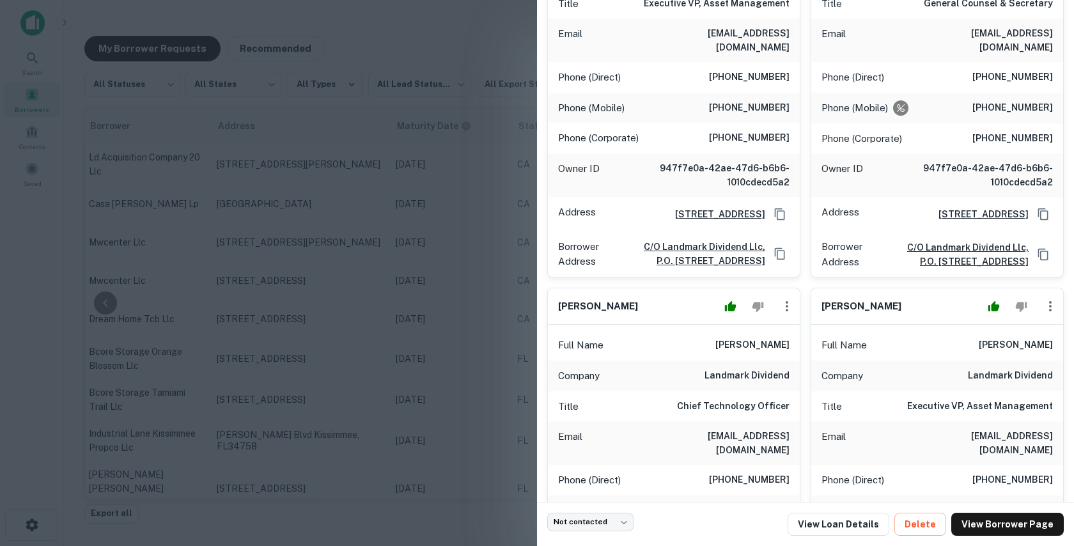
scroll to position [0, 0]
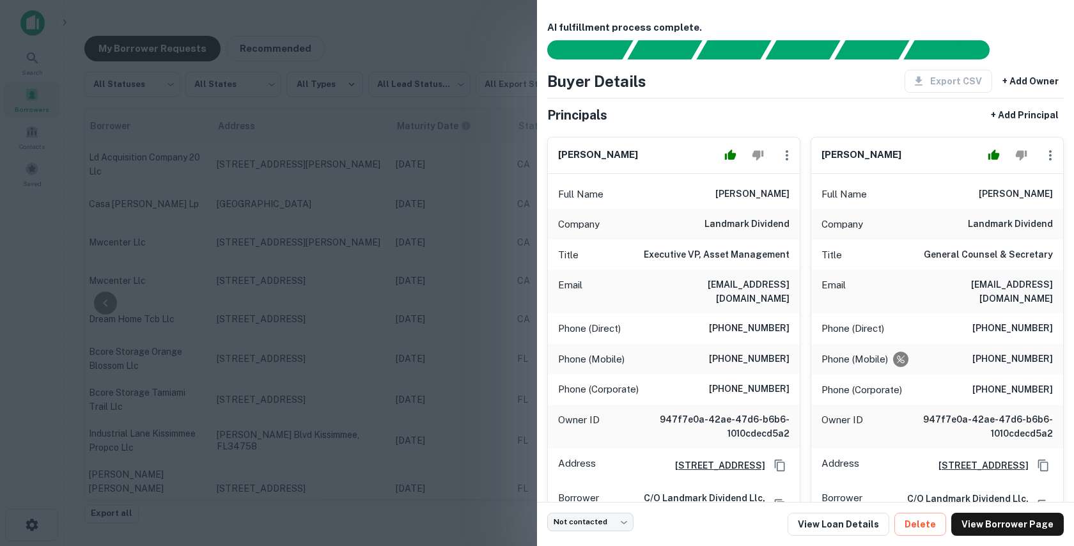
click at [35, 67] on div at bounding box center [537, 273] width 1074 height 546
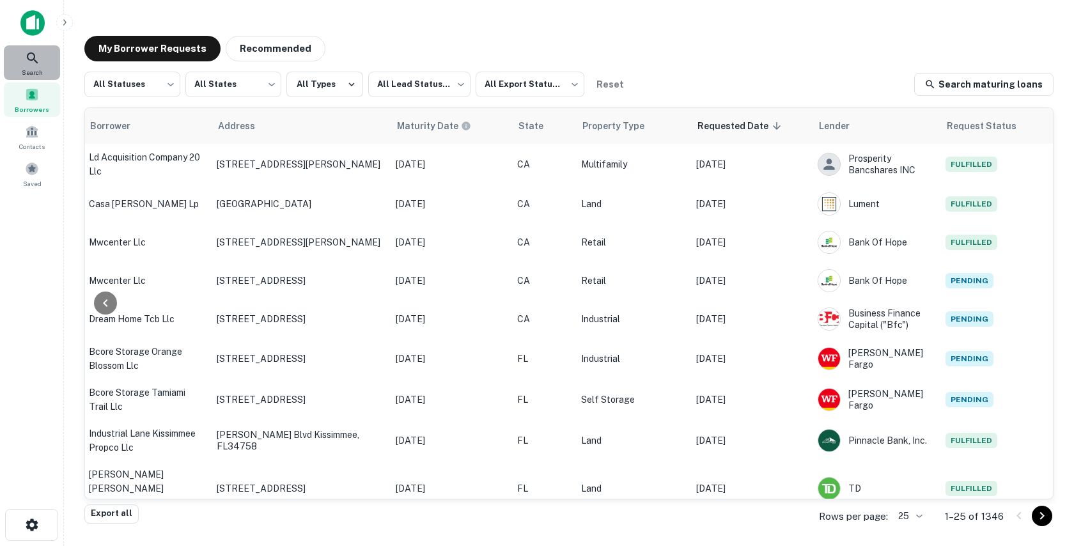
click at [32, 63] on icon at bounding box center [32, 57] width 15 height 15
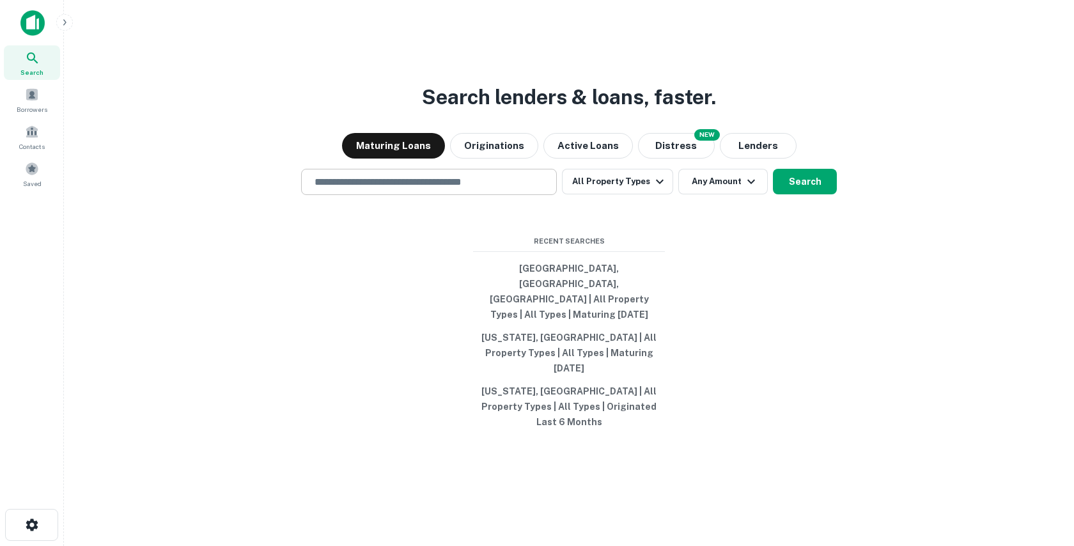
click at [382, 189] on input "text" at bounding box center [429, 182] width 244 height 15
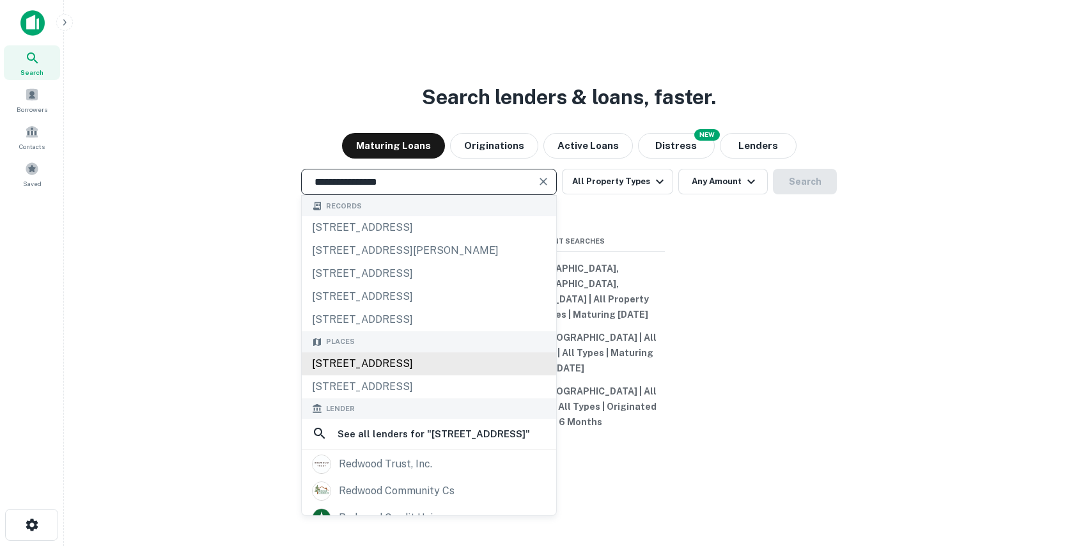
click at [381, 375] on div "[STREET_ADDRESS]" at bounding box center [429, 363] width 254 height 23
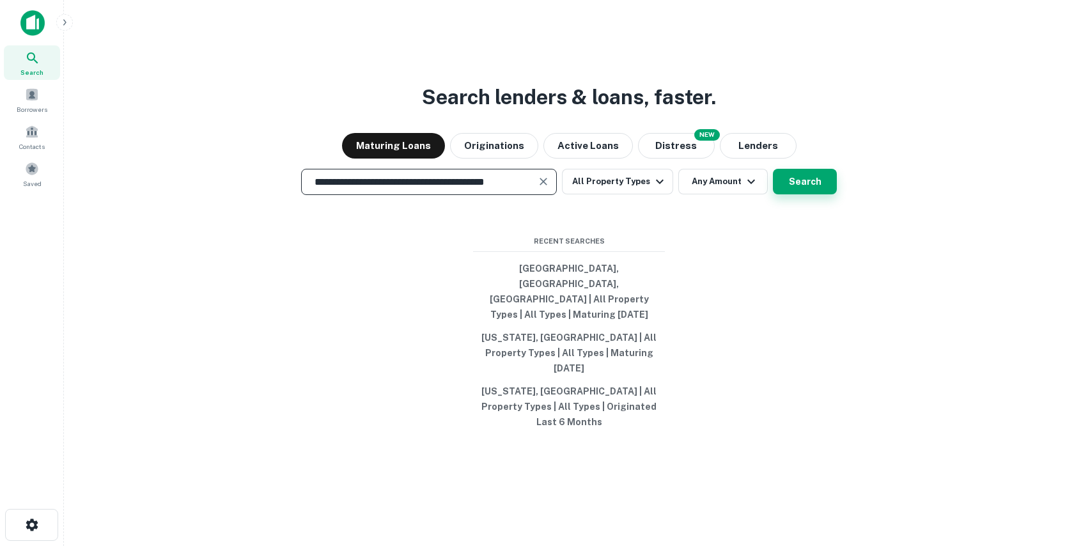
type input "**********"
click at [814, 194] on button "Search" at bounding box center [805, 182] width 64 height 26
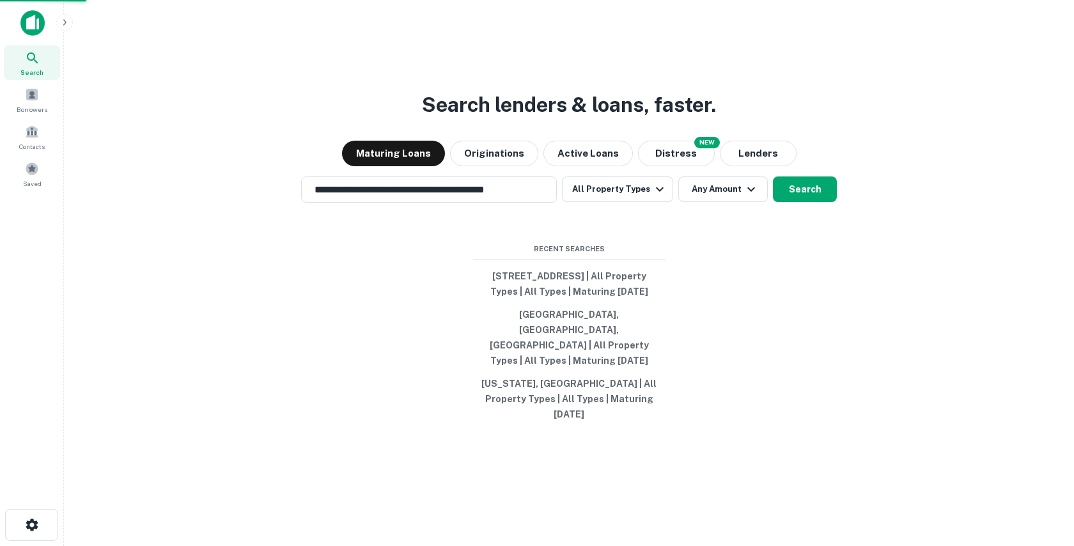
click at [496, 212] on div "[STREET_ADDRESS]" at bounding box center [537, 215] width 325 height 23
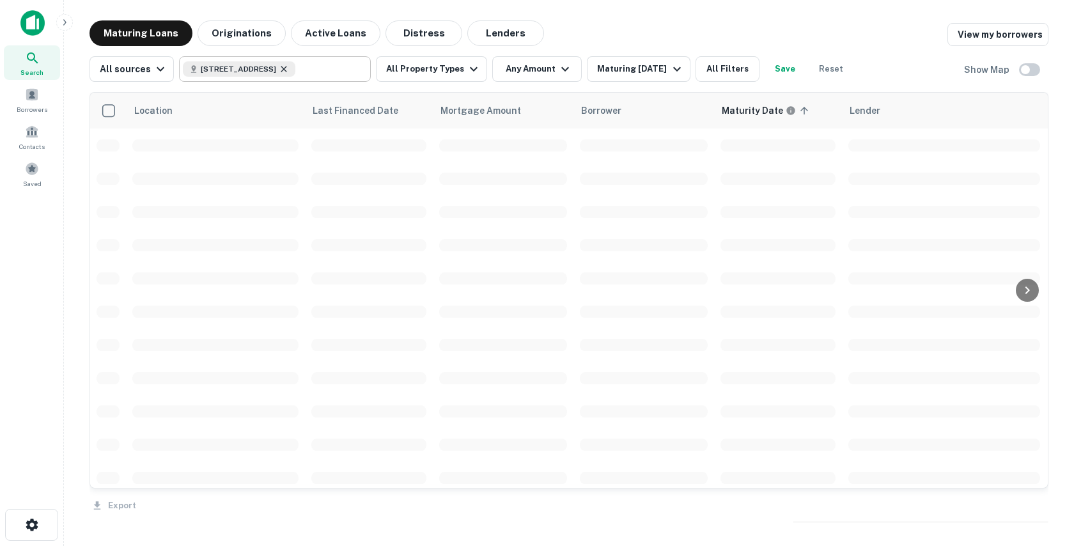
click at [289, 69] on icon at bounding box center [284, 69] width 10 height 10
type input "**********"
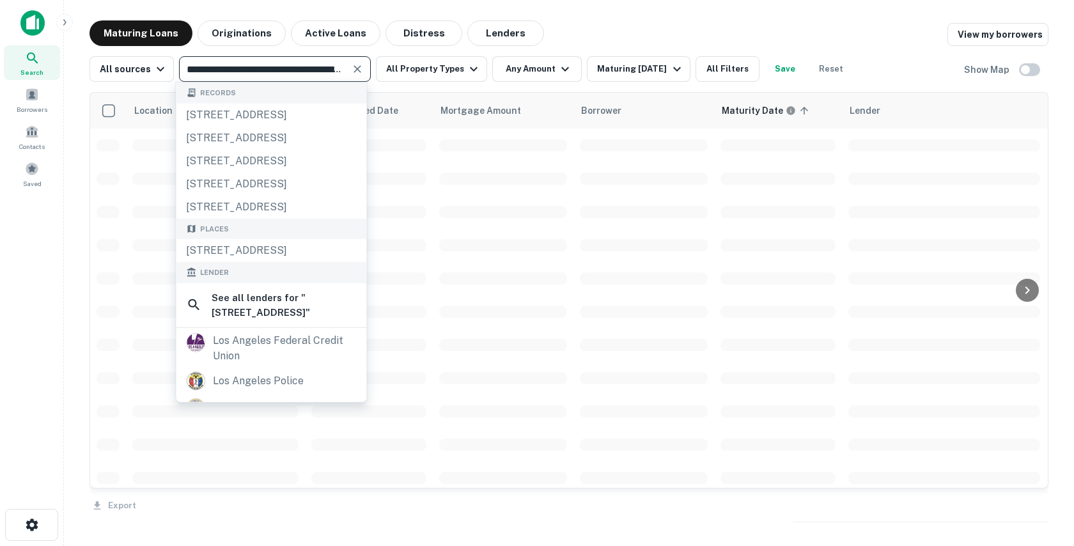
click at [353, 70] on icon "Clear" at bounding box center [357, 69] width 13 height 13
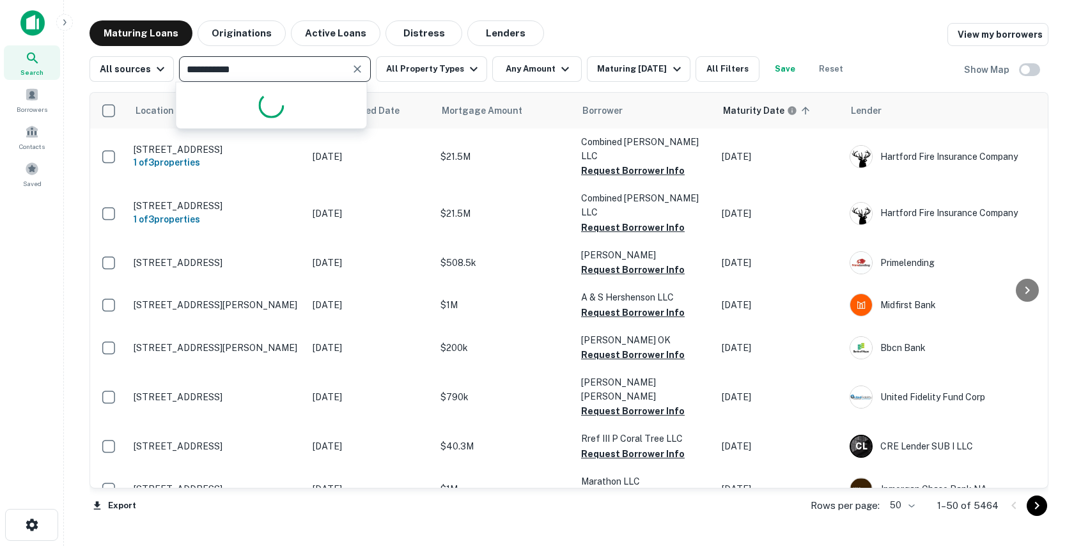
type input "**********"
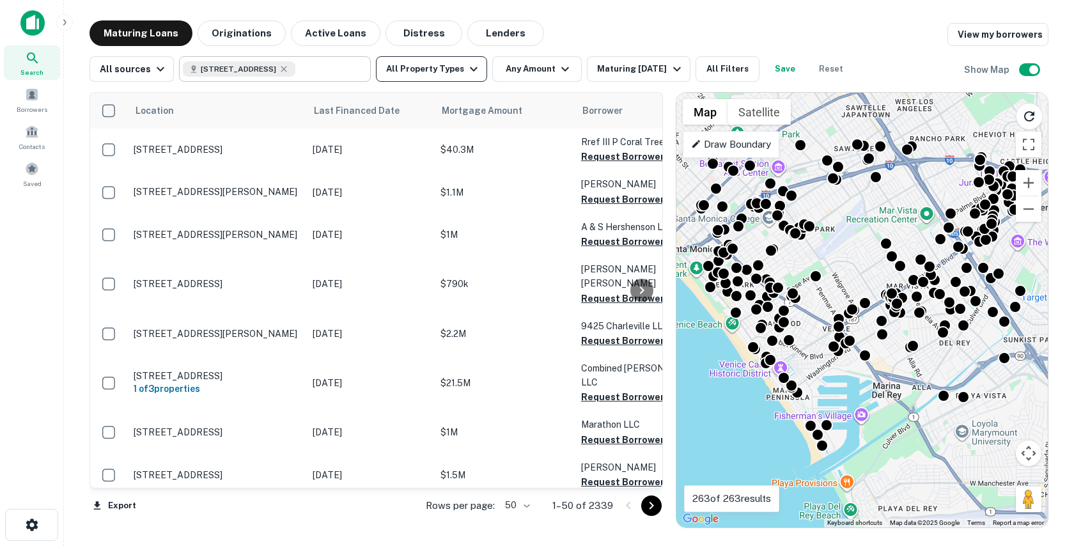
click at [431, 63] on button "All Property Types" at bounding box center [431, 69] width 111 height 26
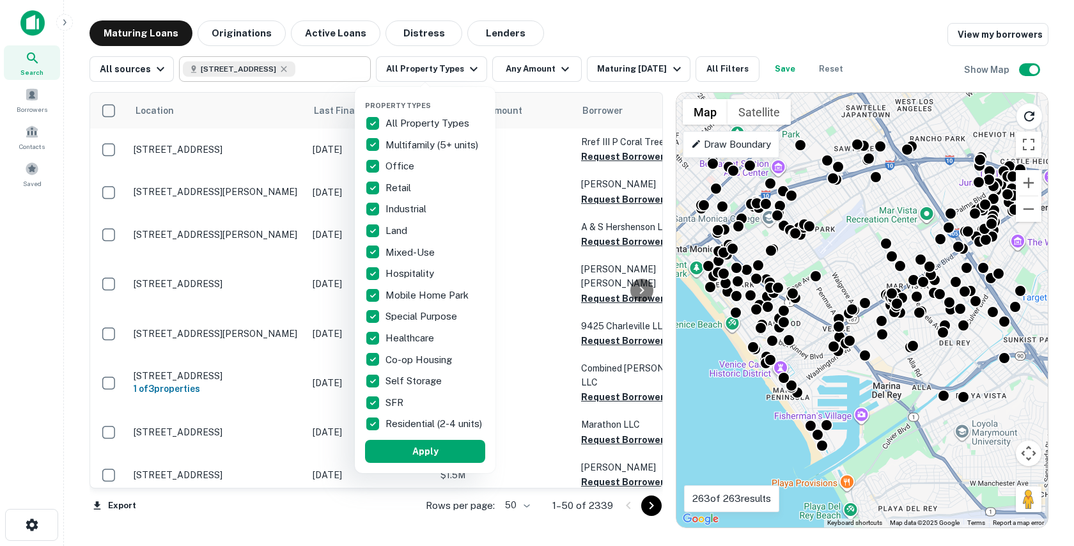
click at [671, 41] on div at bounding box center [537, 273] width 1074 height 546
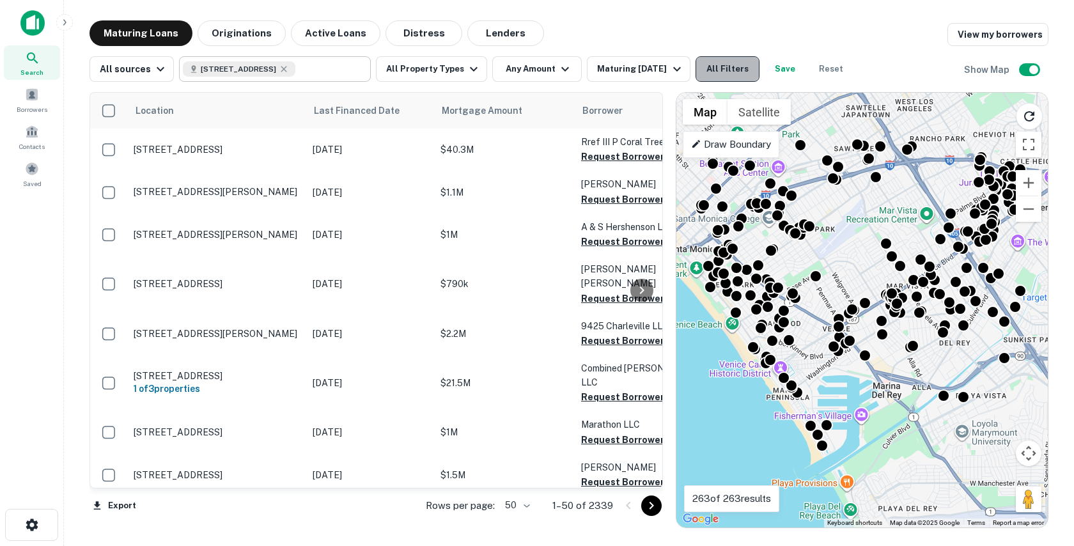
click at [722, 68] on button "All Filters" at bounding box center [727, 69] width 64 height 26
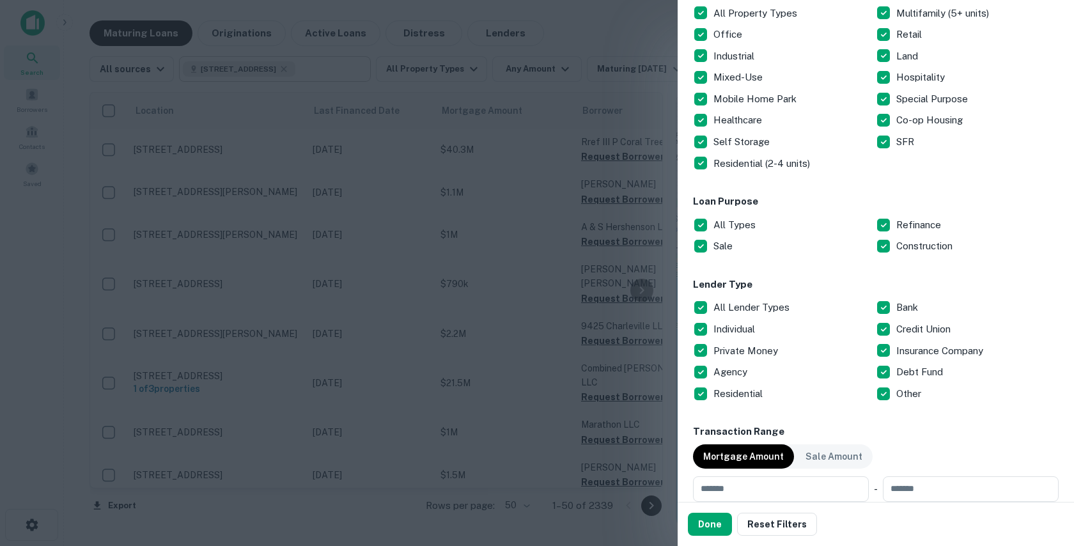
scroll to position [242, 0]
click at [718, 522] on button "Done" at bounding box center [710, 524] width 44 height 23
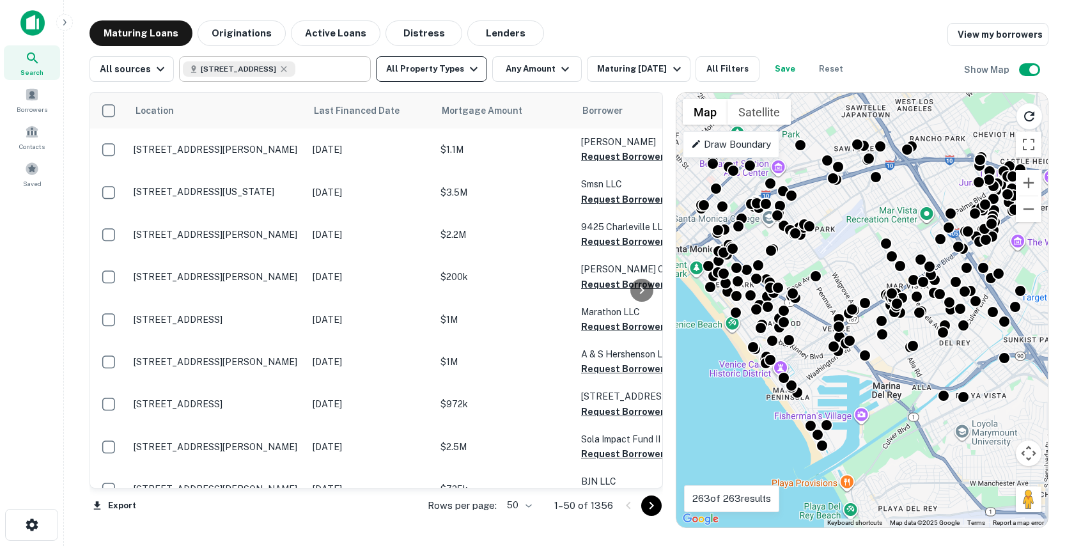
click at [417, 67] on button "All Property Types" at bounding box center [431, 69] width 111 height 26
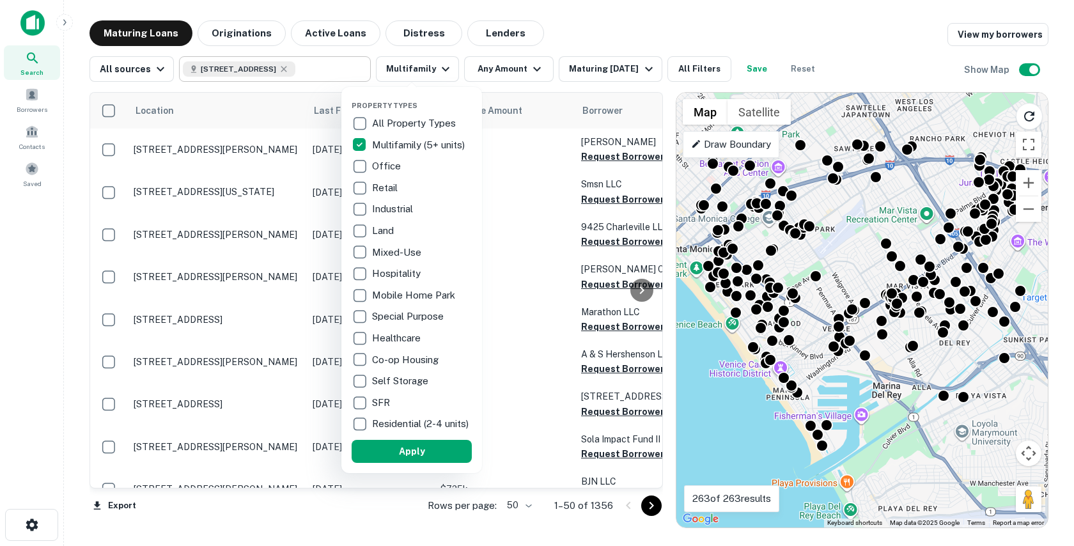
drag, startPoint x: 396, startPoint y: 461, endPoint x: 516, endPoint y: 130, distance: 352.2
click at [396, 461] on button "Apply" at bounding box center [412, 451] width 120 height 23
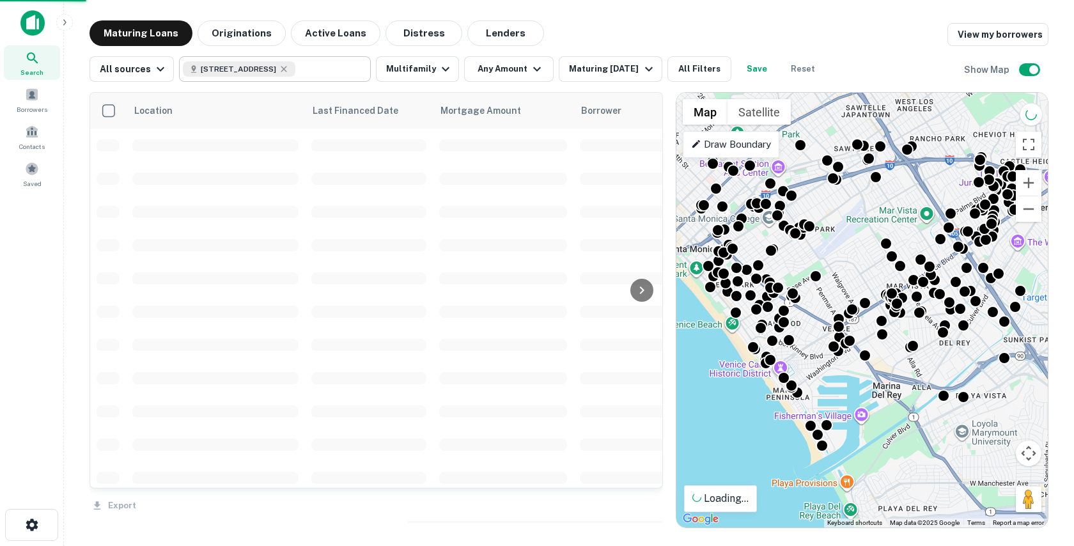
click at [497, 66] on div "Property Types All Property Types Multifamily (5+ units) Office Retail Industri…" at bounding box center [537, 273] width 1074 height 546
click at [512, 66] on button "Any Amount" at bounding box center [508, 69] width 89 height 26
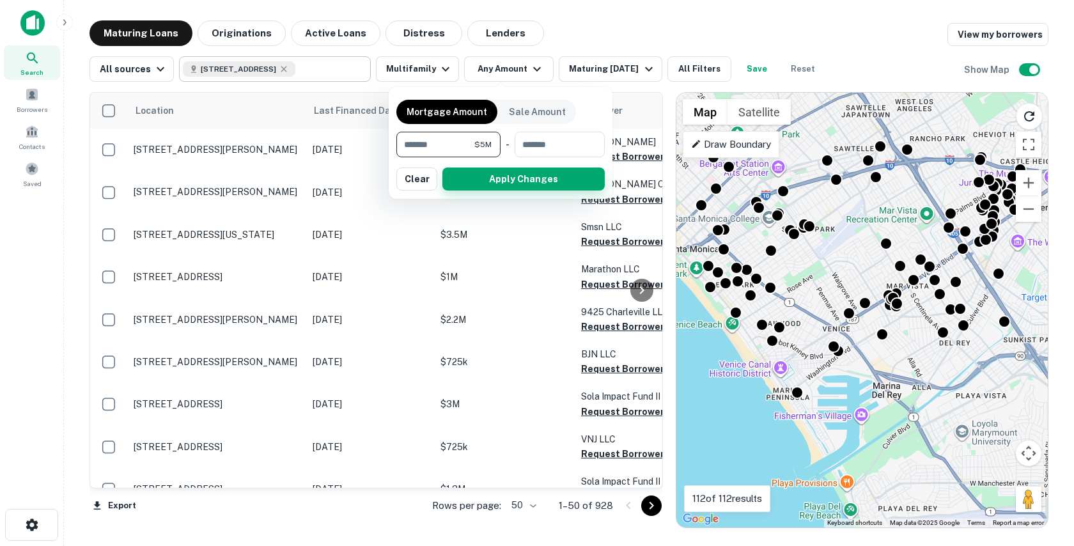
type input "*******"
click at [508, 171] on button "Apply Changes" at bounding box center [523, 178] width 162 height 23
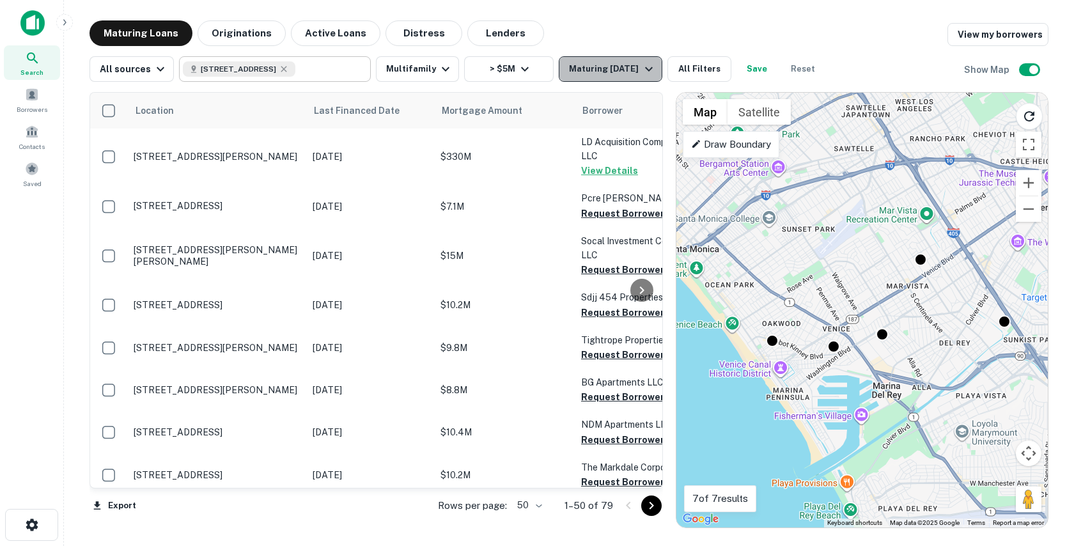
click at [579, 75] on div "Maturing [DATE]" at bounding box center [612, 68] width 87 height 15
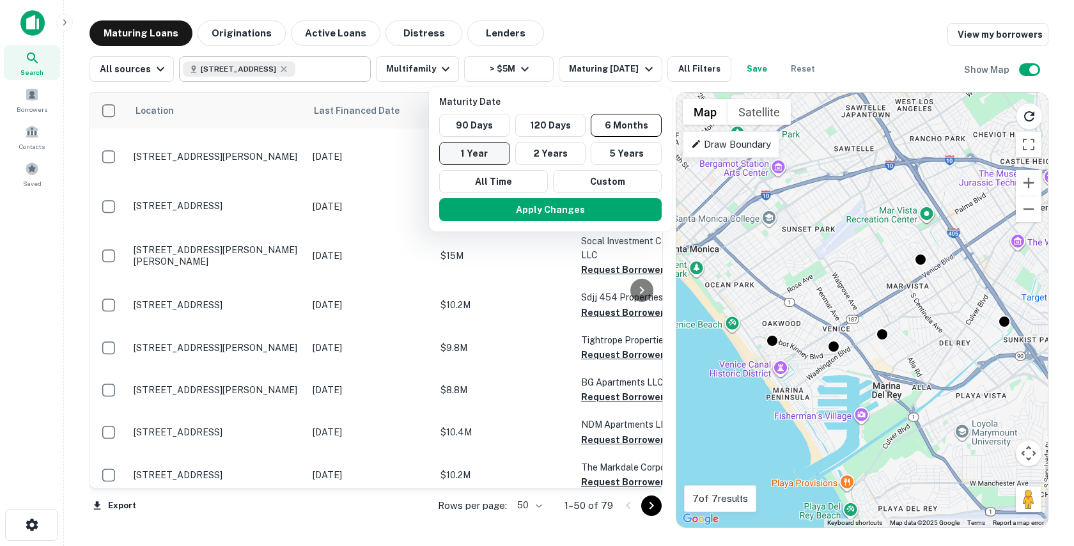
click at [481, 155] on button "1 Year" at bounding box center [474, 153] width 71 height 23
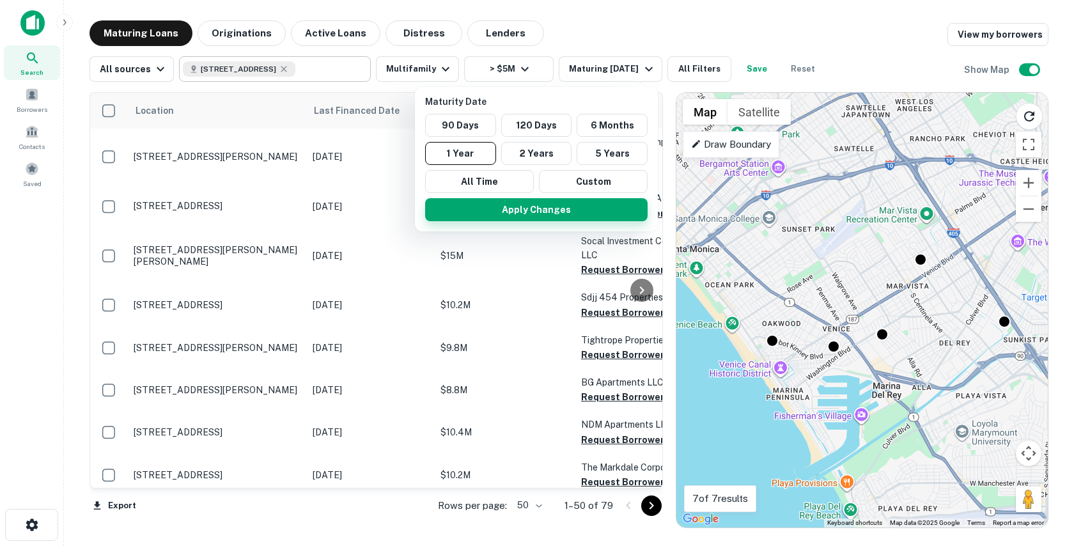
click at [493, 212] on button "Apply Changes" at bounding box center [536, 209] width 222 height 23
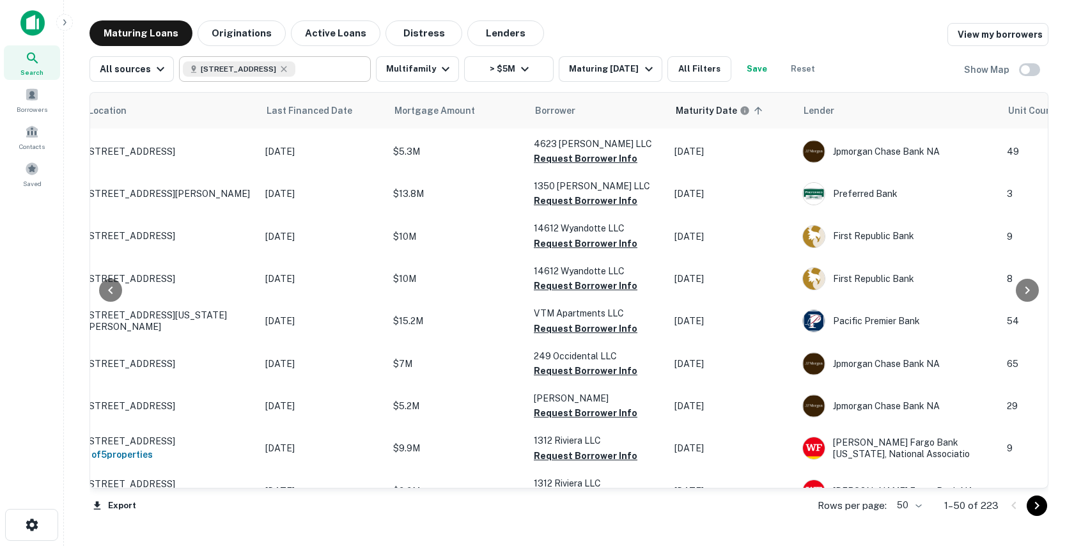
scroll to position [667, 47]
